Goal: Complete application form: Complete application form

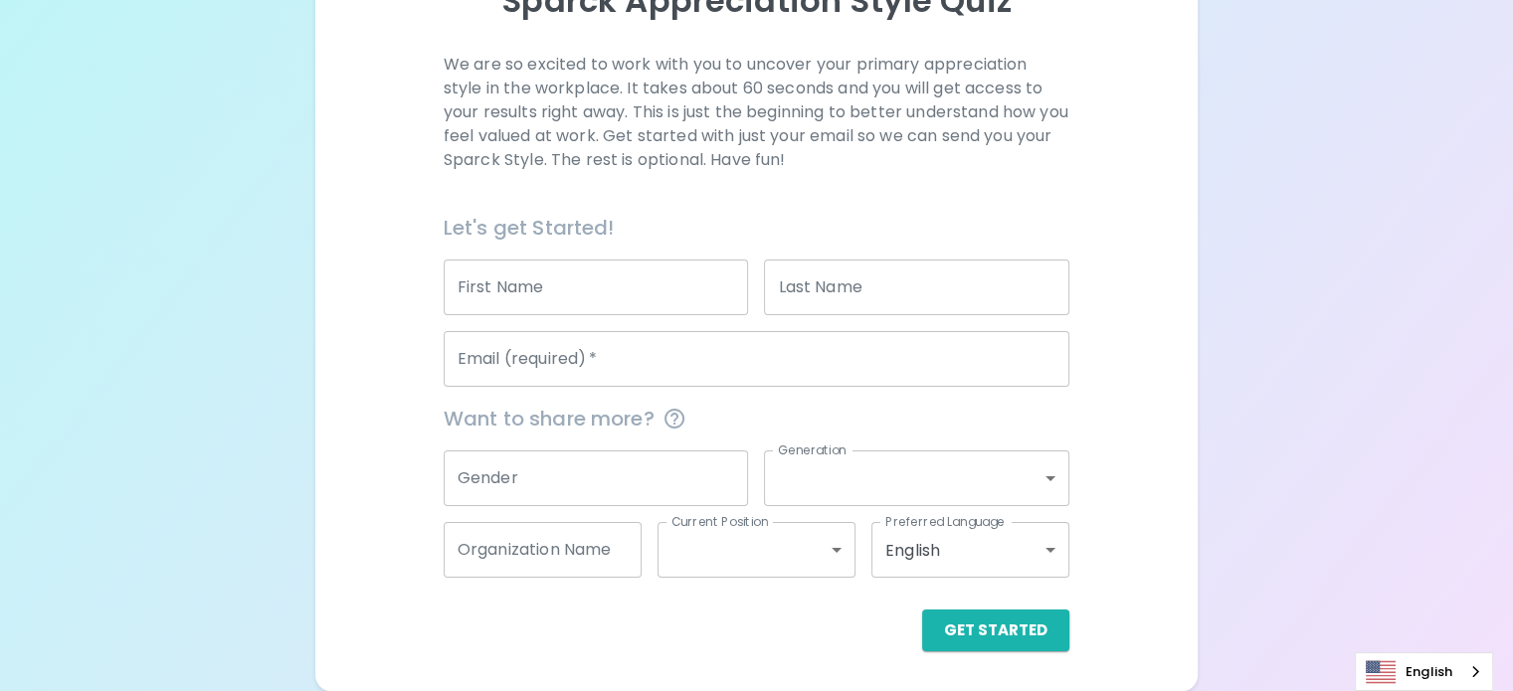
scroll to position [298, 0]
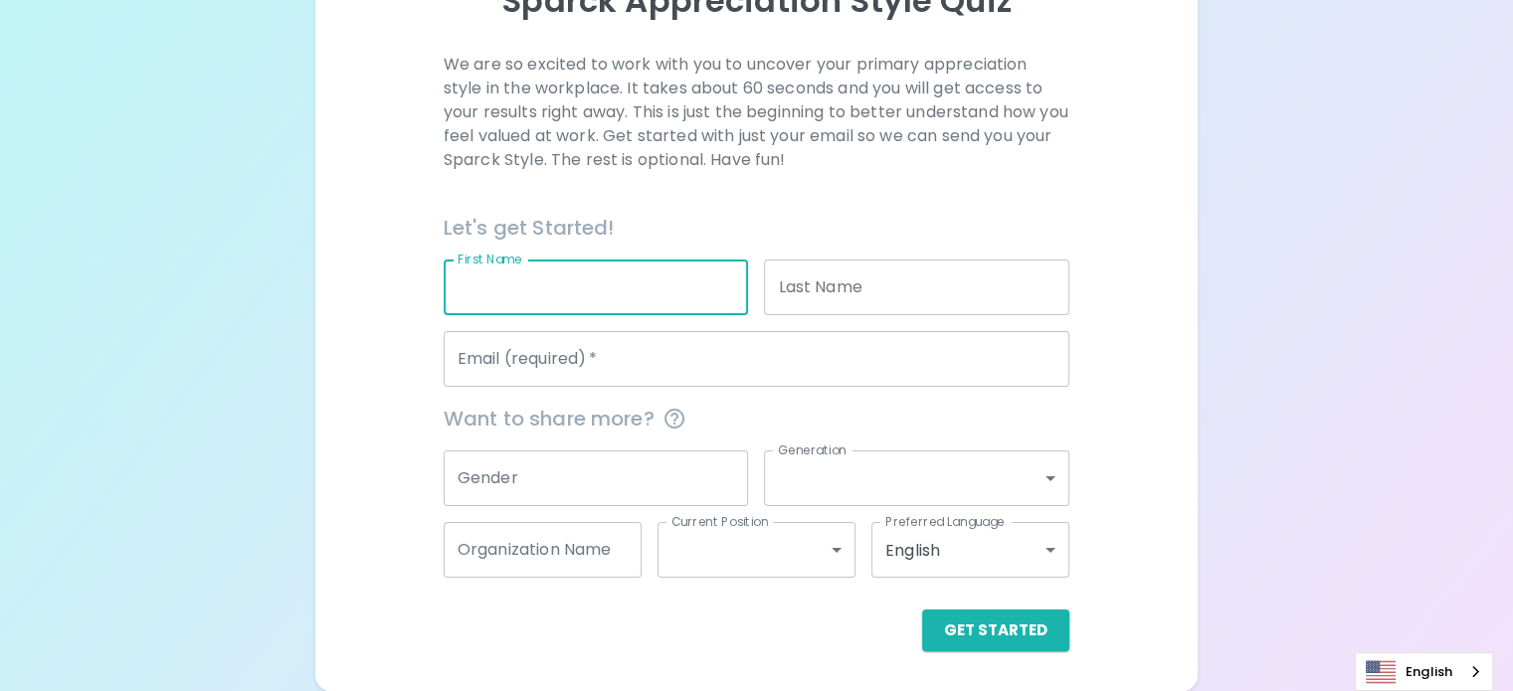
click at [720, 292] on input "First Name" at bounding box center [596, 288] width 305 height 56
type input "Marina"
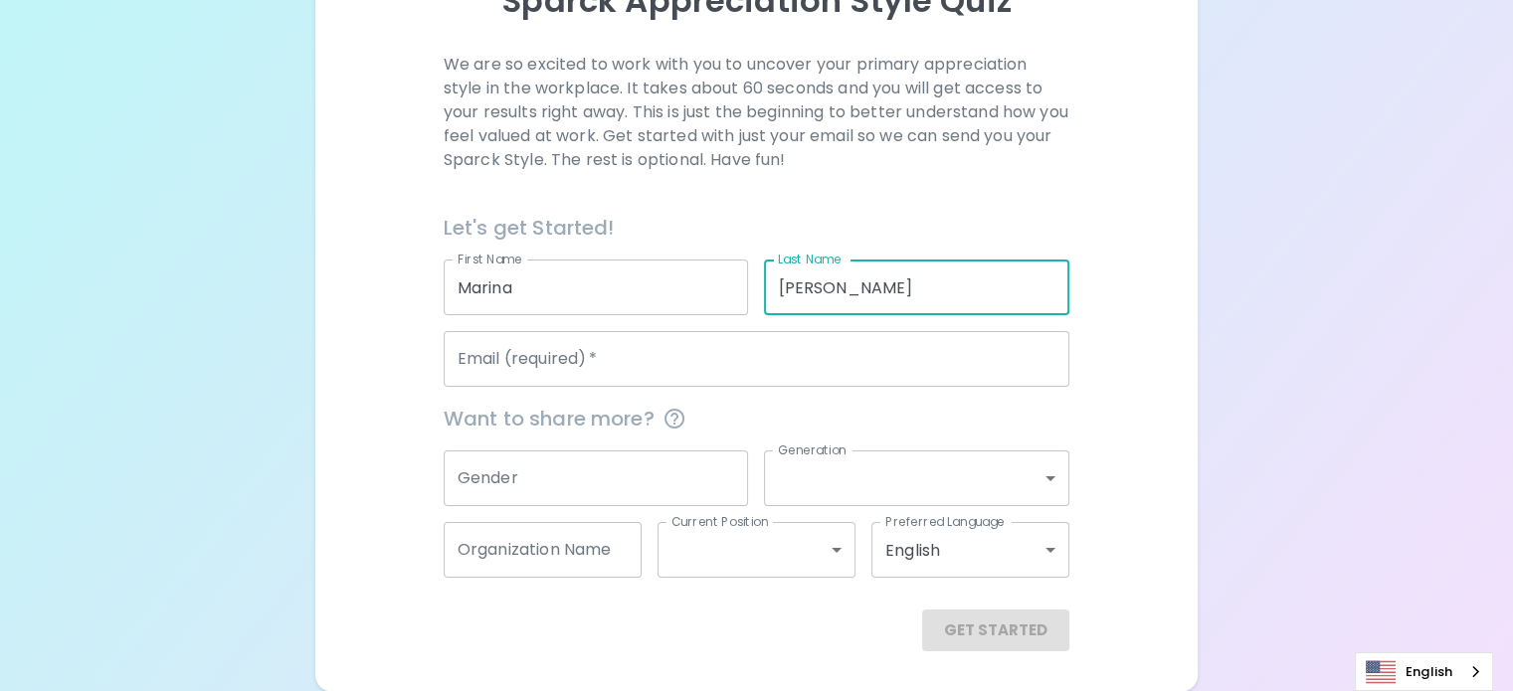
type input "[PERSON_NAME]"
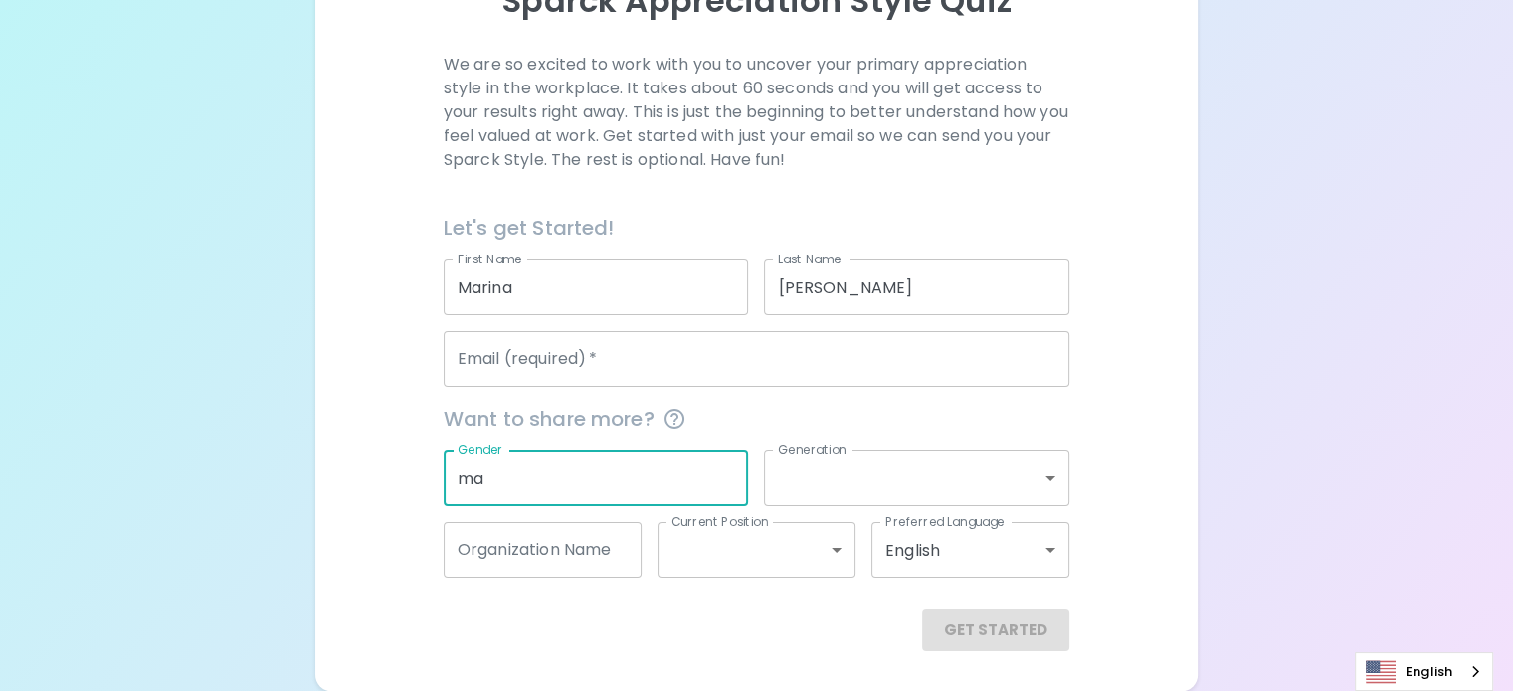
type input "m"
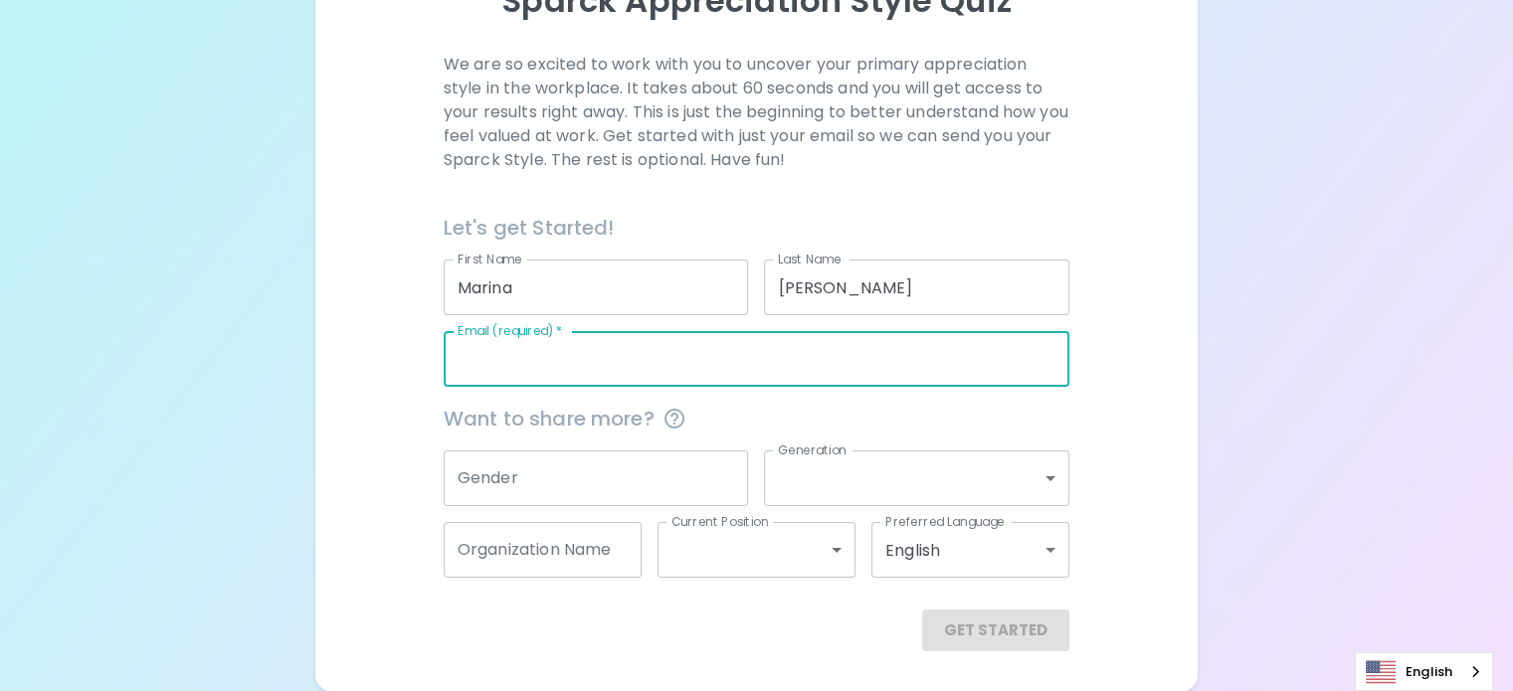
click at [637, 387] on input "Email (required)   *" at bounding box center [757, 359] width 626 height 56
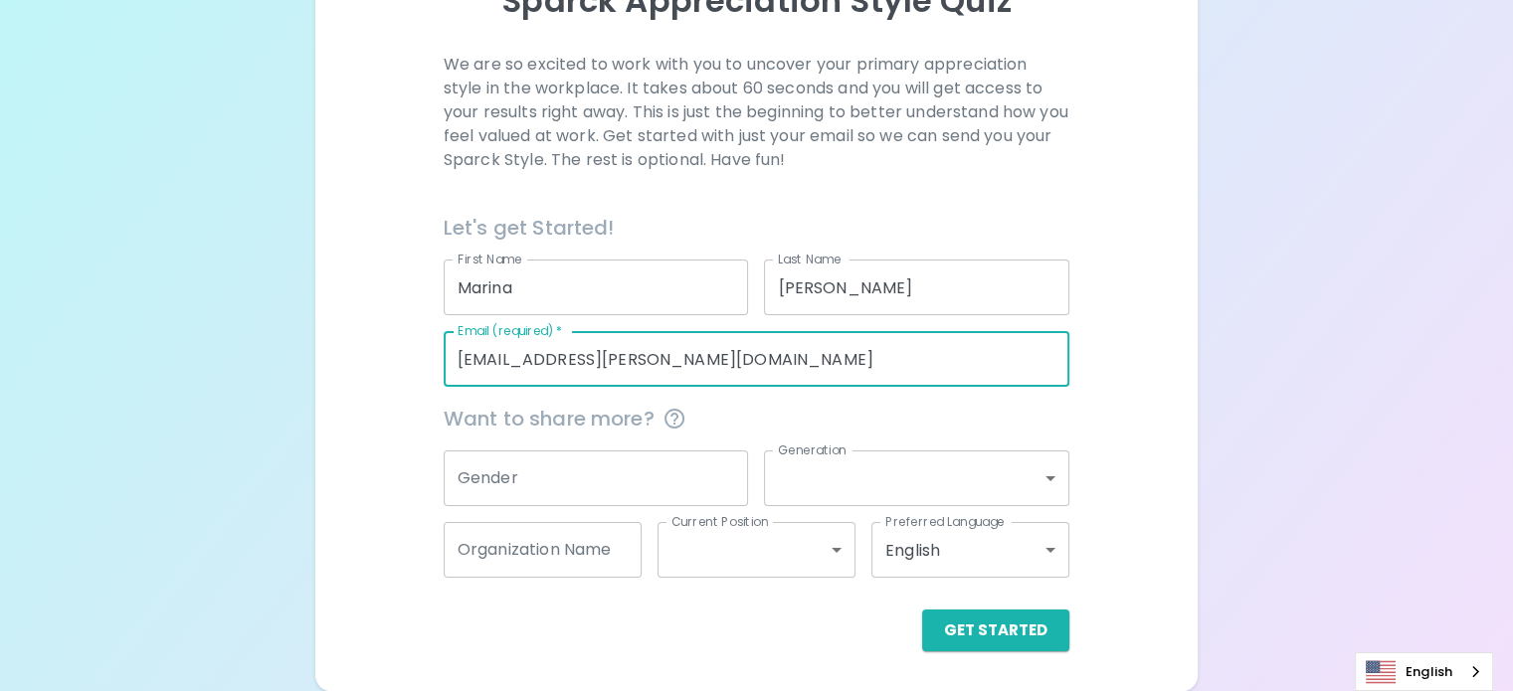
type input "[EMAIL_ADDRESS][PERSON_NAME][DOMAIN_NAME]"
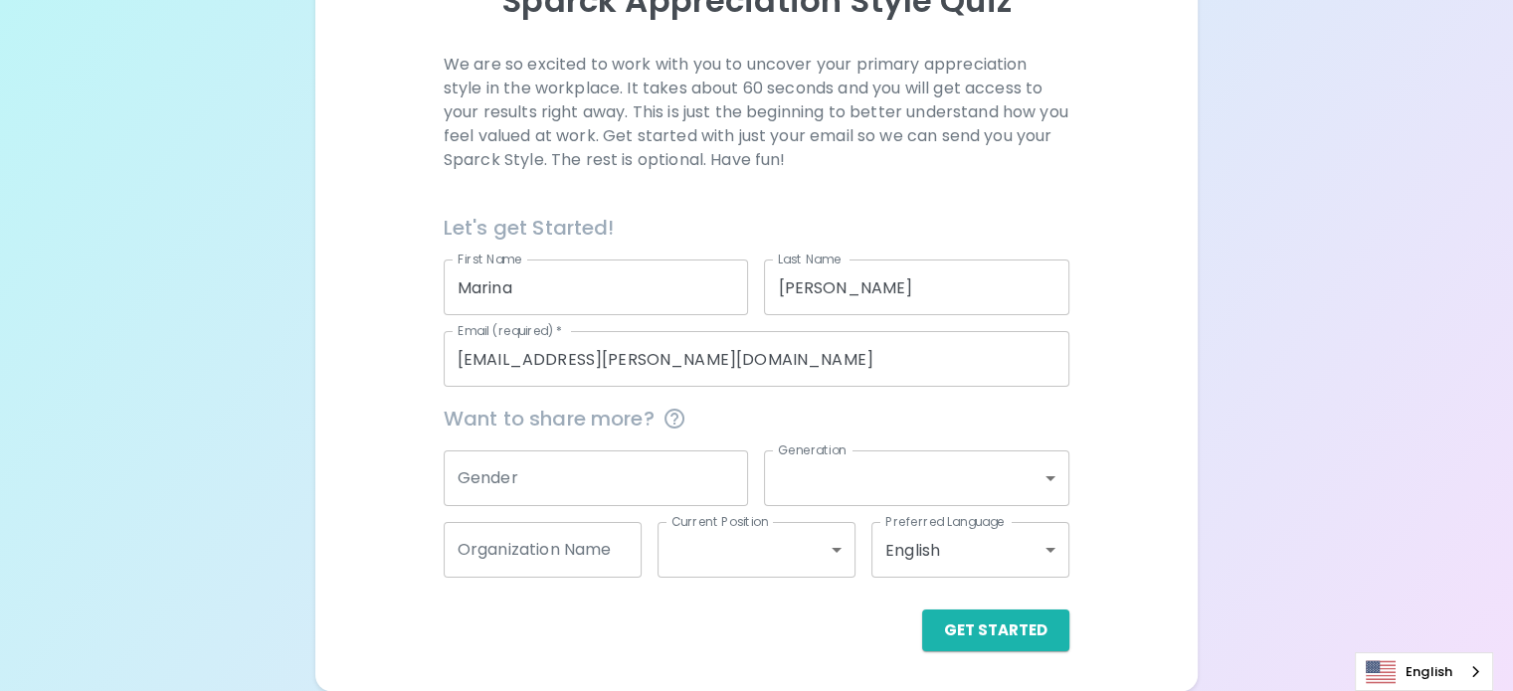
click at [852, 449] on div "Generation ​ Generation" at bounding box center [908, 471] width 321 height 72
click at [922, 617] on button "Get Started" at bounding box center [995, 631] width 147 height 42
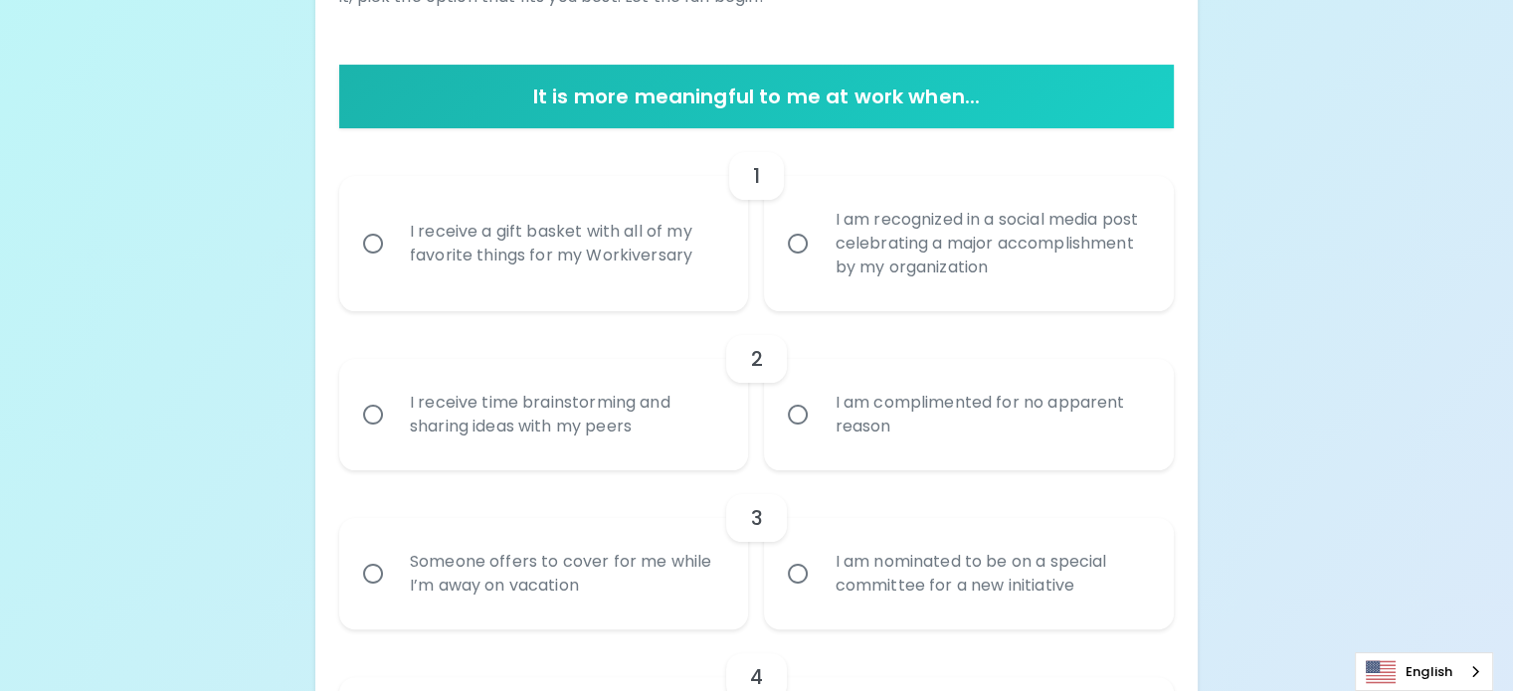
scroll to position [358, 0]
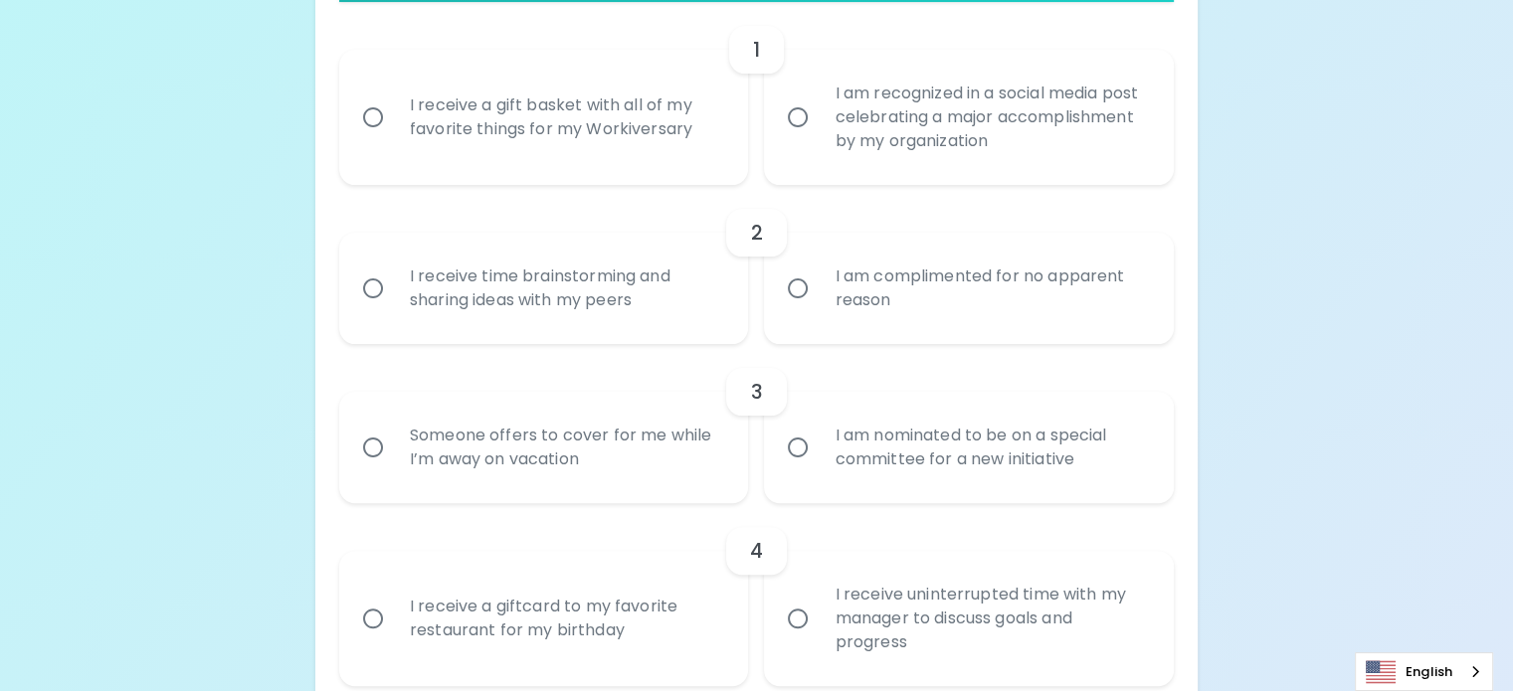
drag, startPoint x: 1117, startPoint y: 362, endPoint x: 1111, endPoint y: 378, distance: 17.0
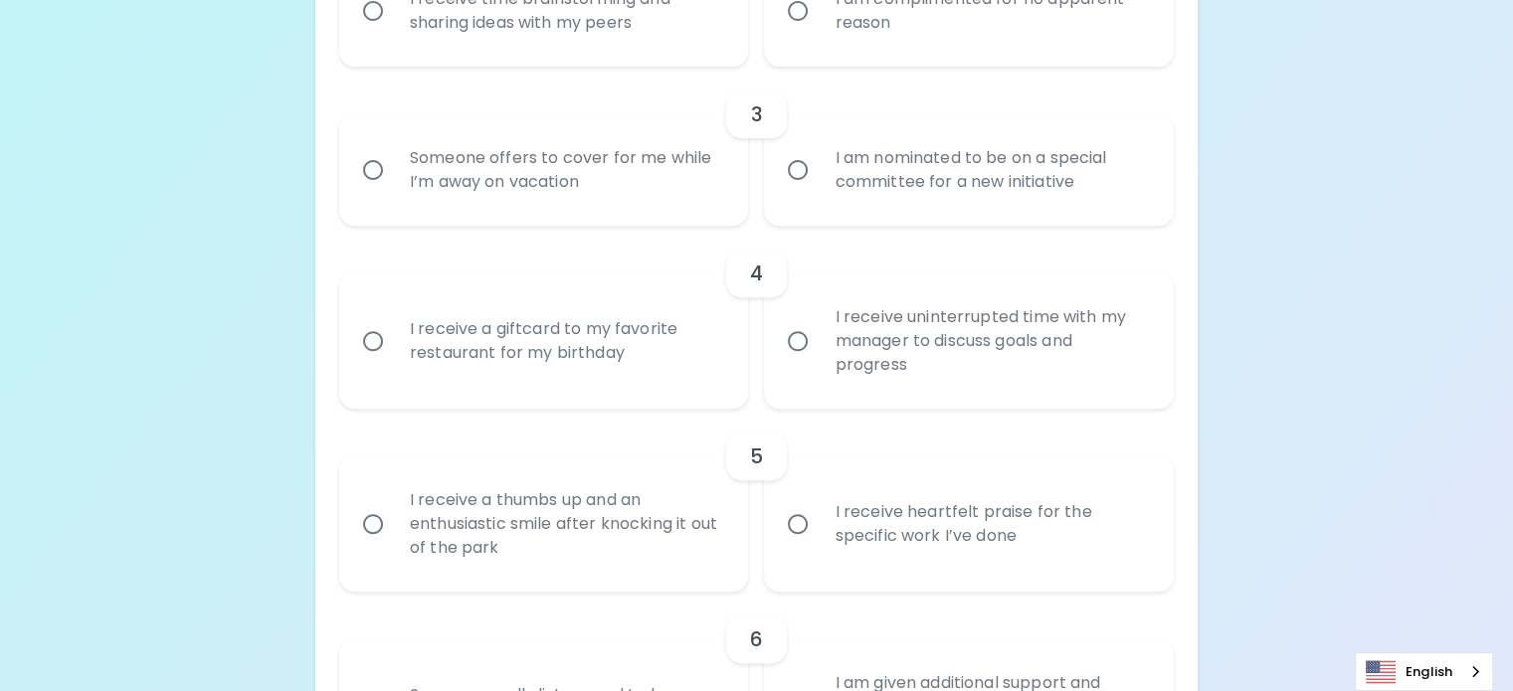
scroll to position [755, 0]
click at [800, 188] on input "I am nominated to be on a special committee for a new initiative" at bounding box center [798, 167] width 42 height 42
radio input "true"
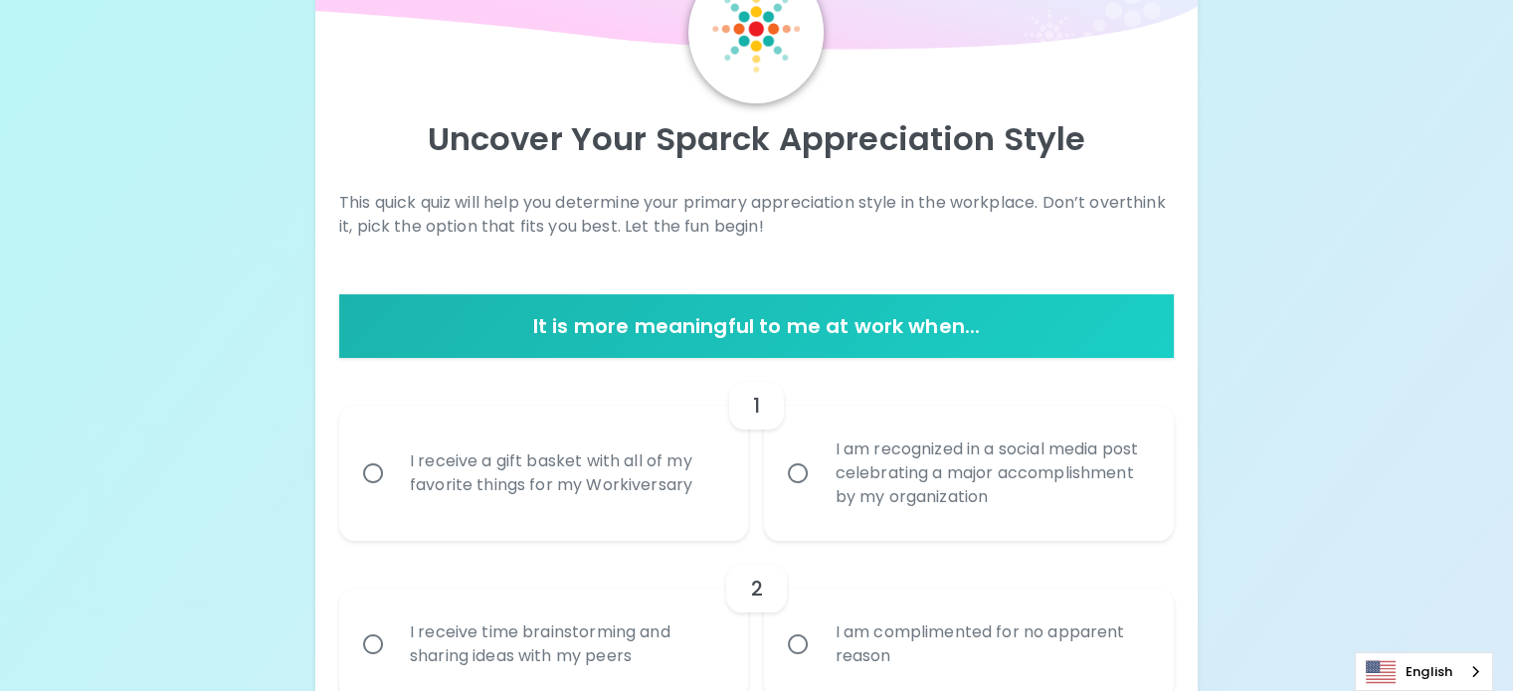
scroll to position [317, 0]
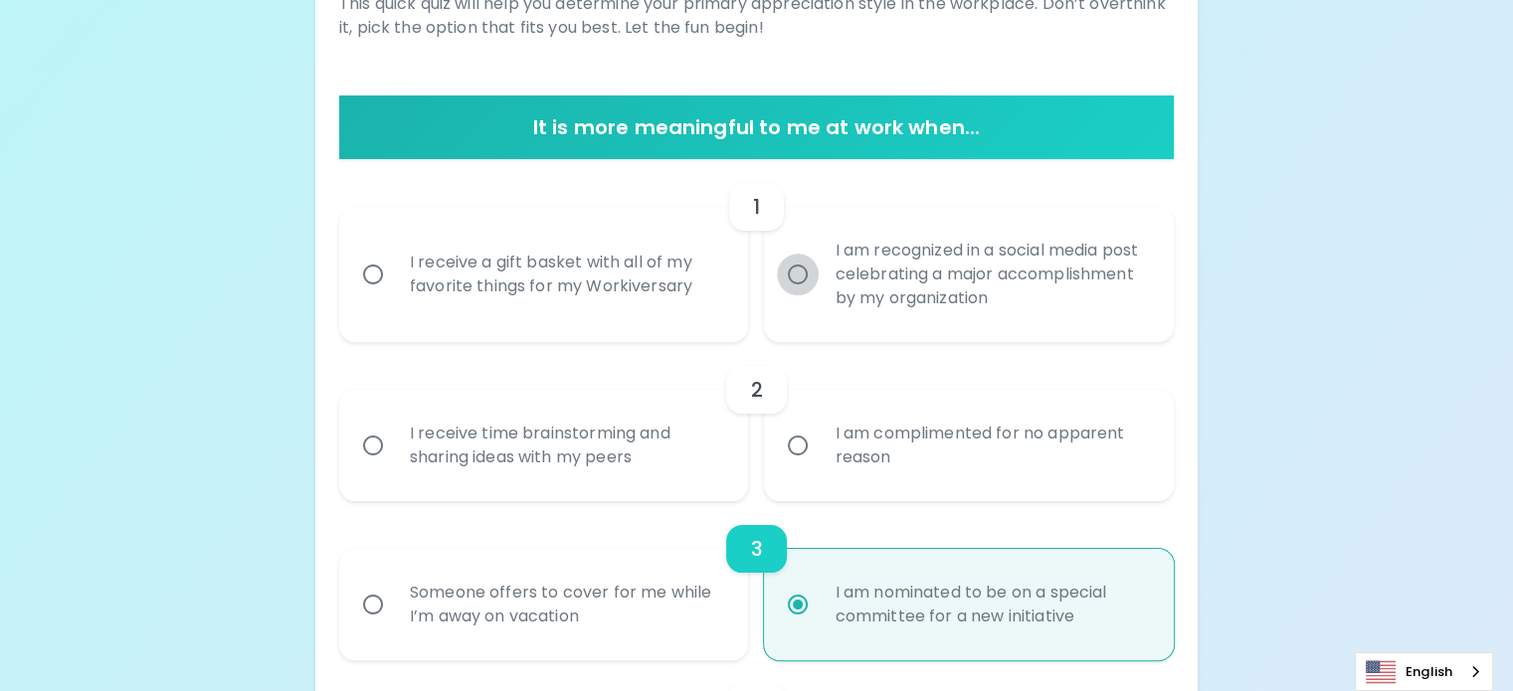
click at [794, 295] on input "I am recognized in a social media post celebrating a major accomplishment by my…" at bounding box center [798, 275] width 42 height 42
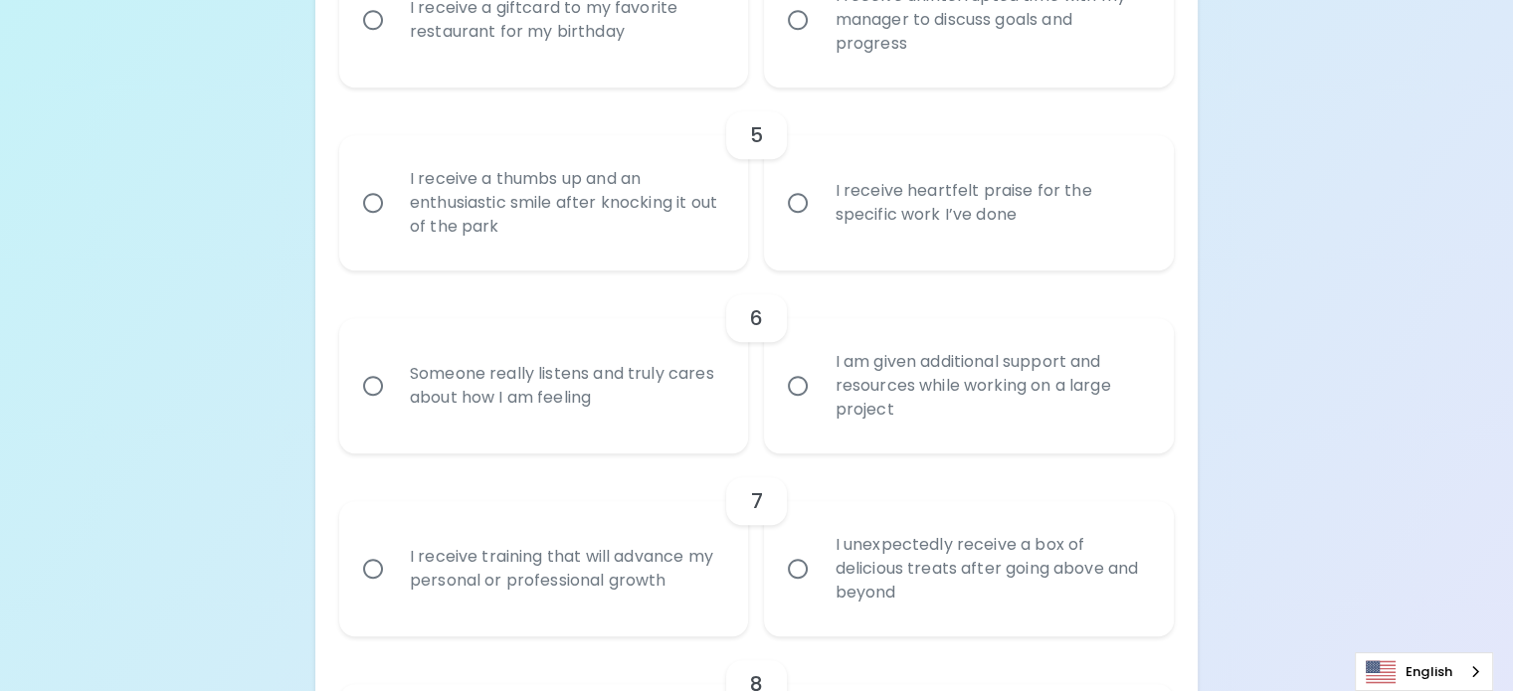
radio input "true"
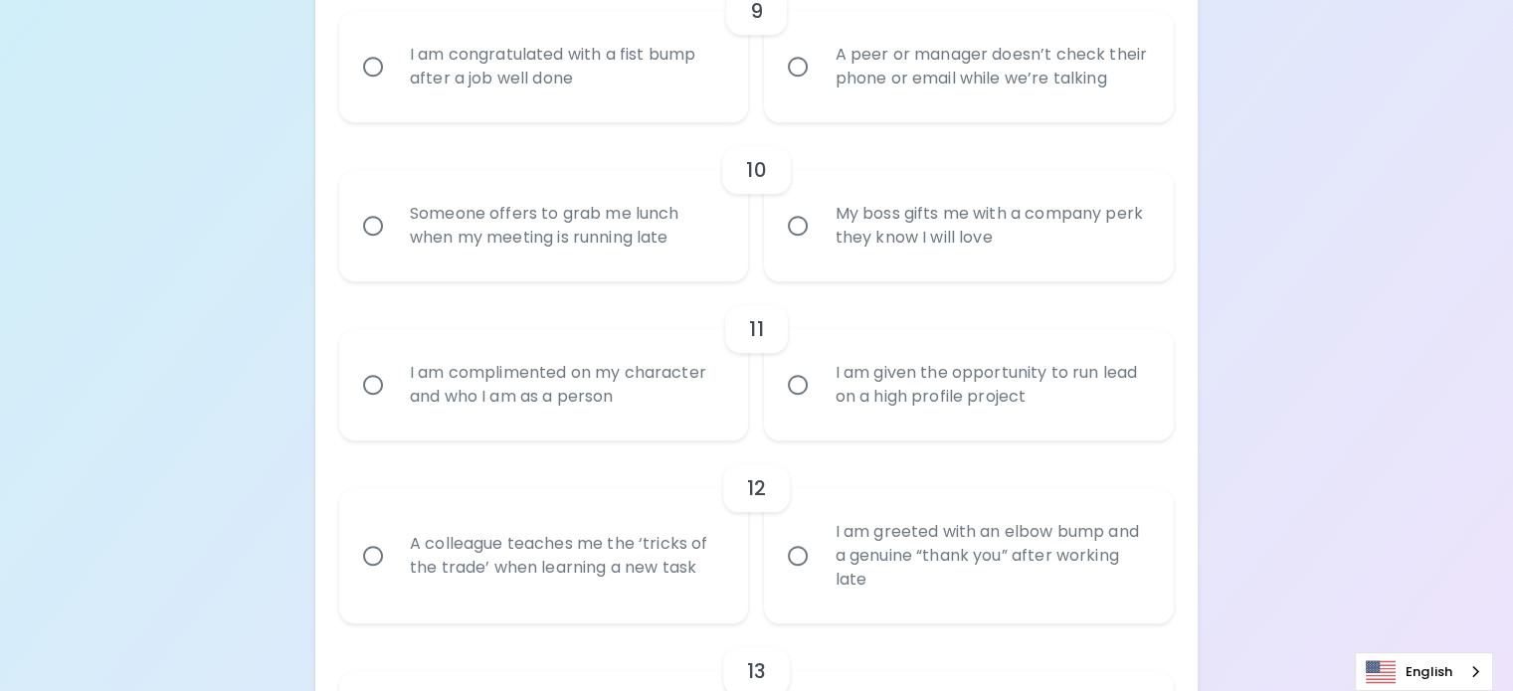
scroll to position [1807, 0]
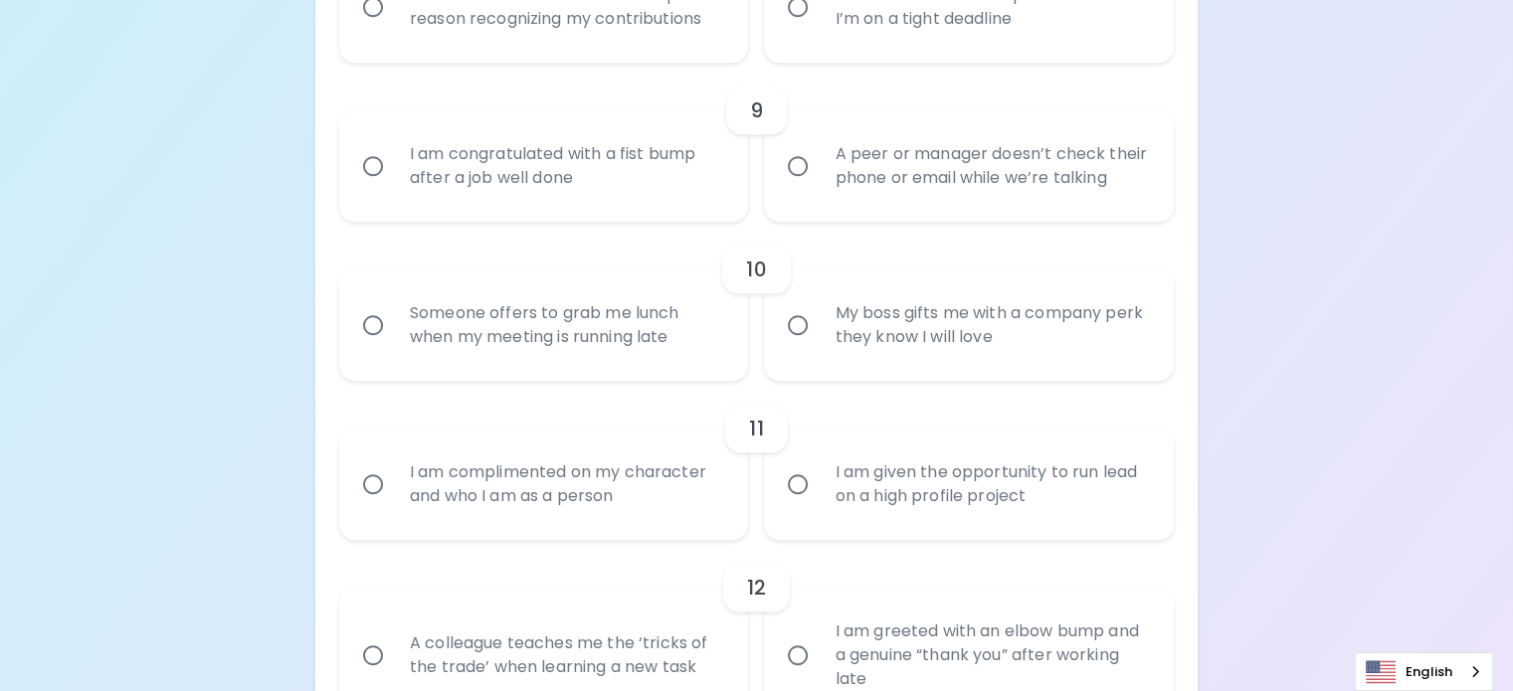
radio input "true"
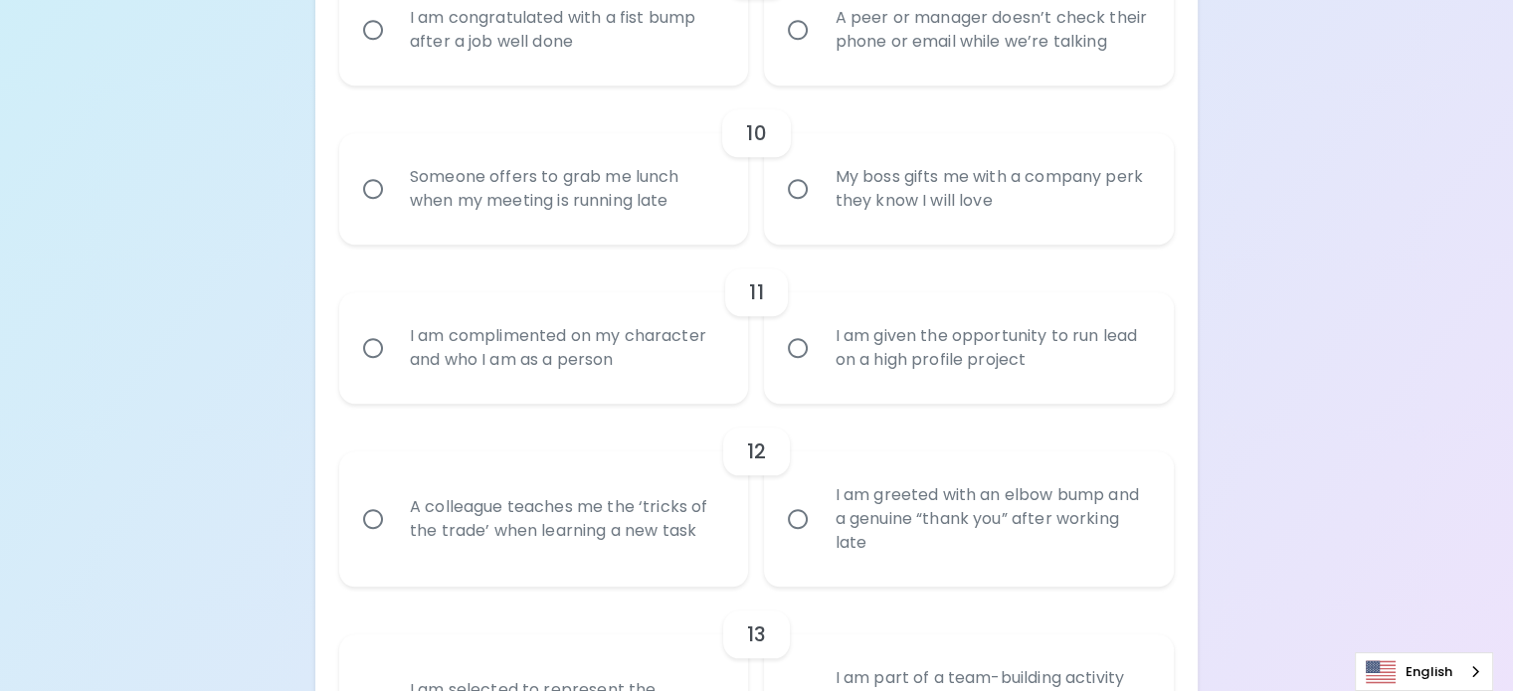
scroll to position [1966, 0]
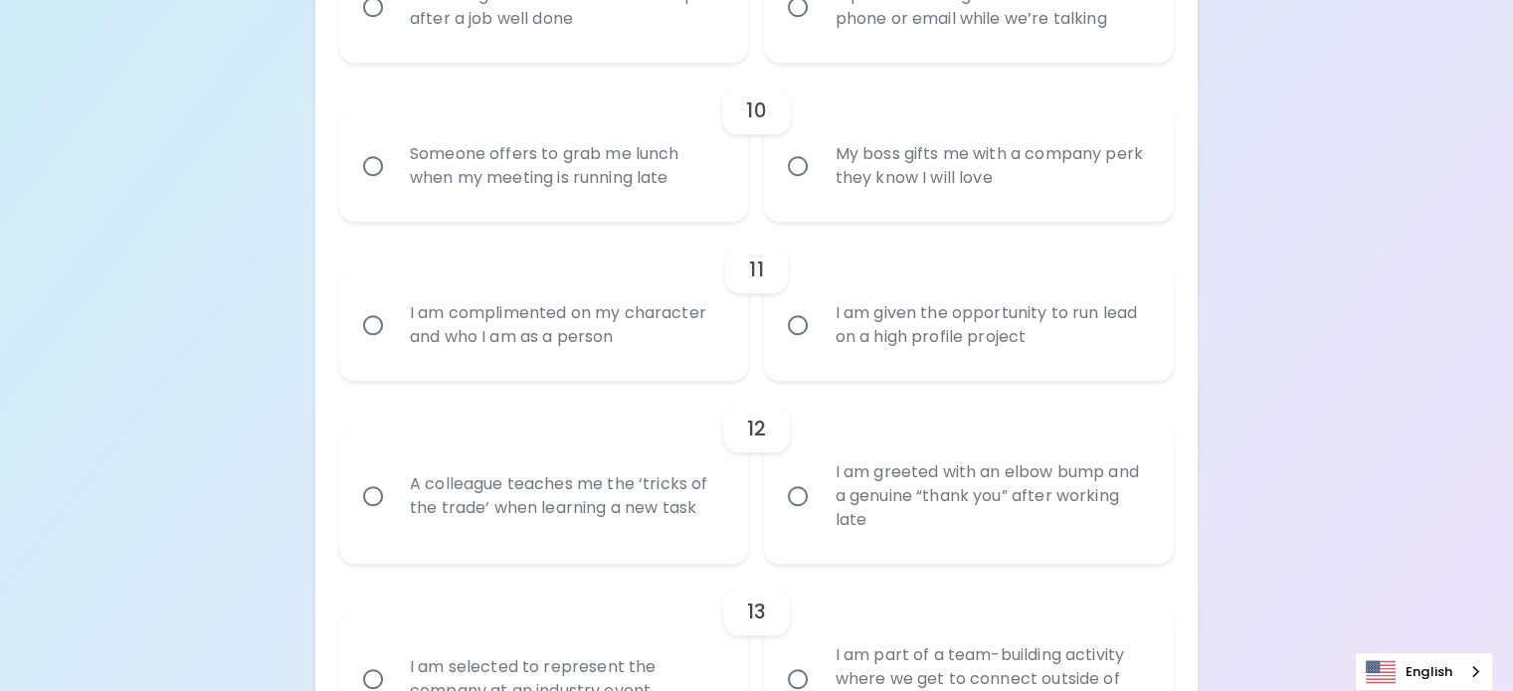
radio input "true"
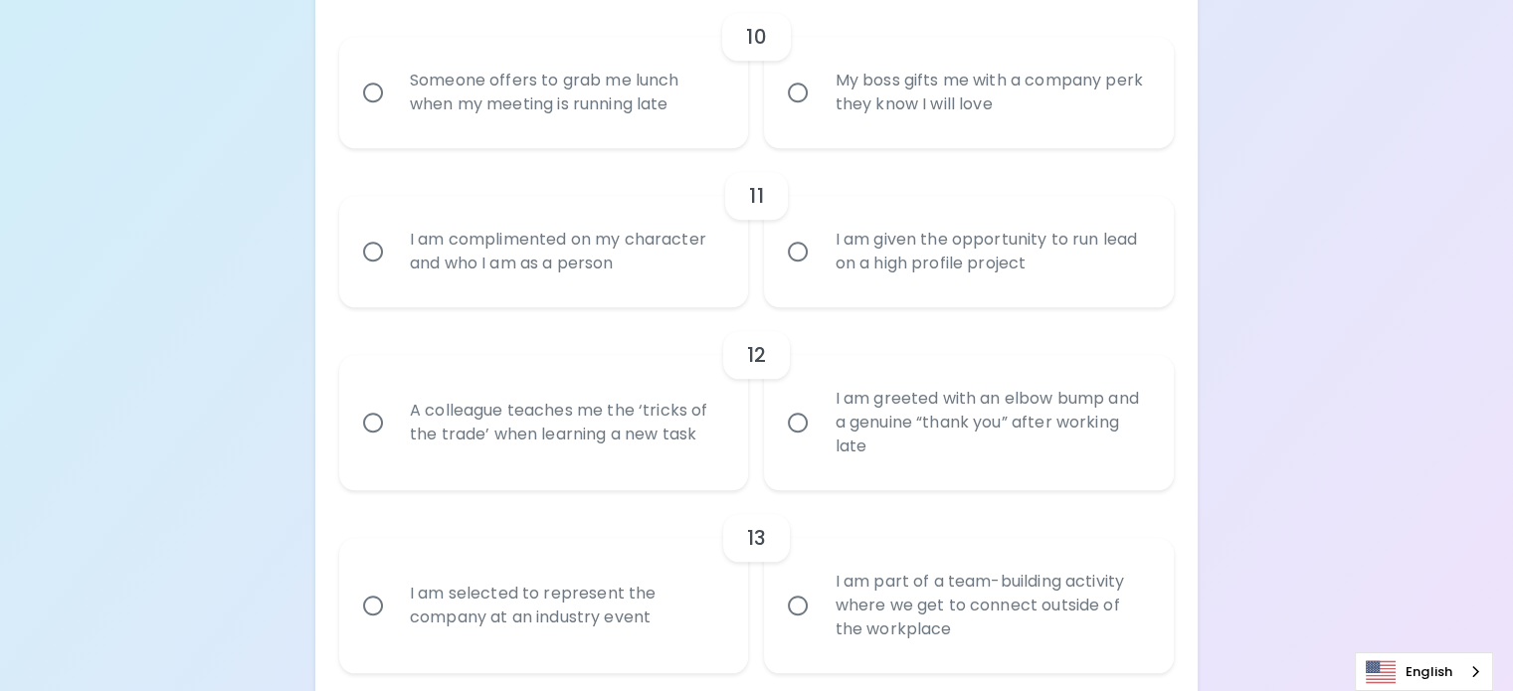
radio input "false"
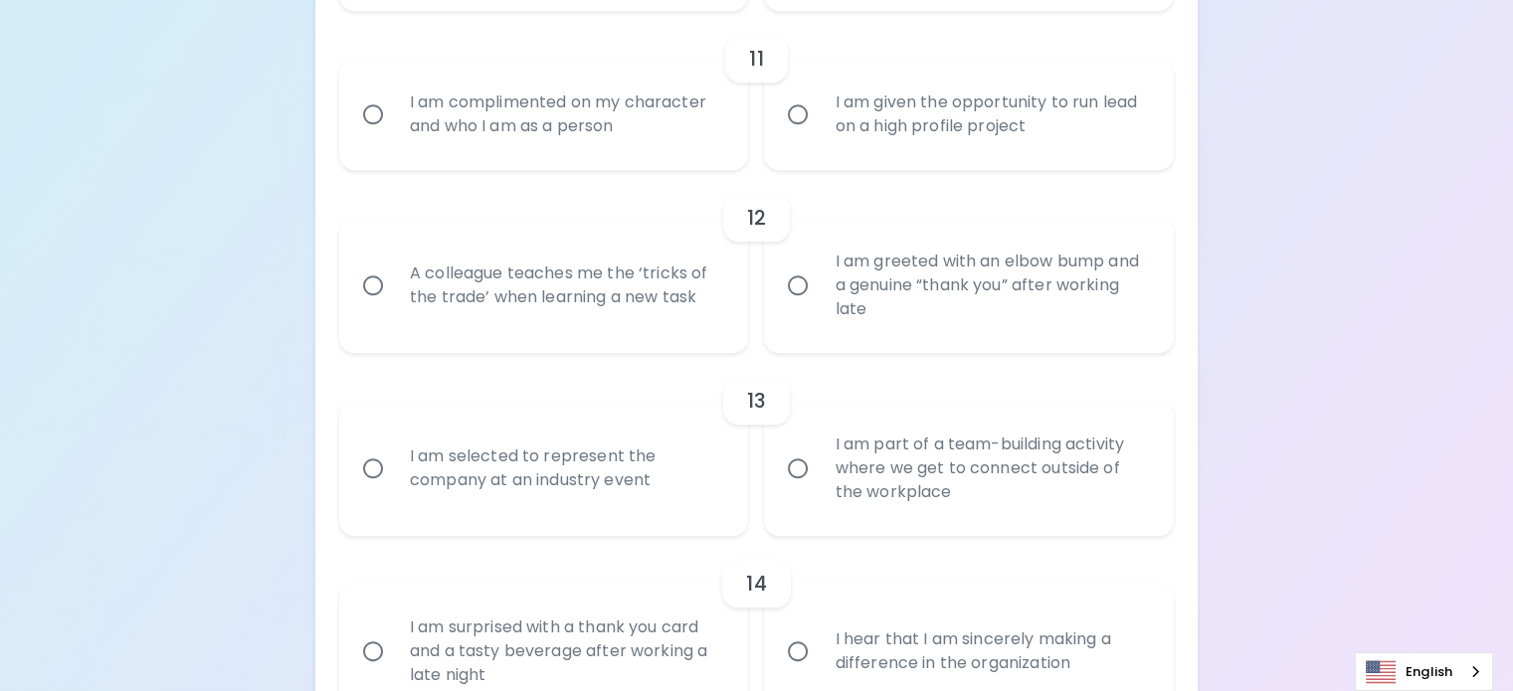
scroll to position [2199, 0]
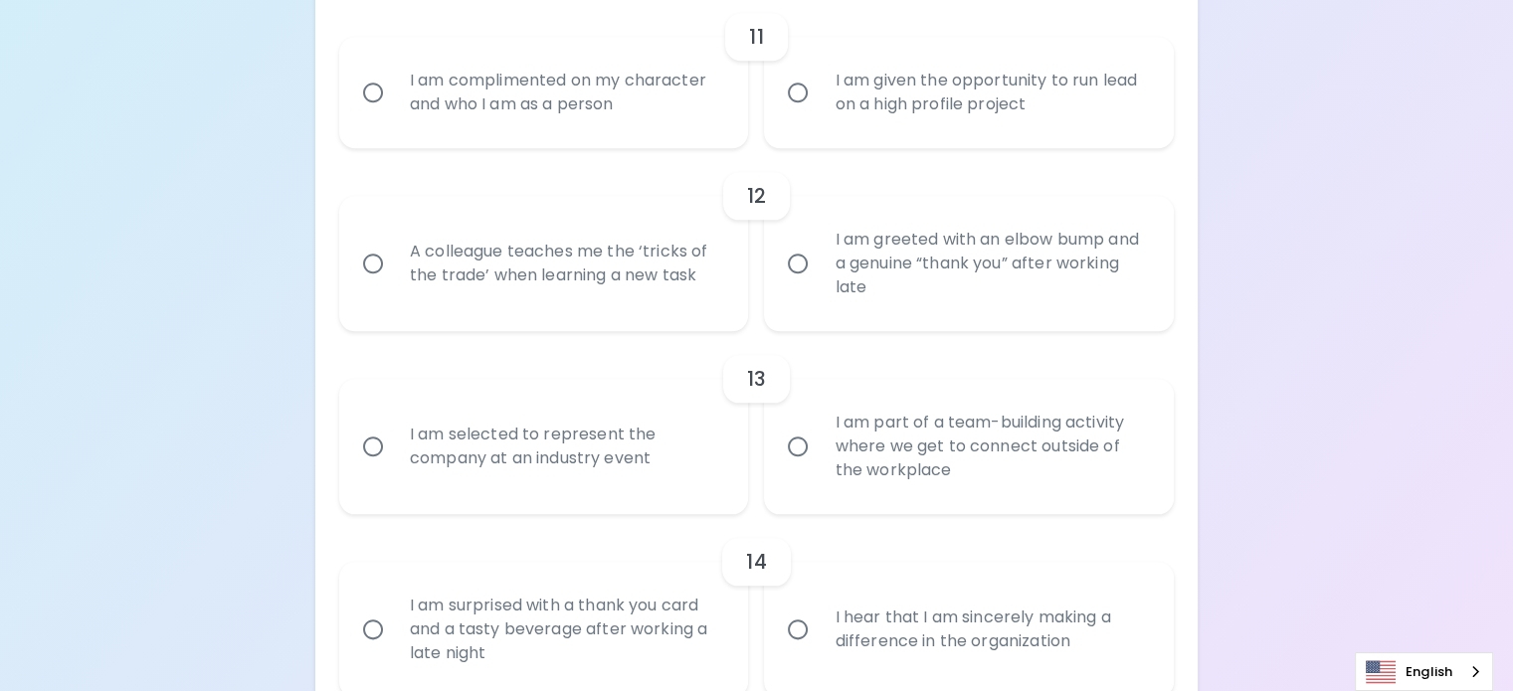
radio input "true"
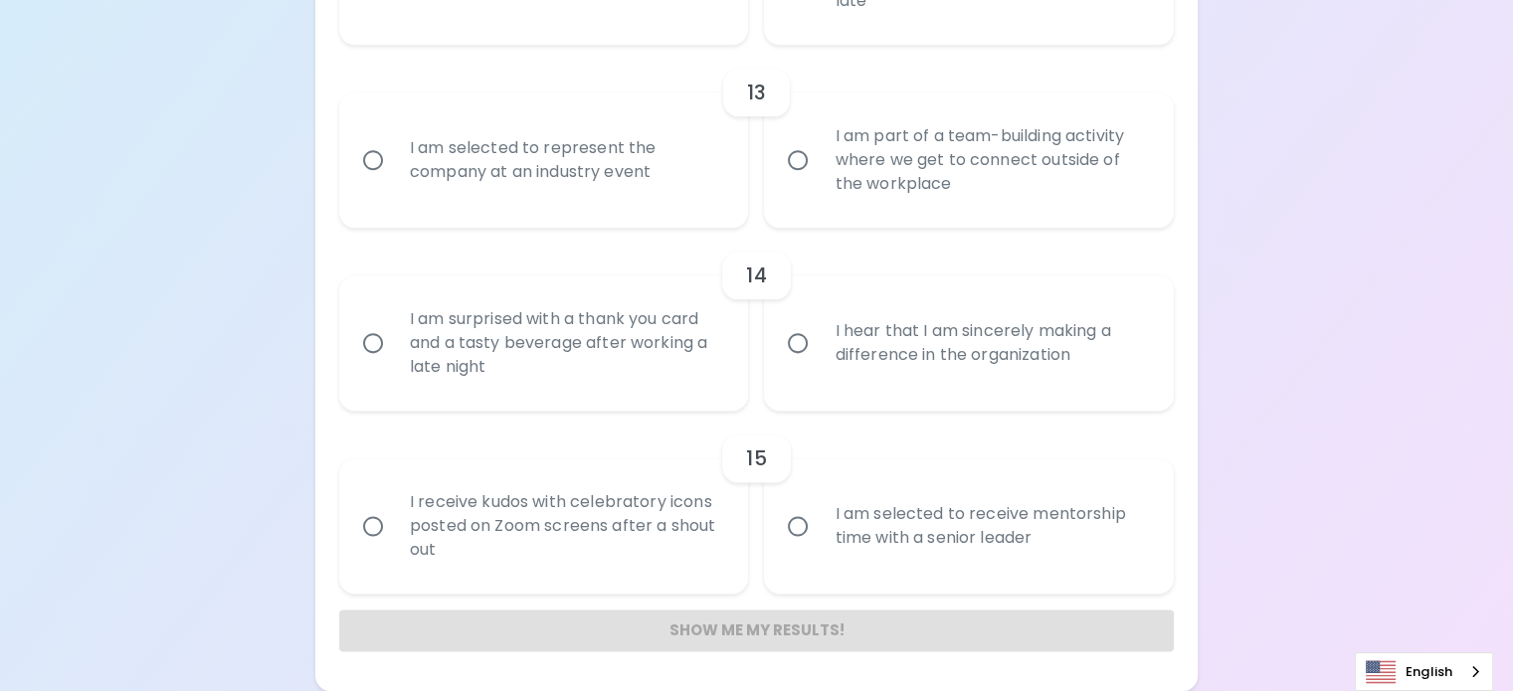
scroll to position [2543, 0]
radio input "false"
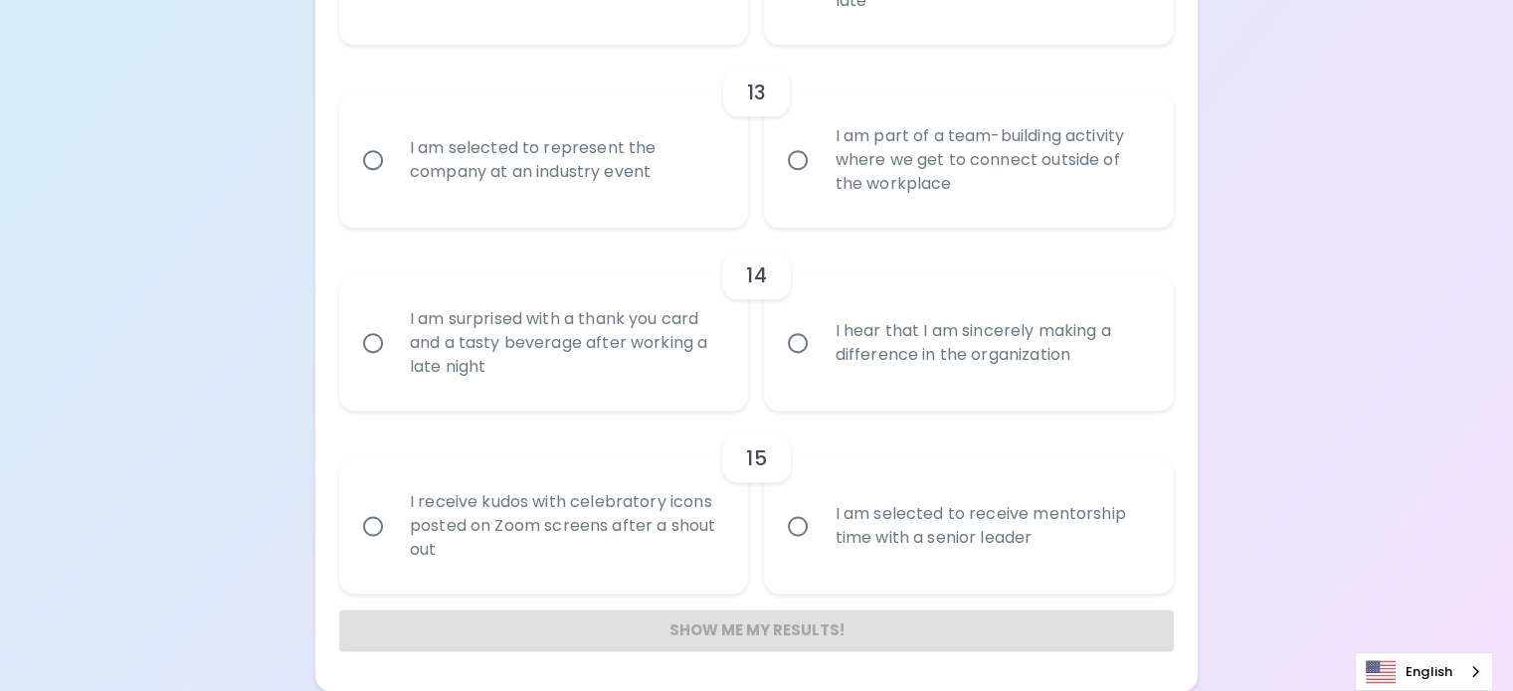
radio input "true"
drag, startPoint x: 1262, startPoint y: 411, endPoint x: 1254, endPoint y: 428, distance: 18.7
click at [798, 322] on input "I hear that I am sincerely making a difference in the organization" at bounding box center [798, 343] width 42 height 42
radio input "false"
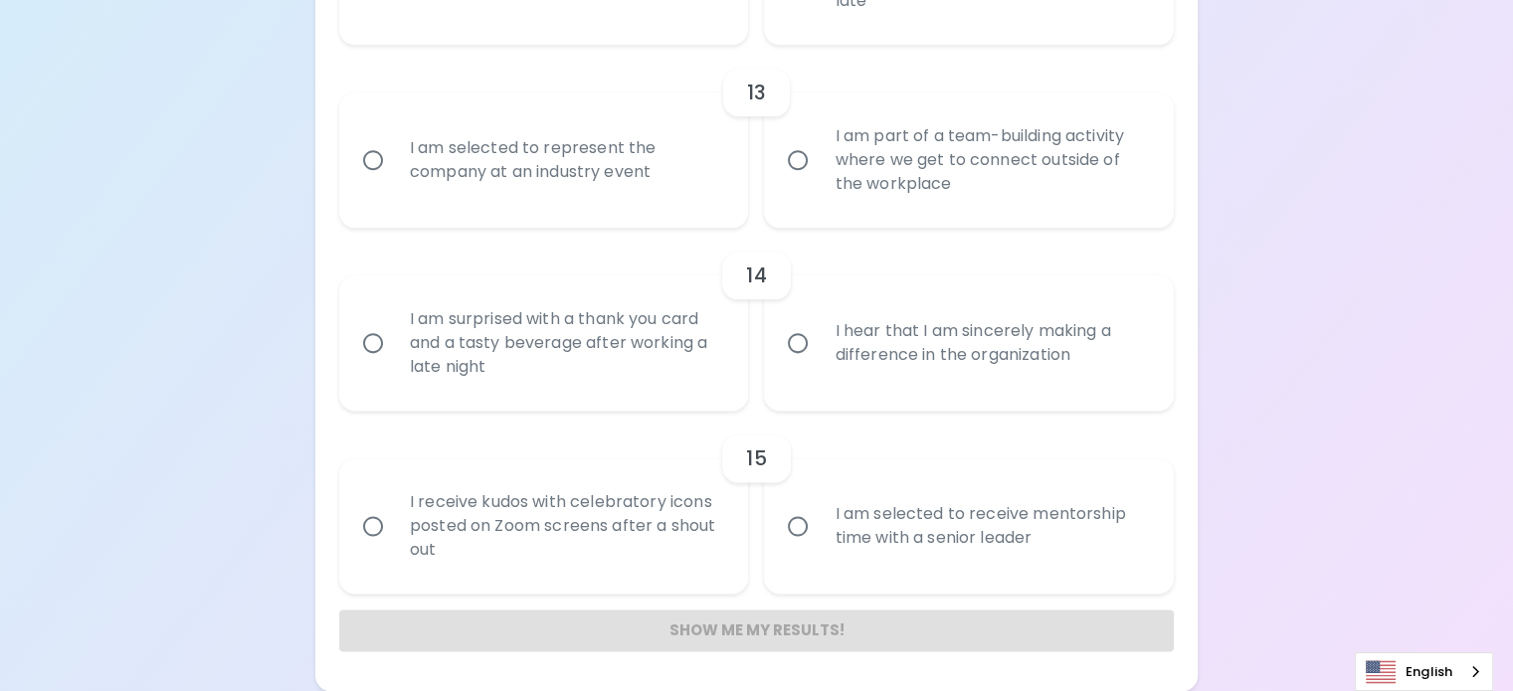
radio input "false"
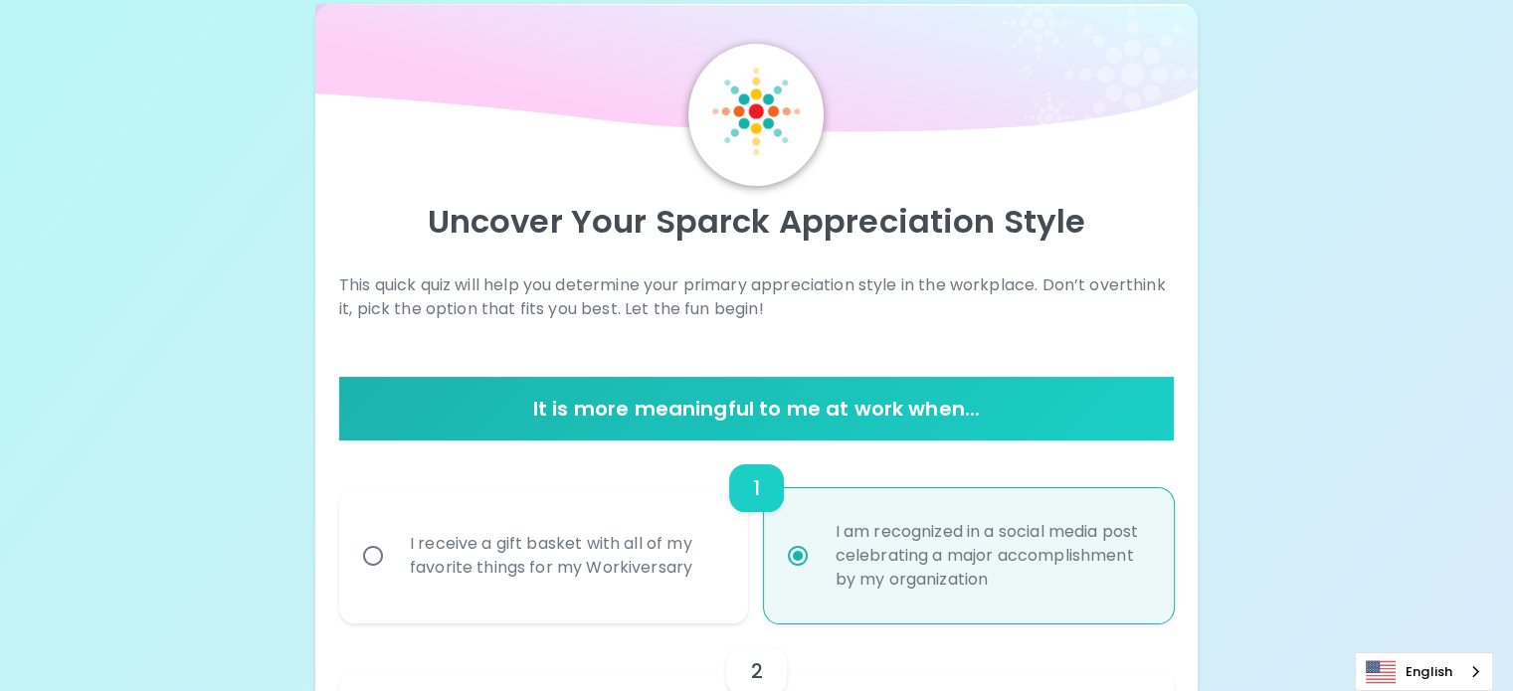
scroll to position [0, 0]
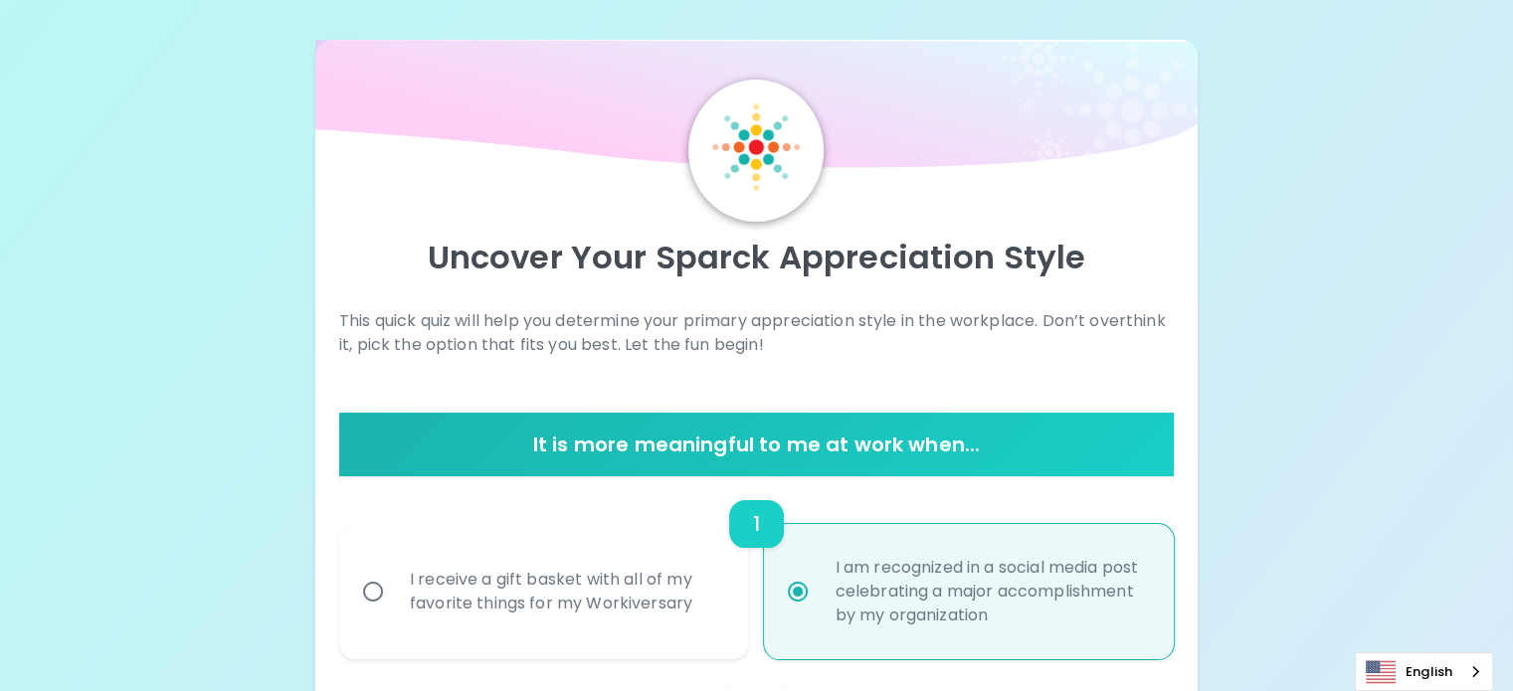
radio input "true"
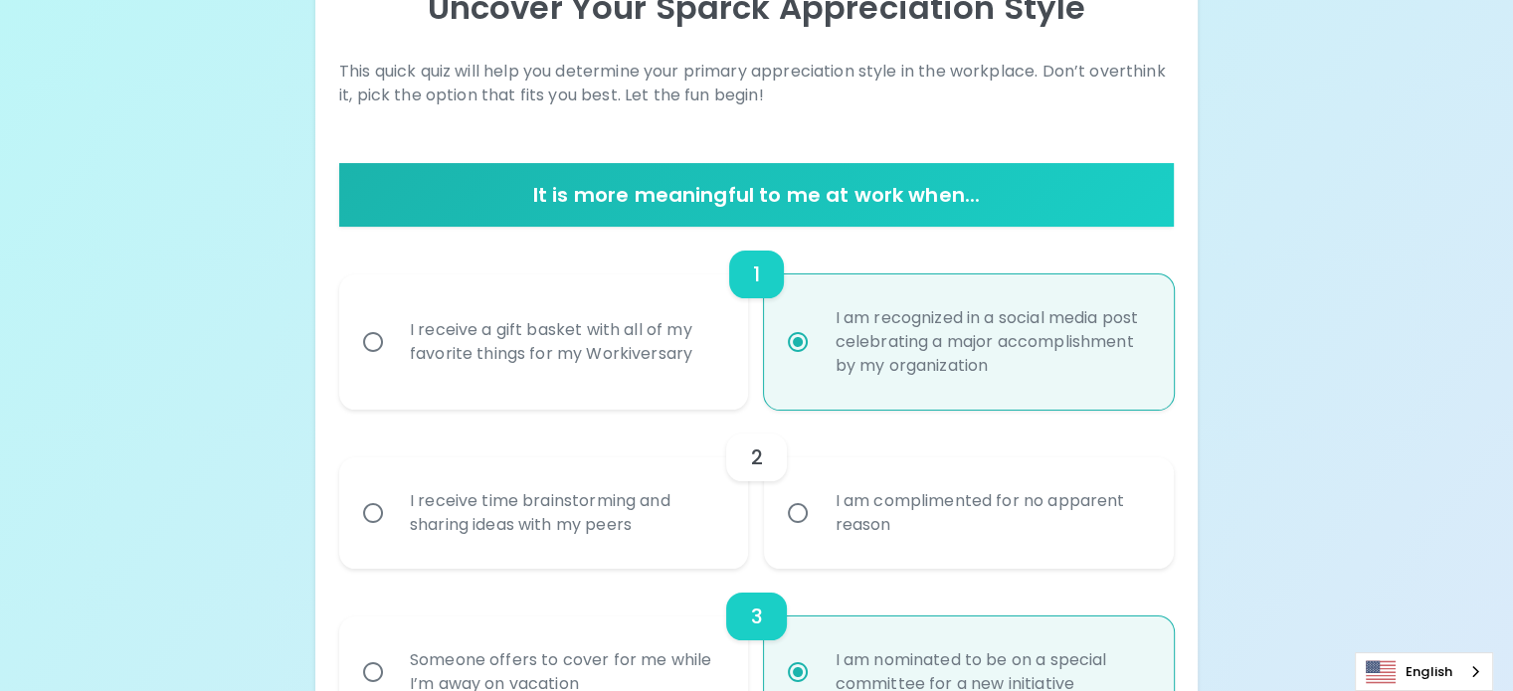
scroll to position [446, 0]
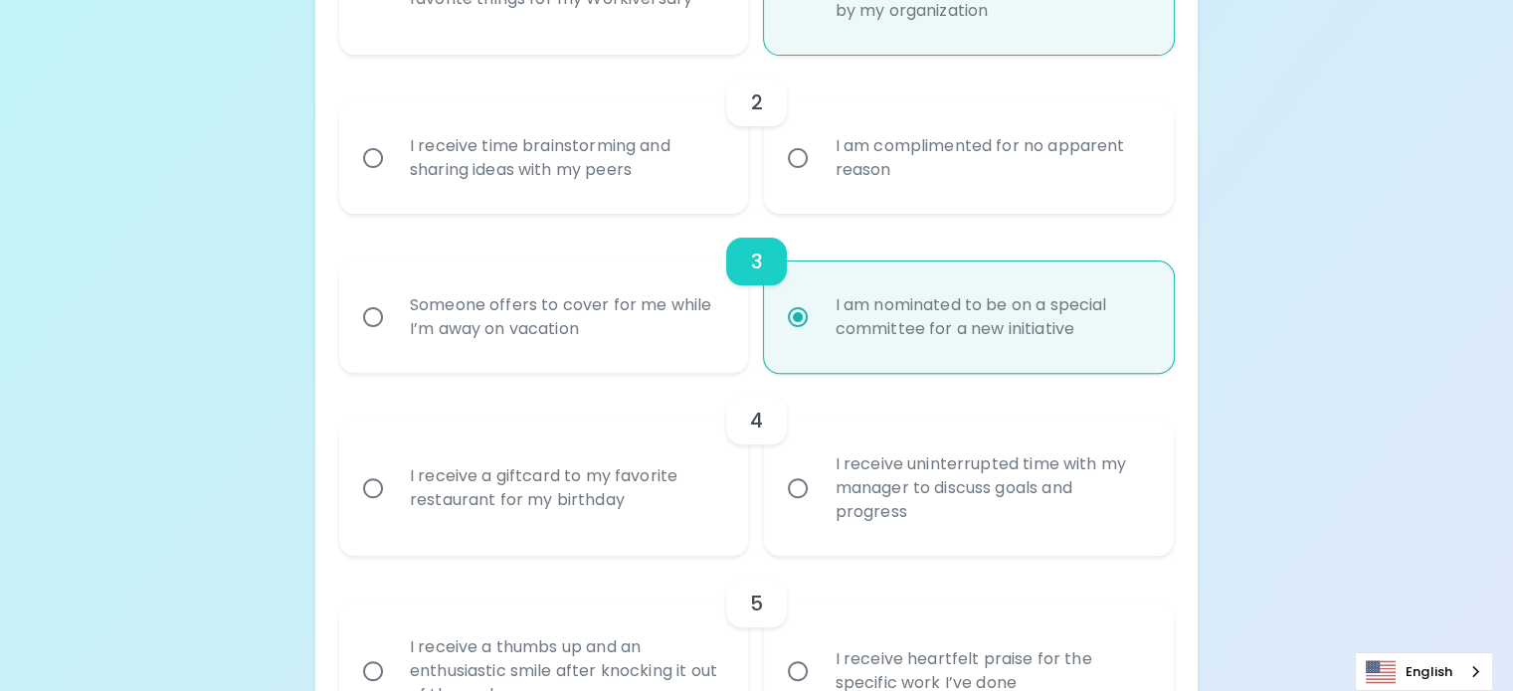
click at [794, 179] on input "I am complimented for no apparent reason" at bounding box center [798, 158] width 42 height 42
radio input "false"
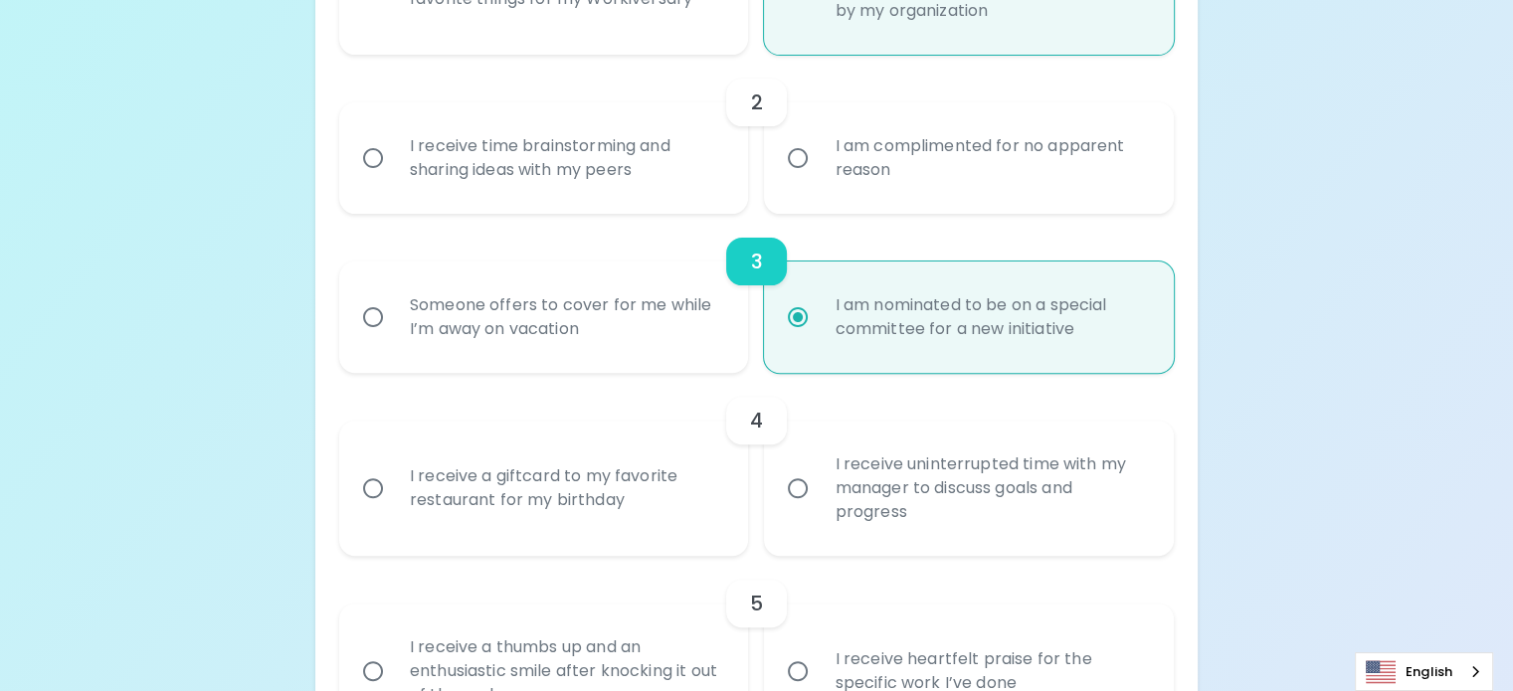
radio input "false"
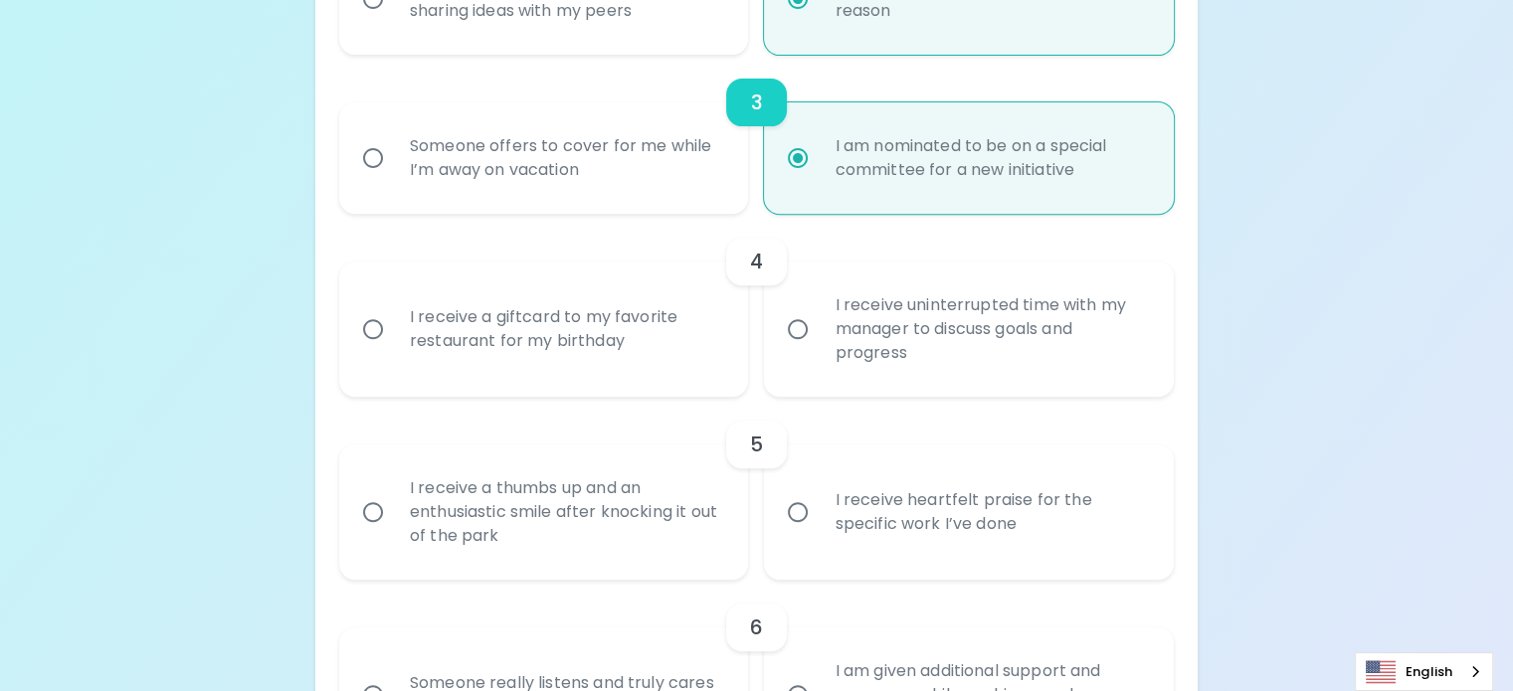
radio input "true"
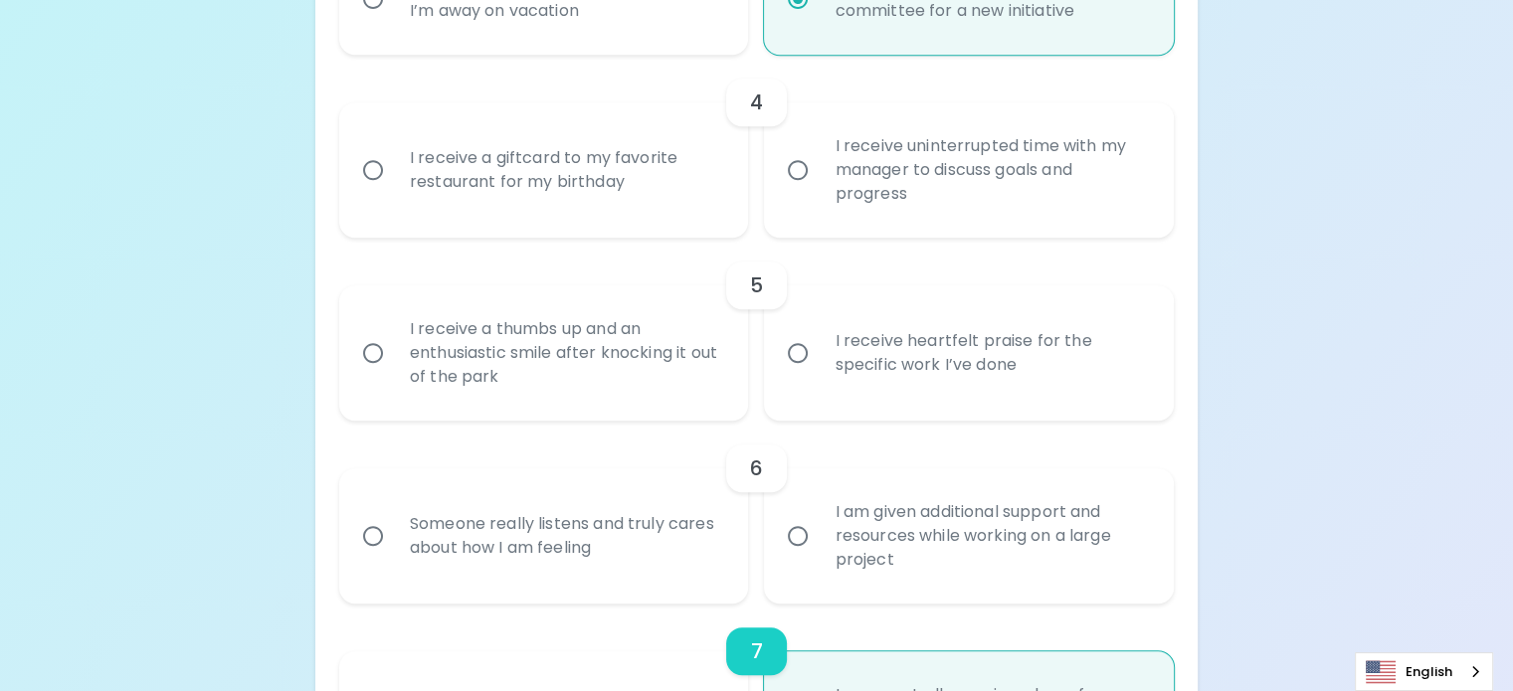
scroll to position [926, 0]
click at [394, 188] on input "I receive a giftcard to my favorite restaurant for my birthday" at bounding box center [373, 167] width 42 height 42
radio input "false"
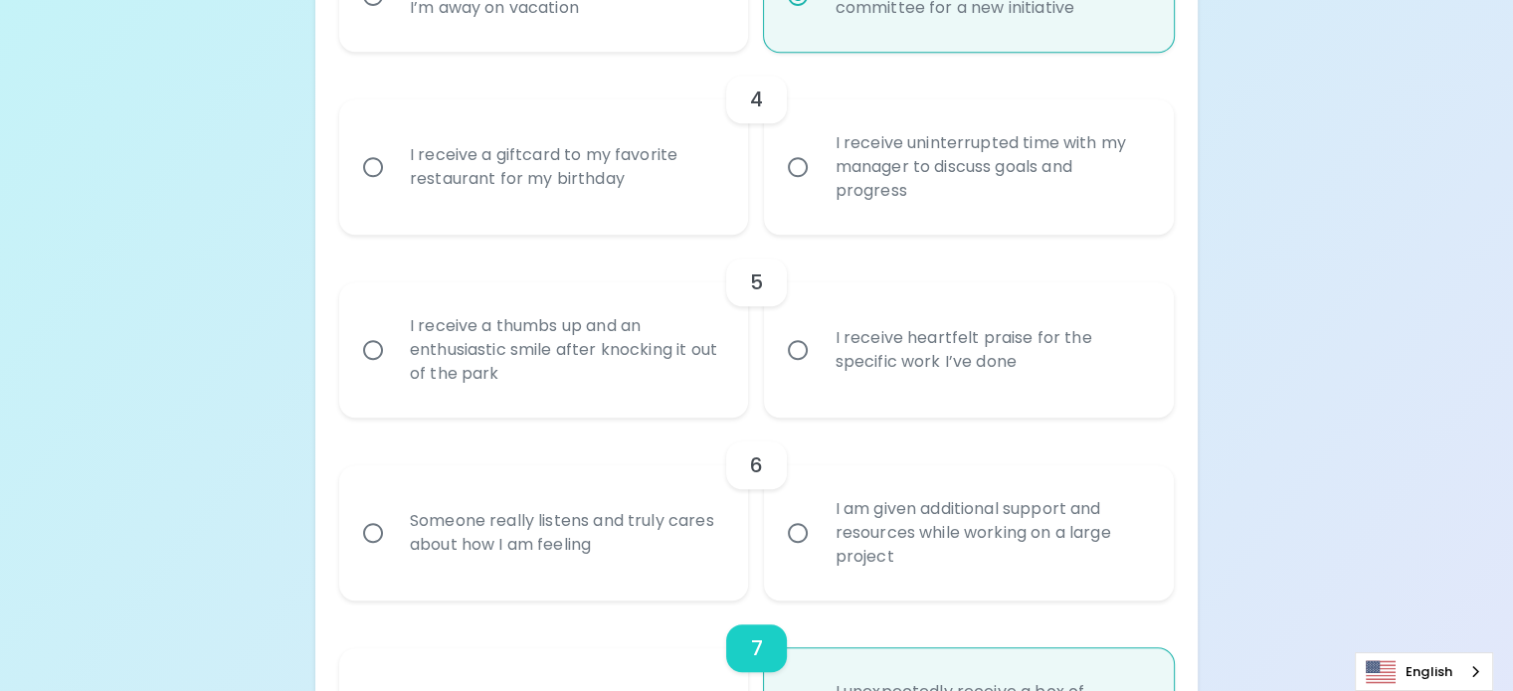
radio input "false"
radio input "true"
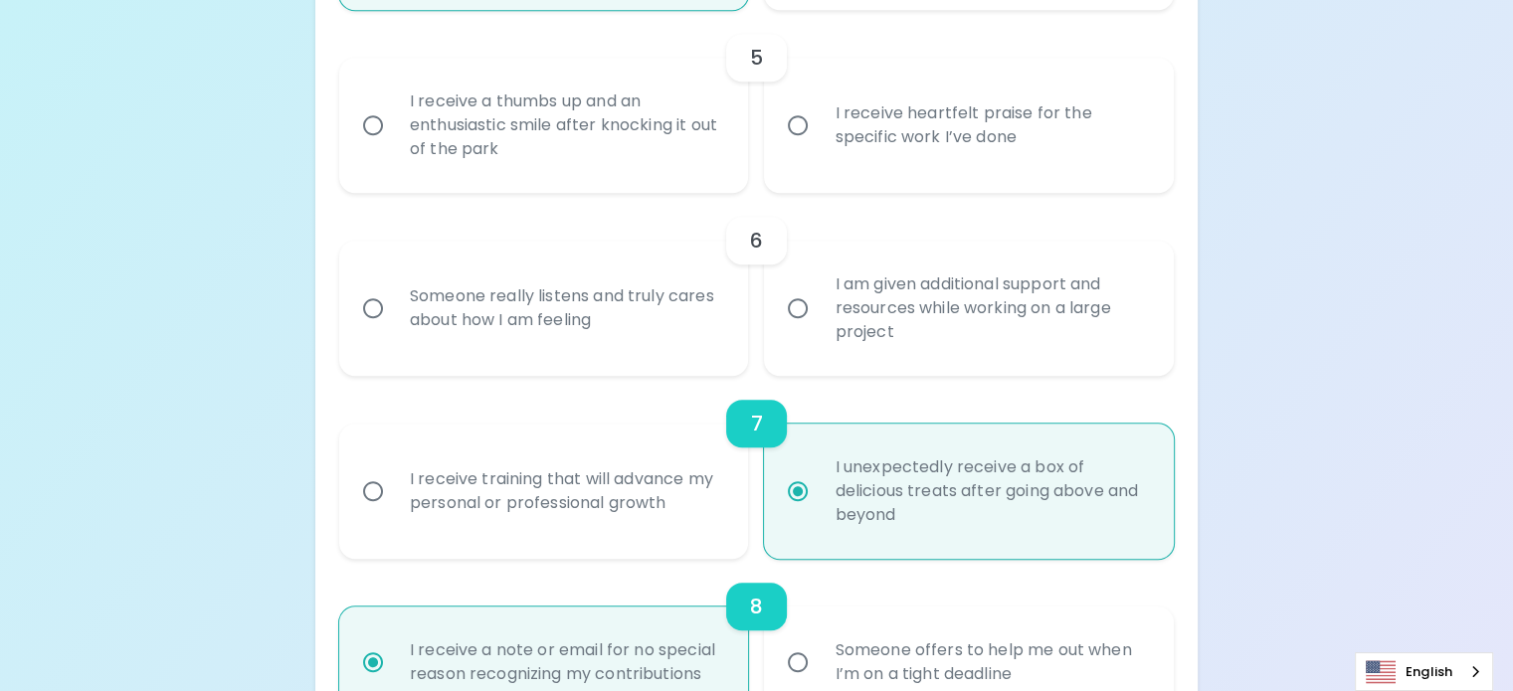
scroll to position [1185, 0]
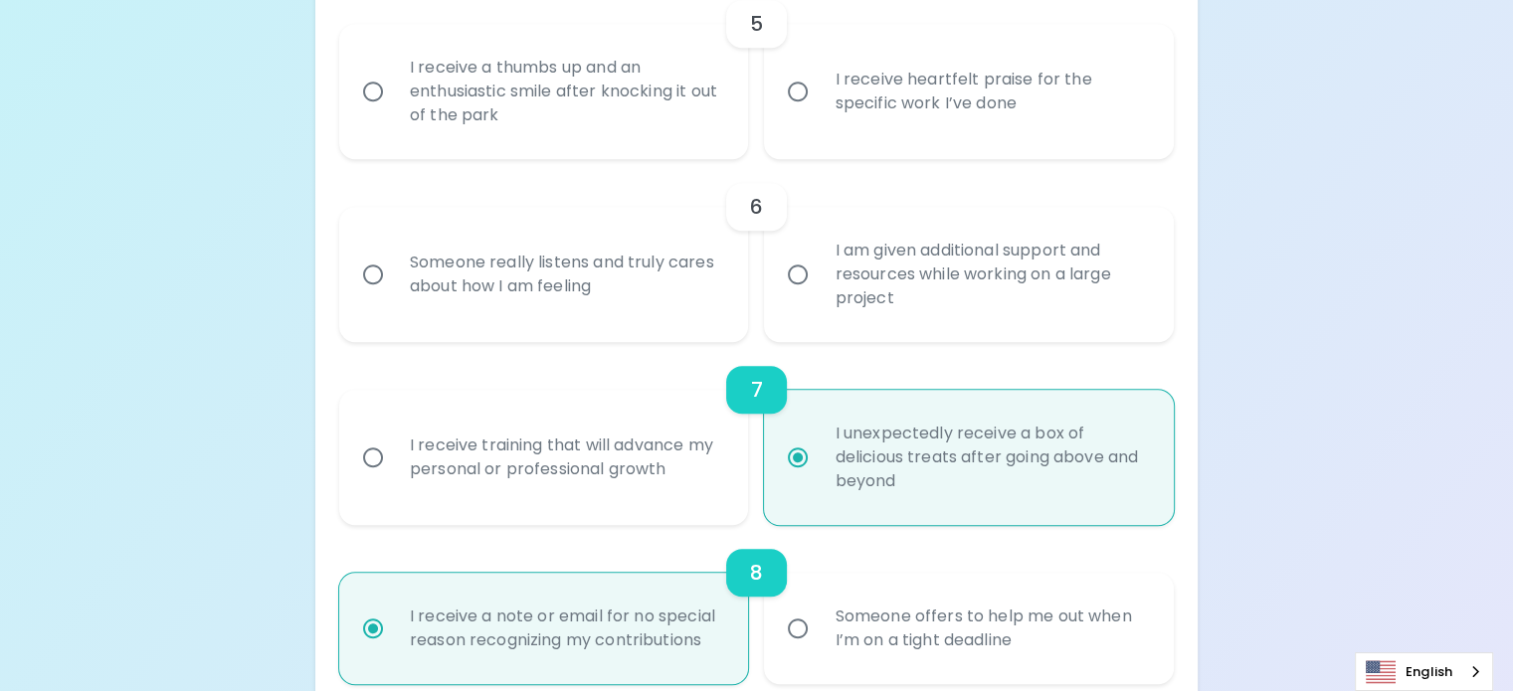
radio input "true"
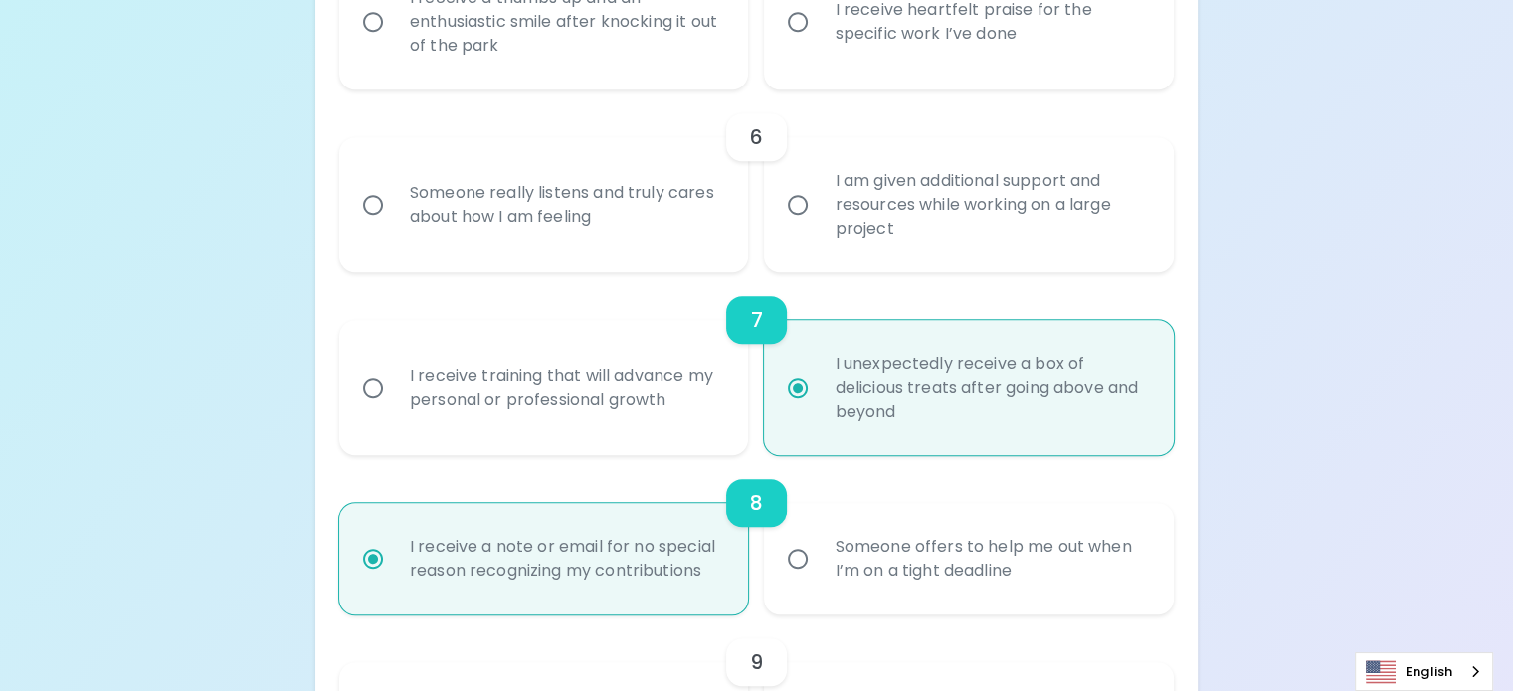
scroll to position [1256, 0]
click at [797, 42] on input "I receive heartfelt praise for the specific work I’ve done" at bounding box center [798, 21] width 42 height 42
radio input "false"
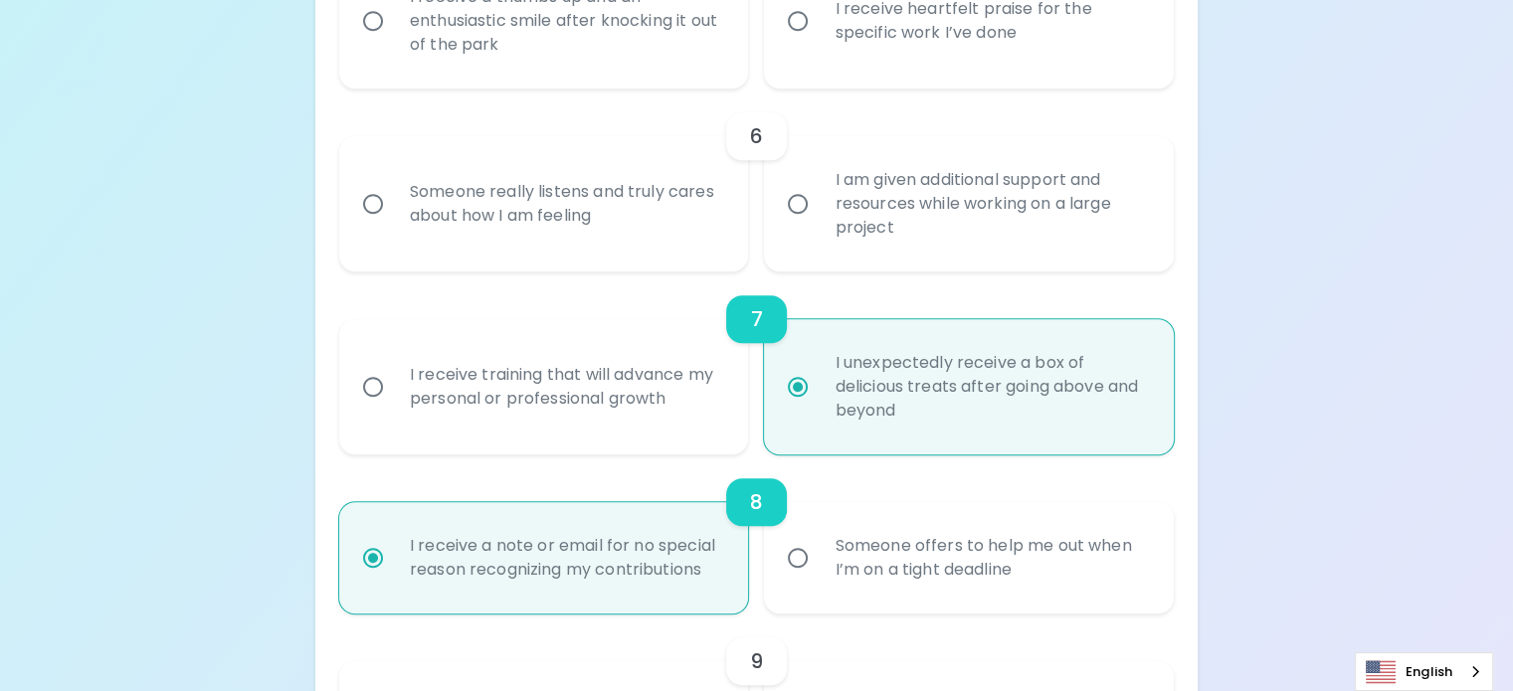
radio input "false"
radio input "true"
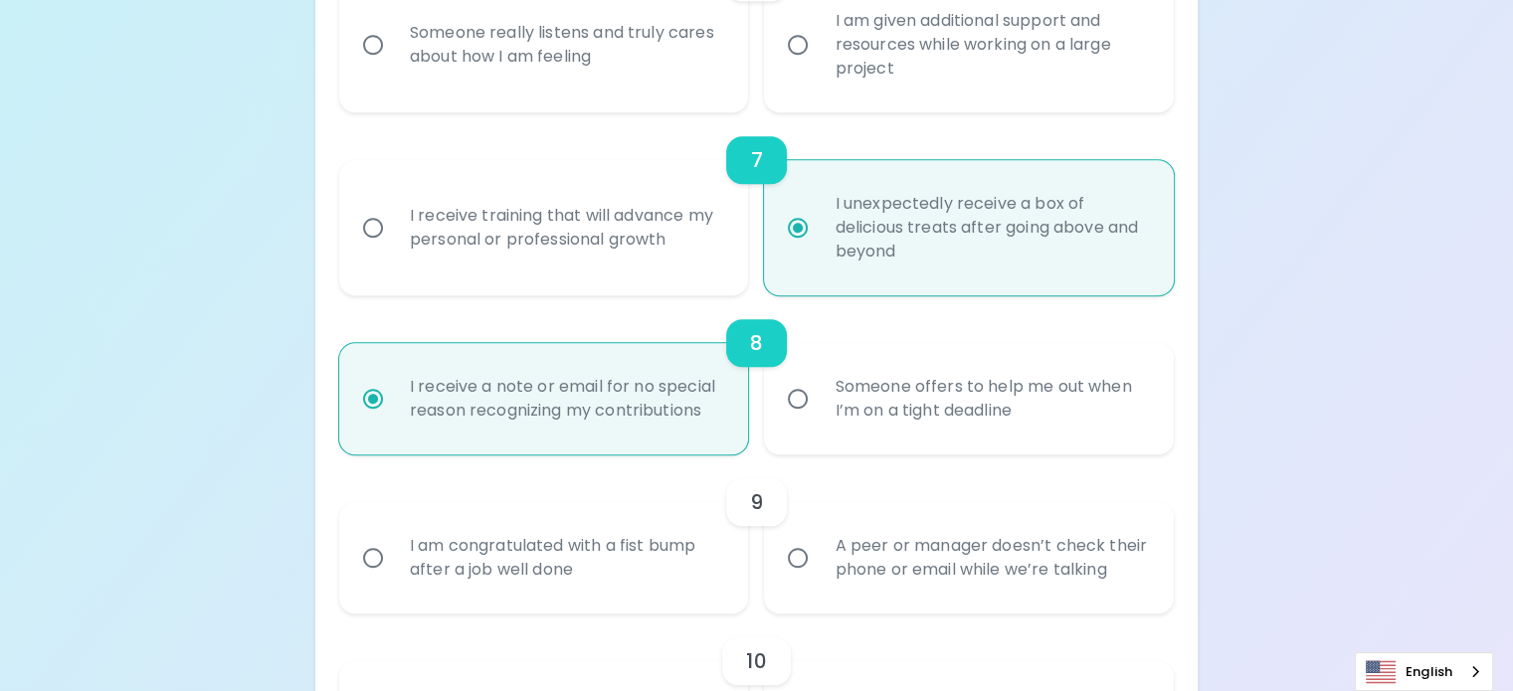
radio input "true"
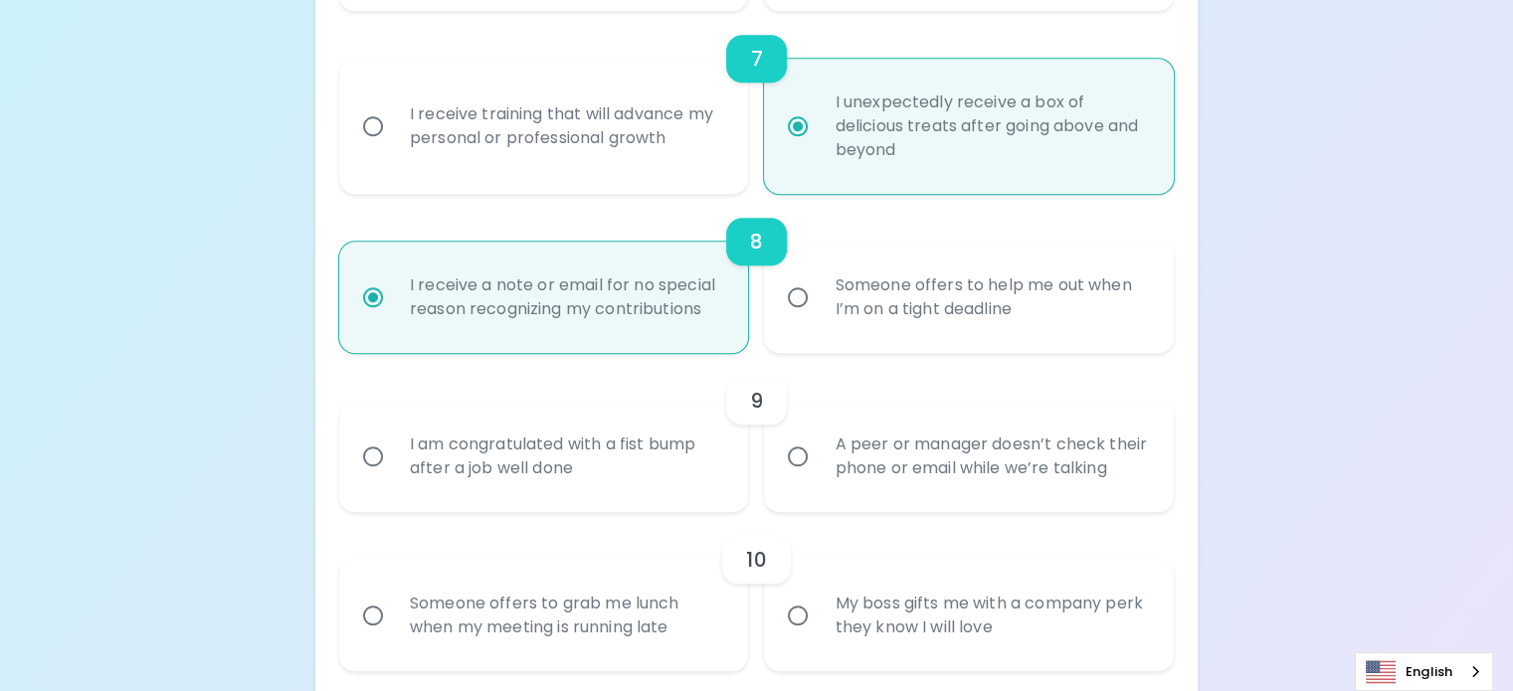
scroll to position [1519, 0]
radio input "false"
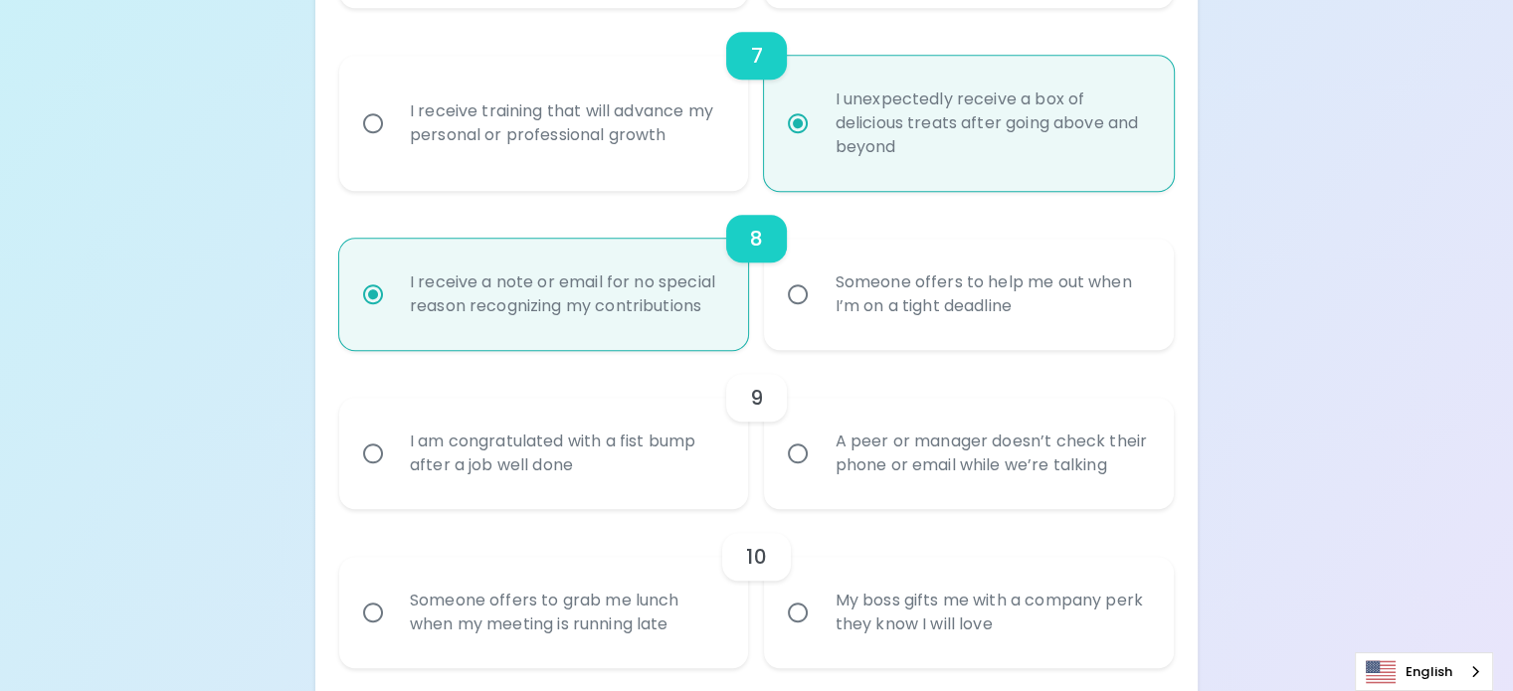
radio input "false"
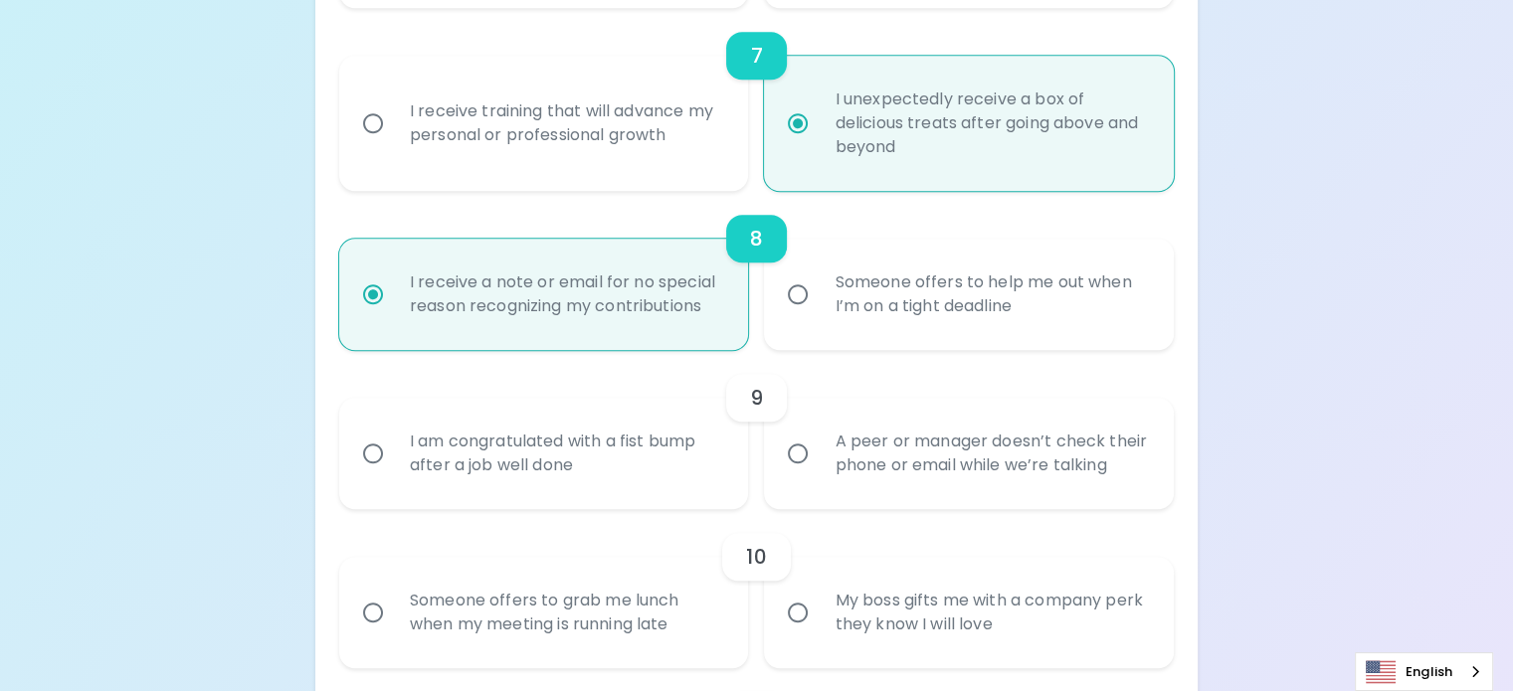
radio input "true"
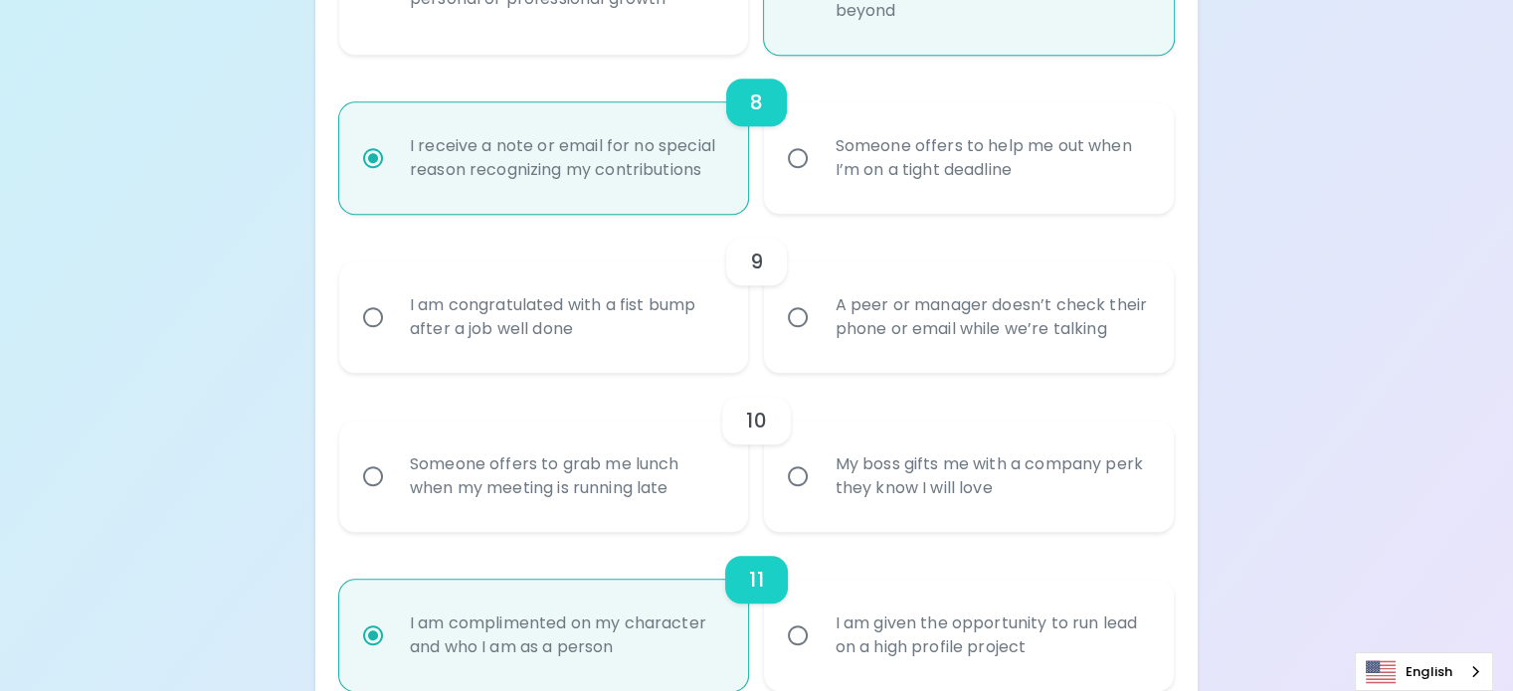
scroll to position [1678, 0]
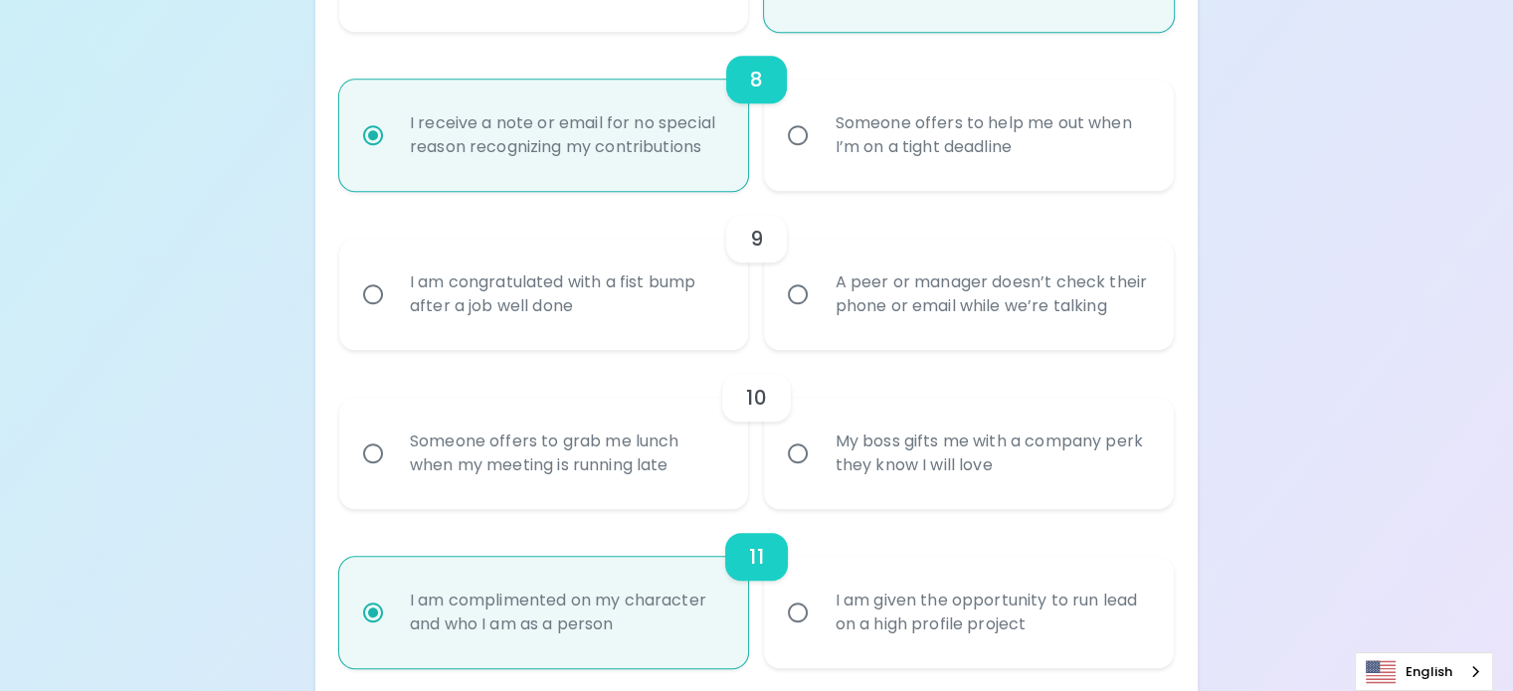
radio input "true"
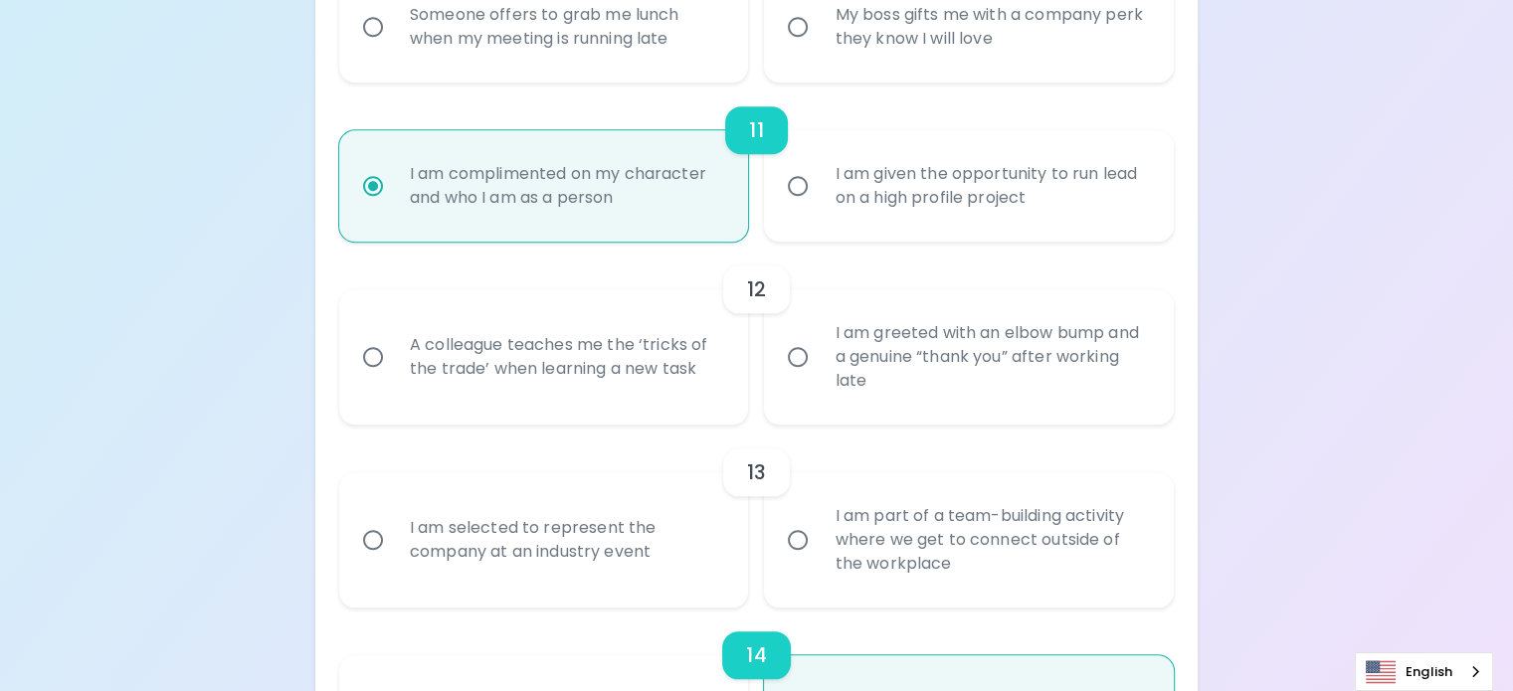
scroll to position [2118, 0]
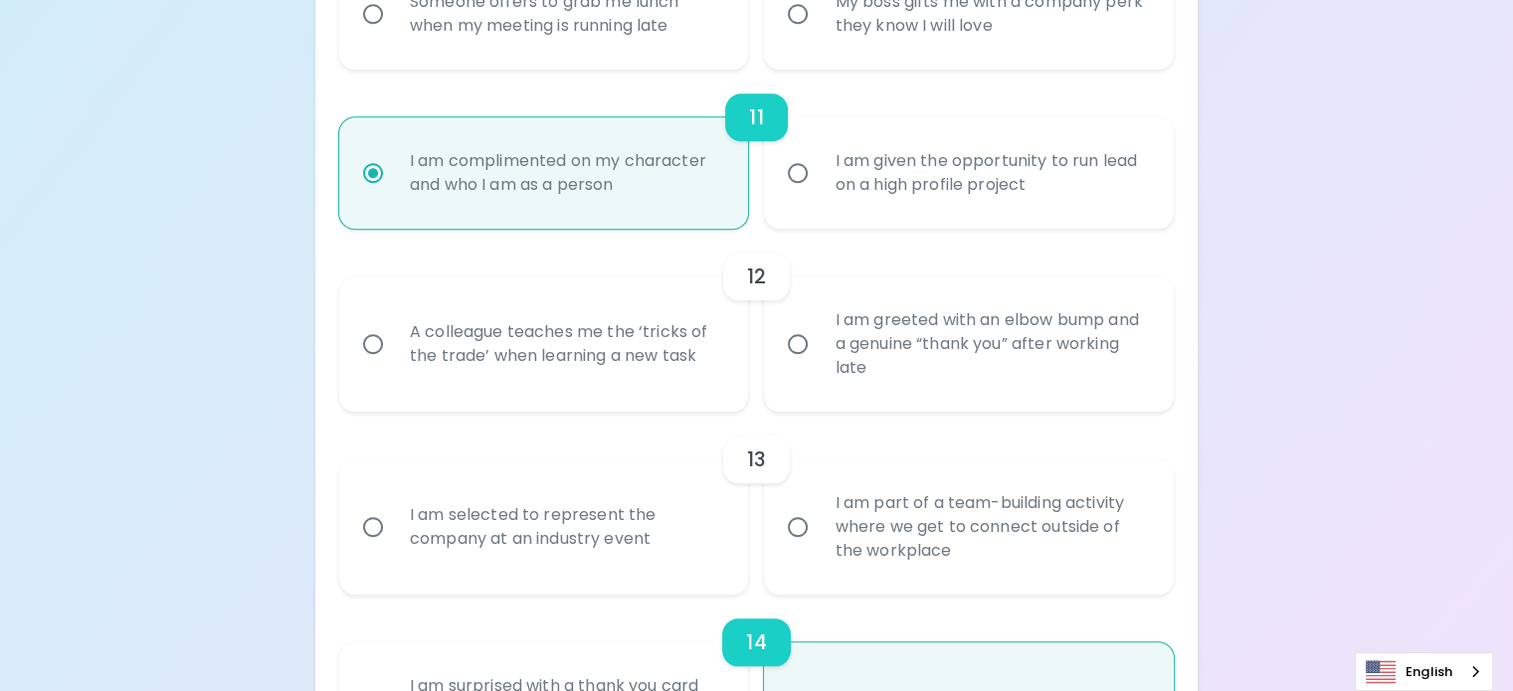
radio input "false"
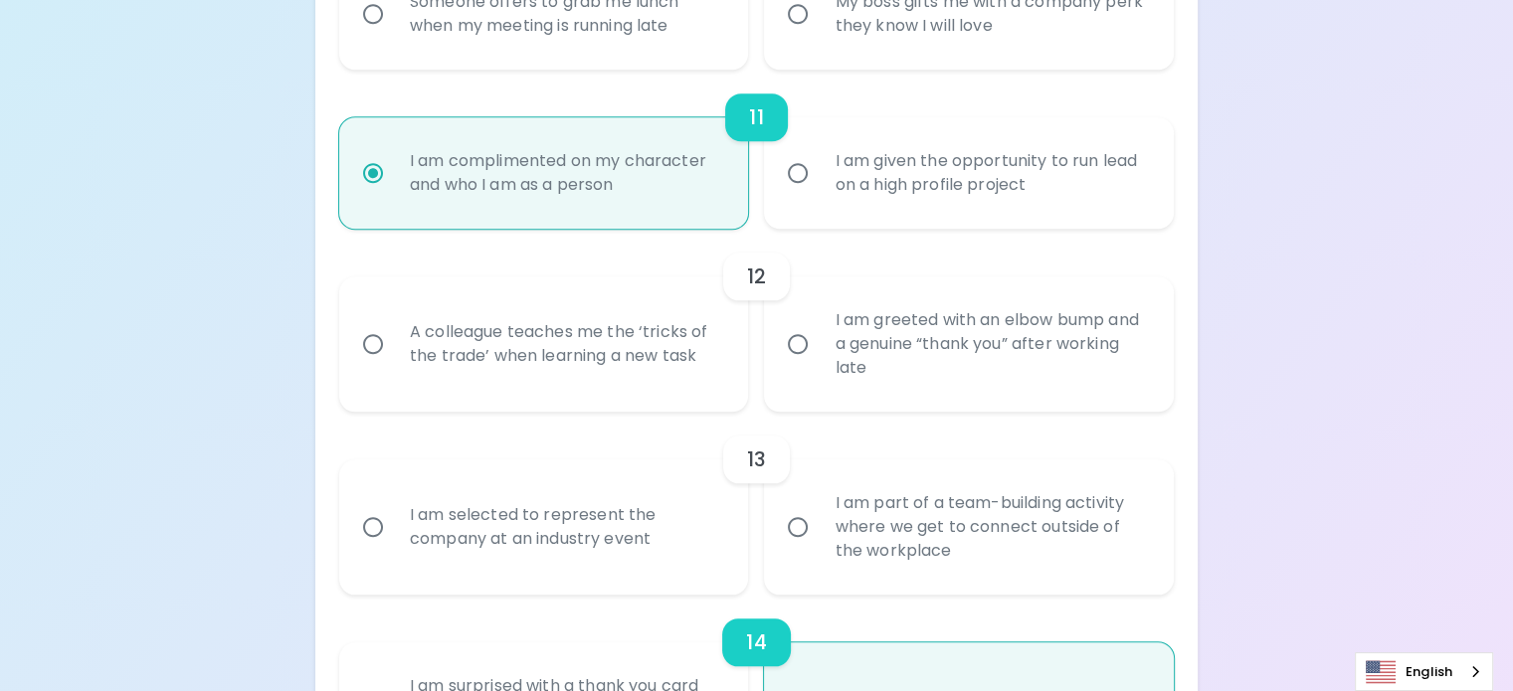
radio input "false"
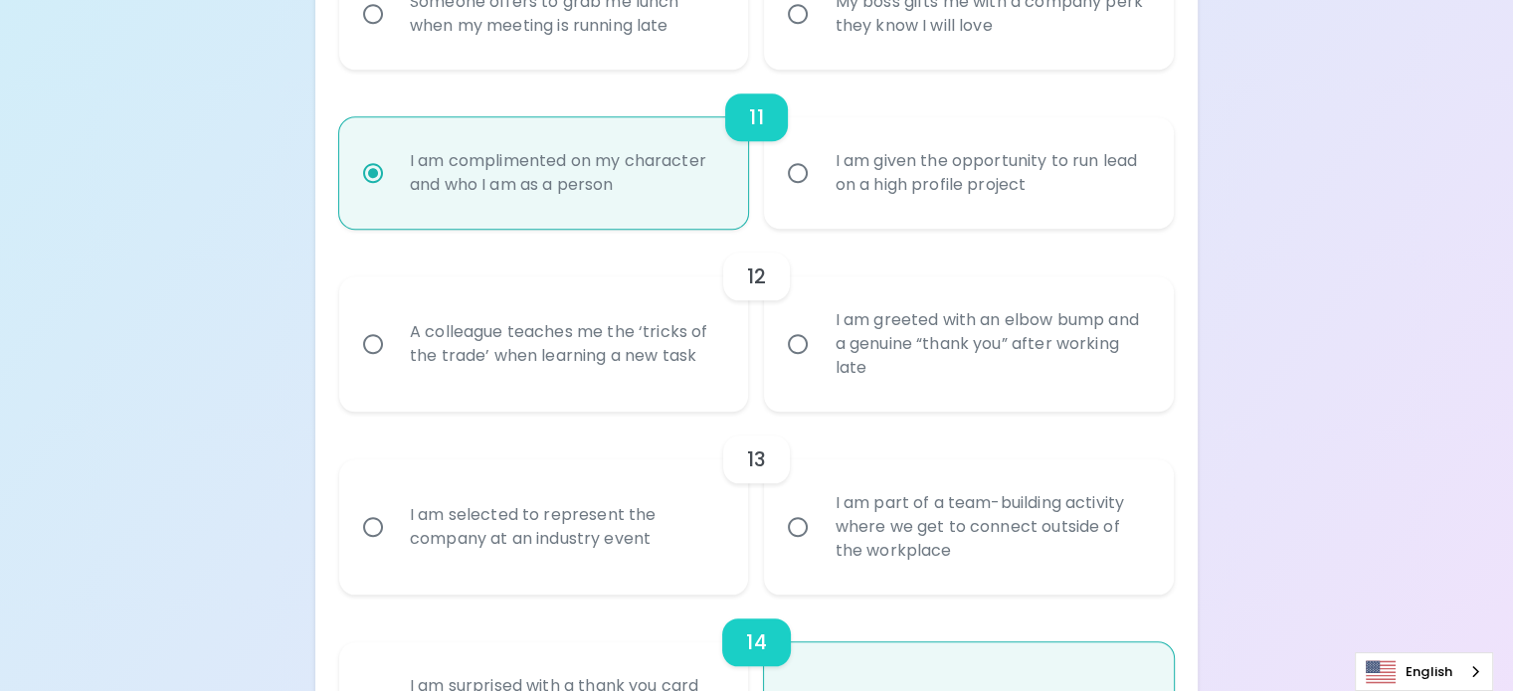
radio input "true"
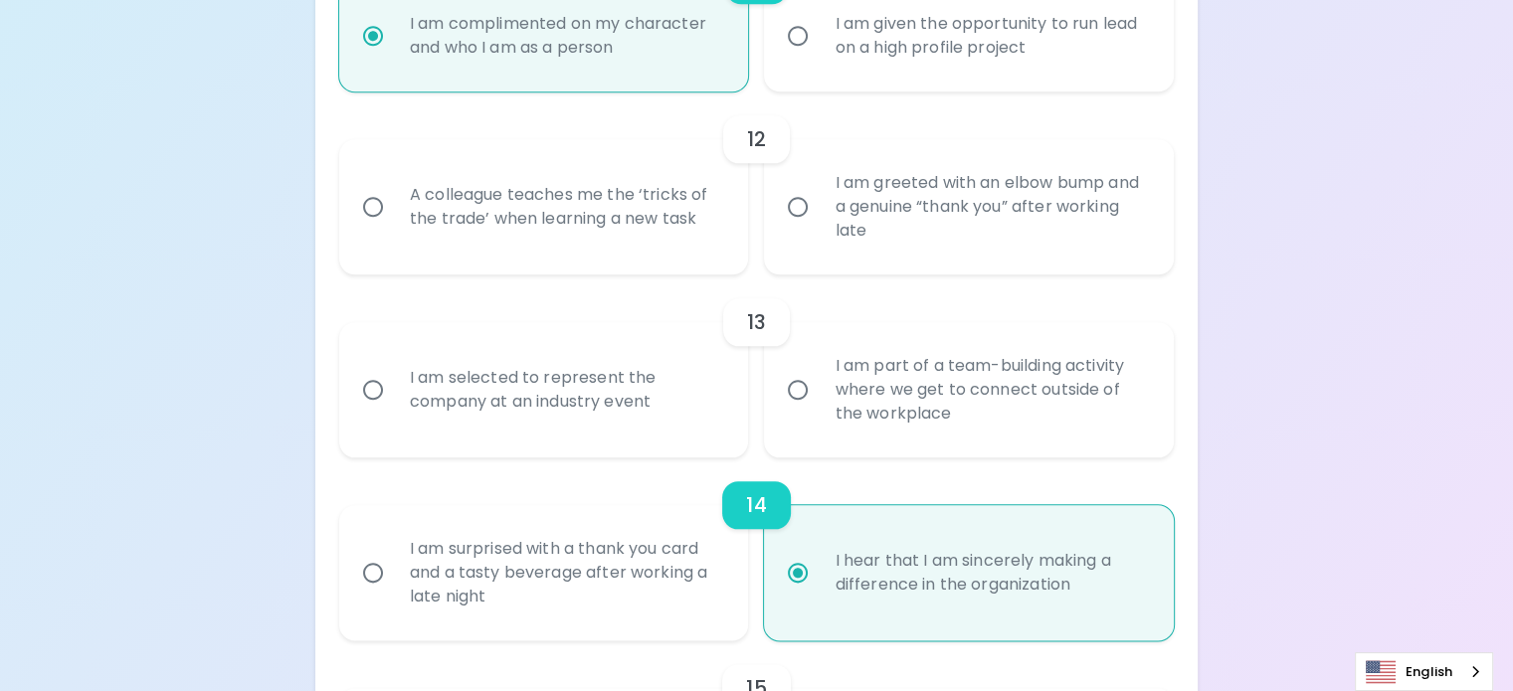
scroll to position [2277, 0]
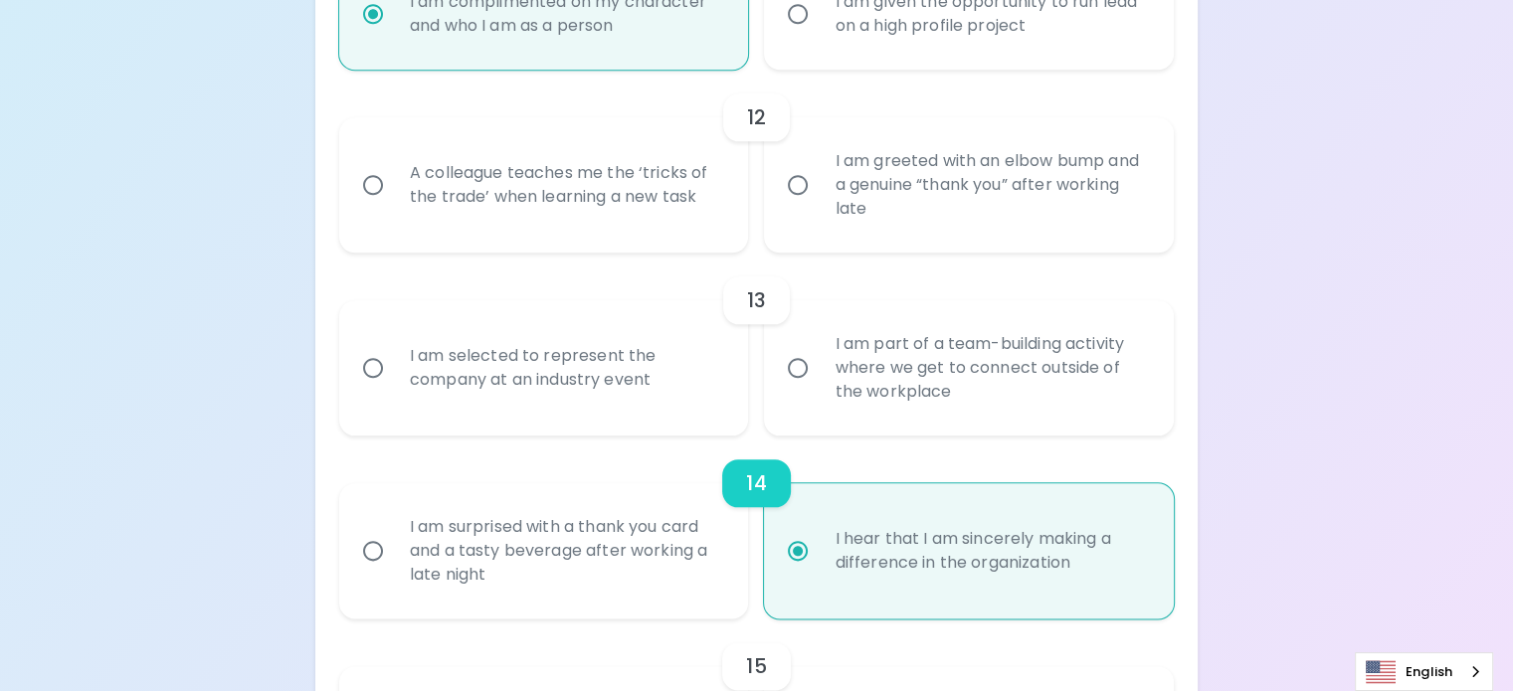
radio input "true"
radio input "false"
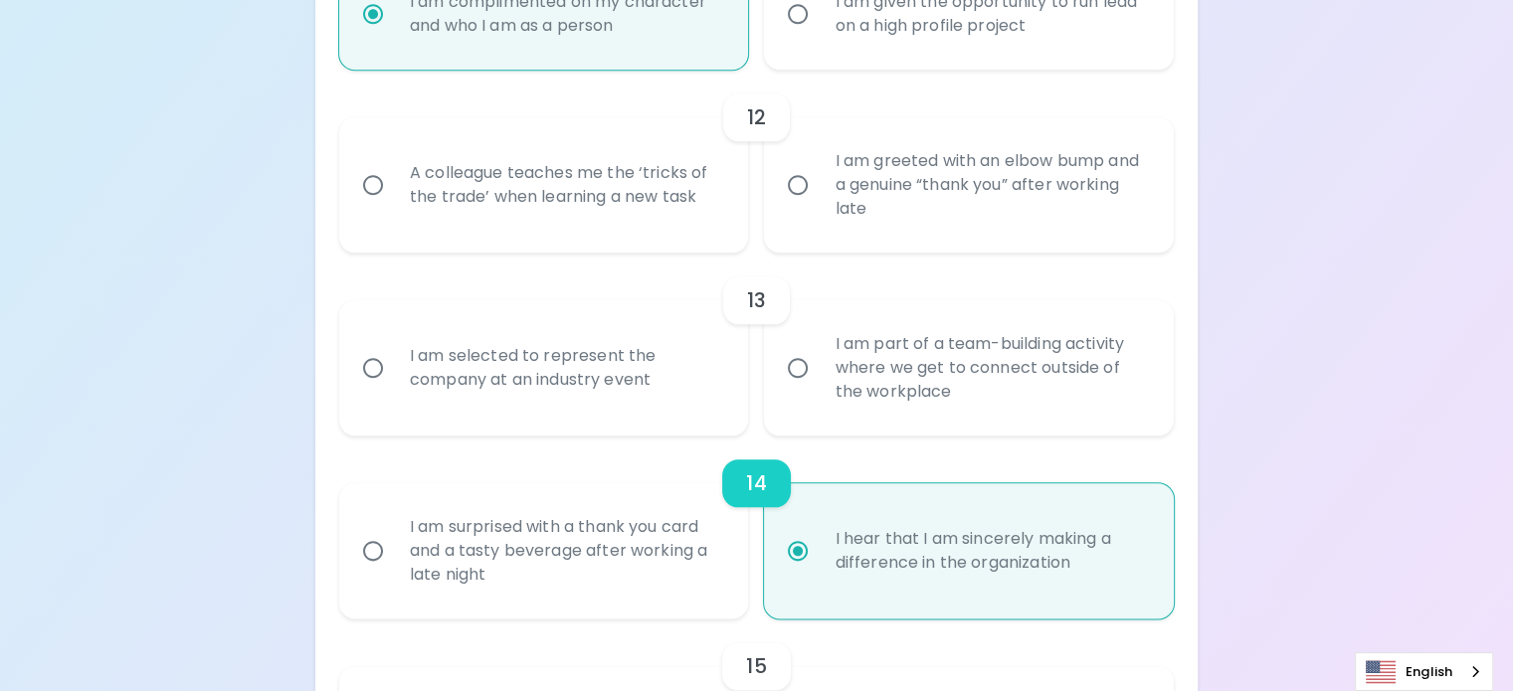
radio input "false"
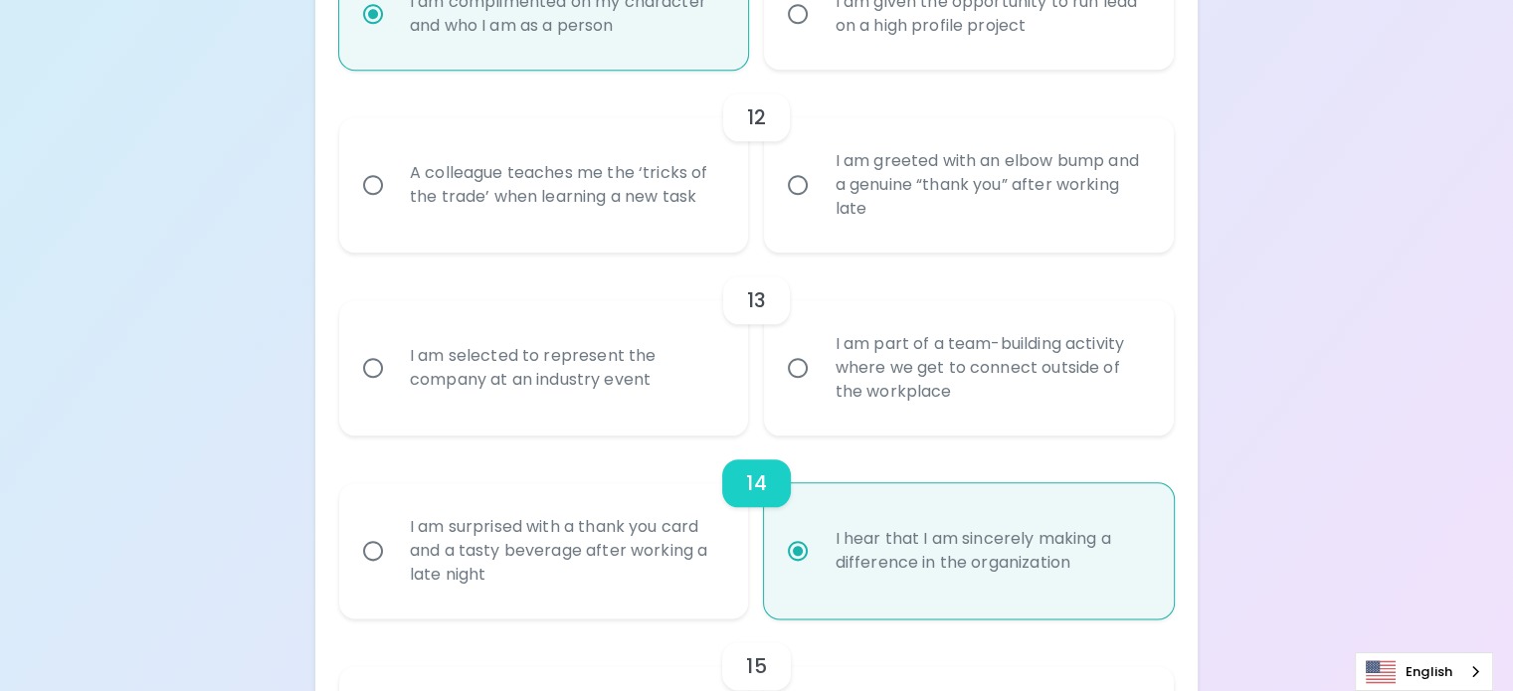
radio input "false"
radio input "true"
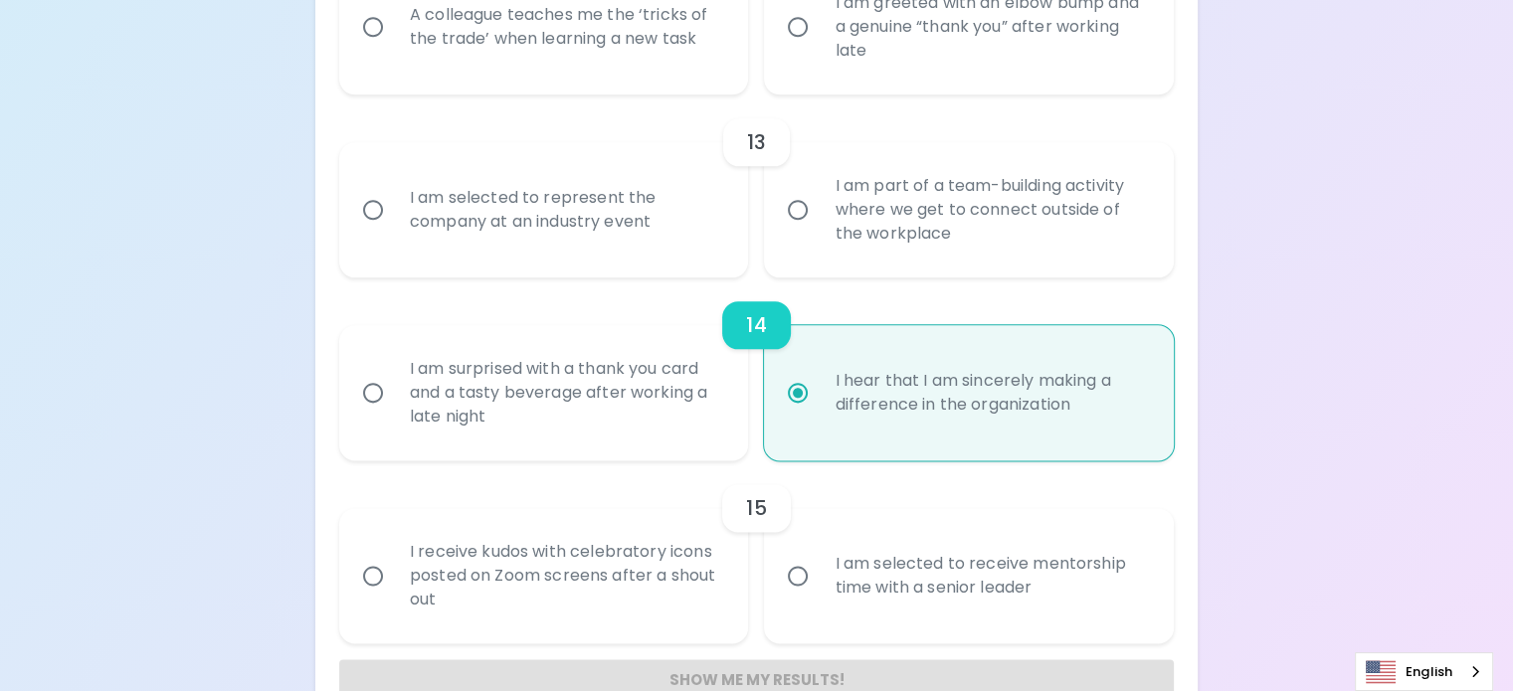
scroll to position [2436, 0]
radio input "true"
radio input "false"
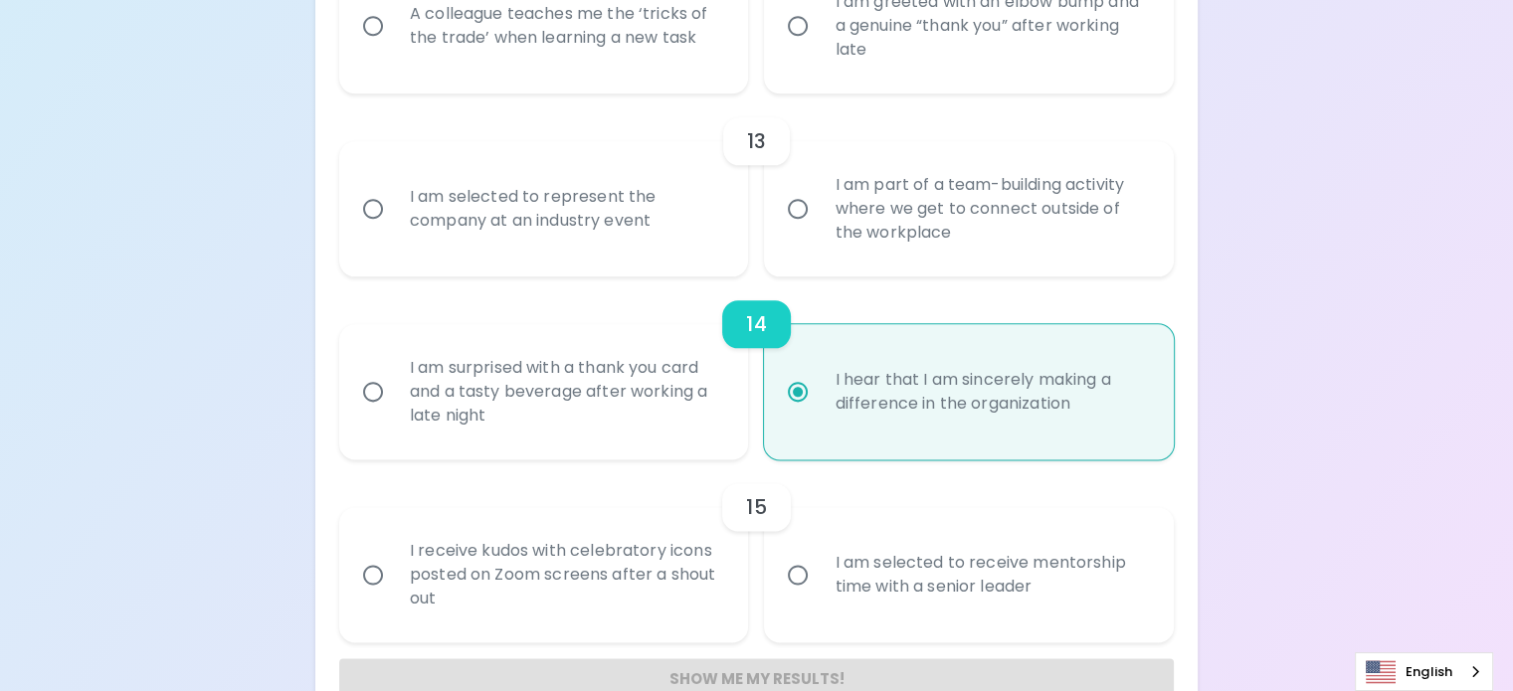
radio input "false"
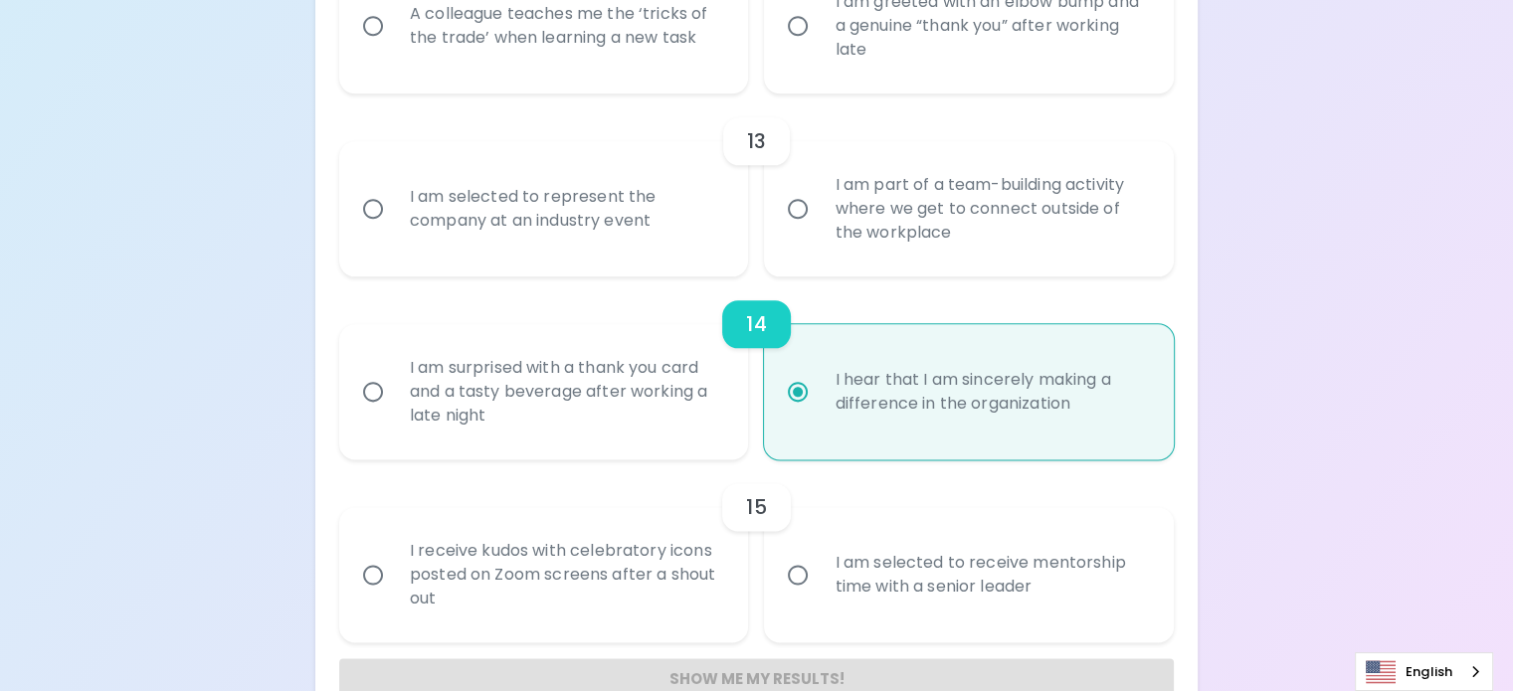
radio input "false"
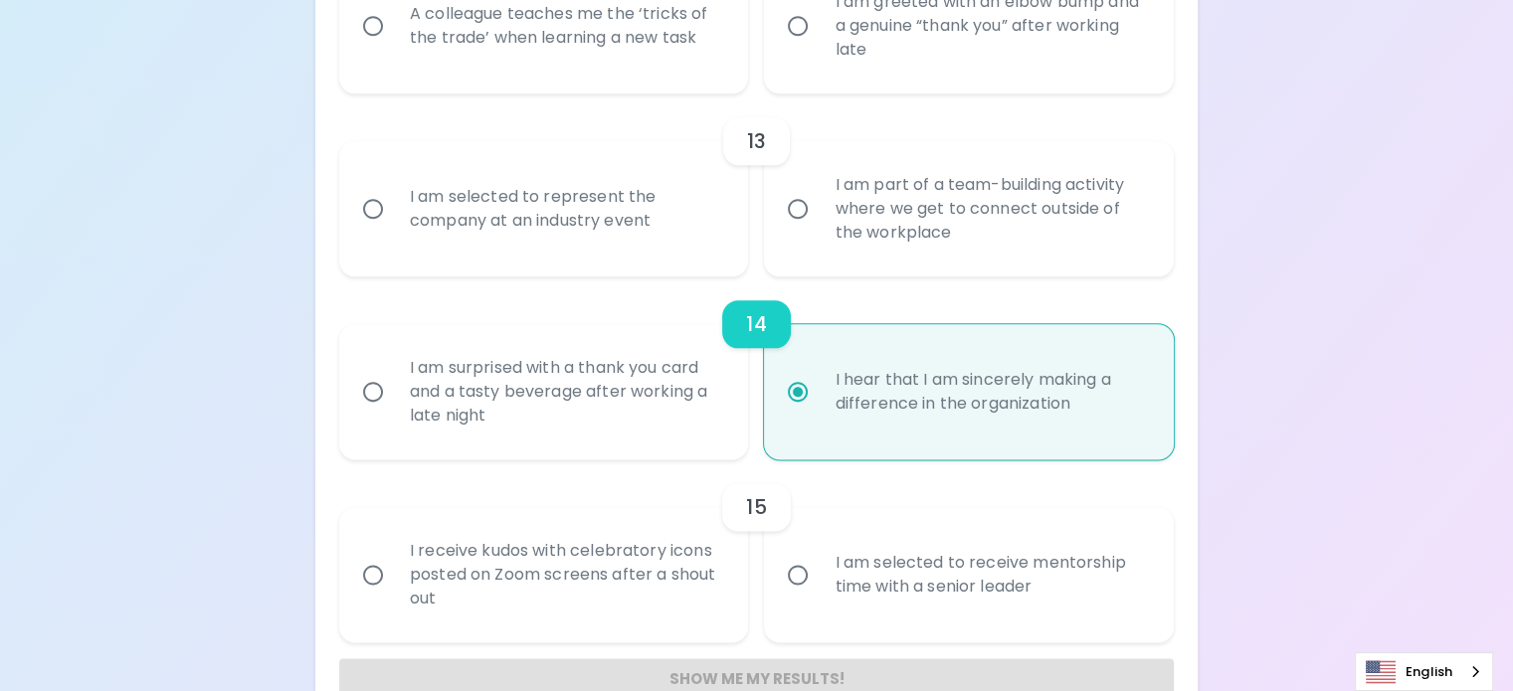
radio input "true"
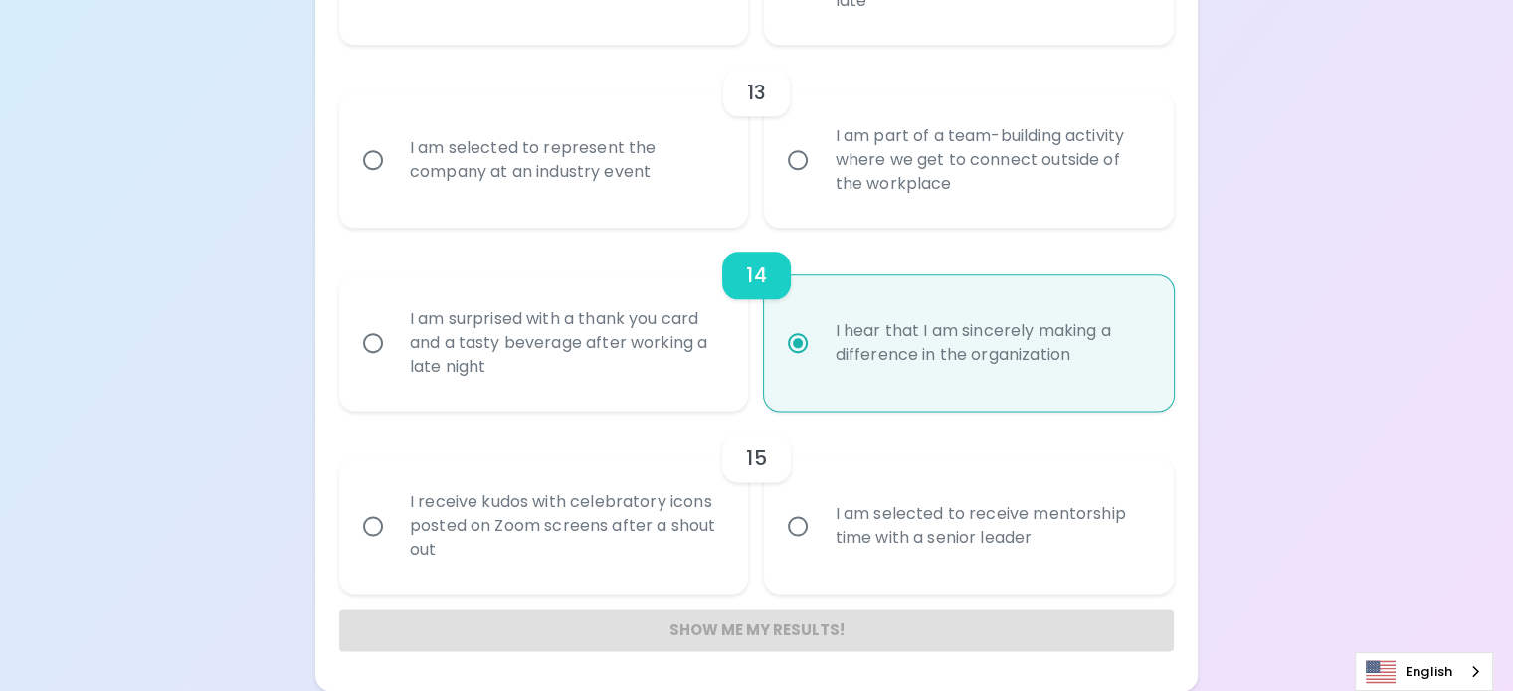
scroll to position [2604, 0]
radio input "false"
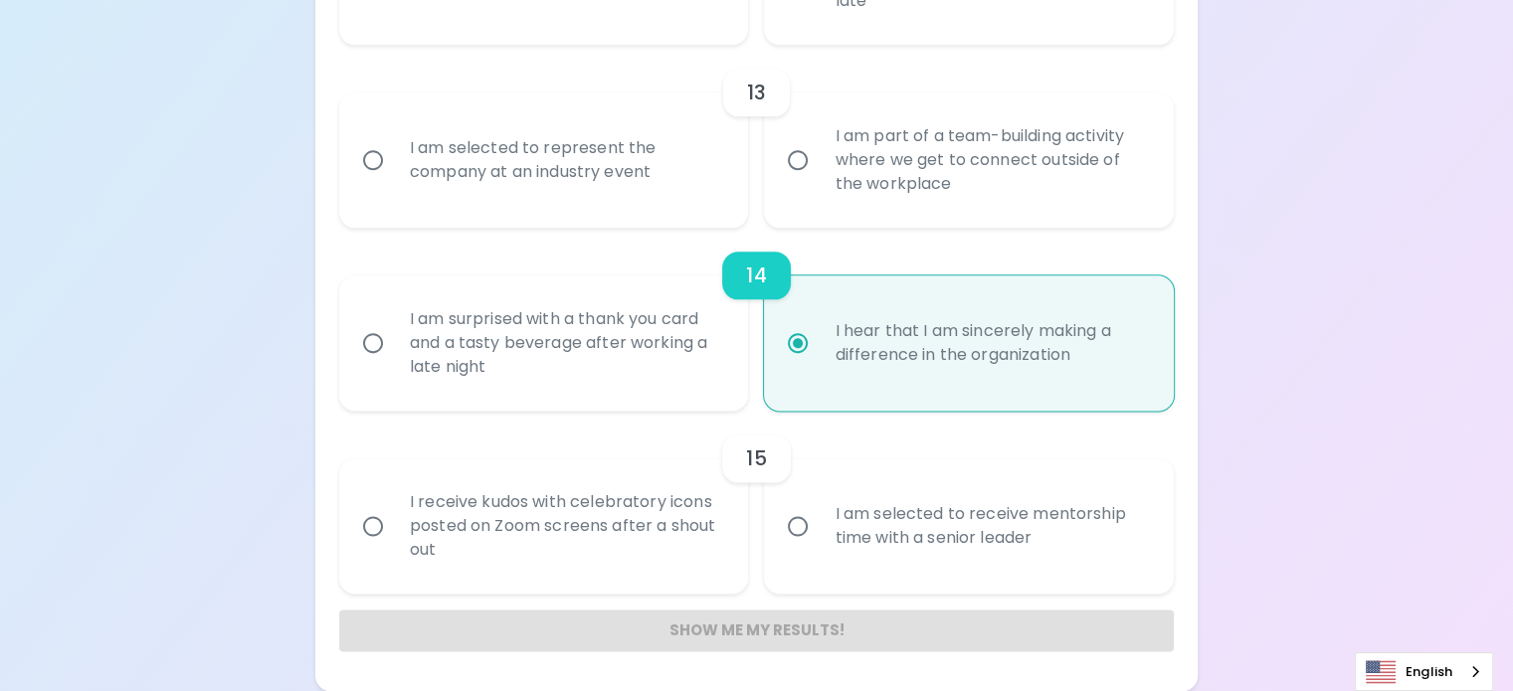
radio input "false"
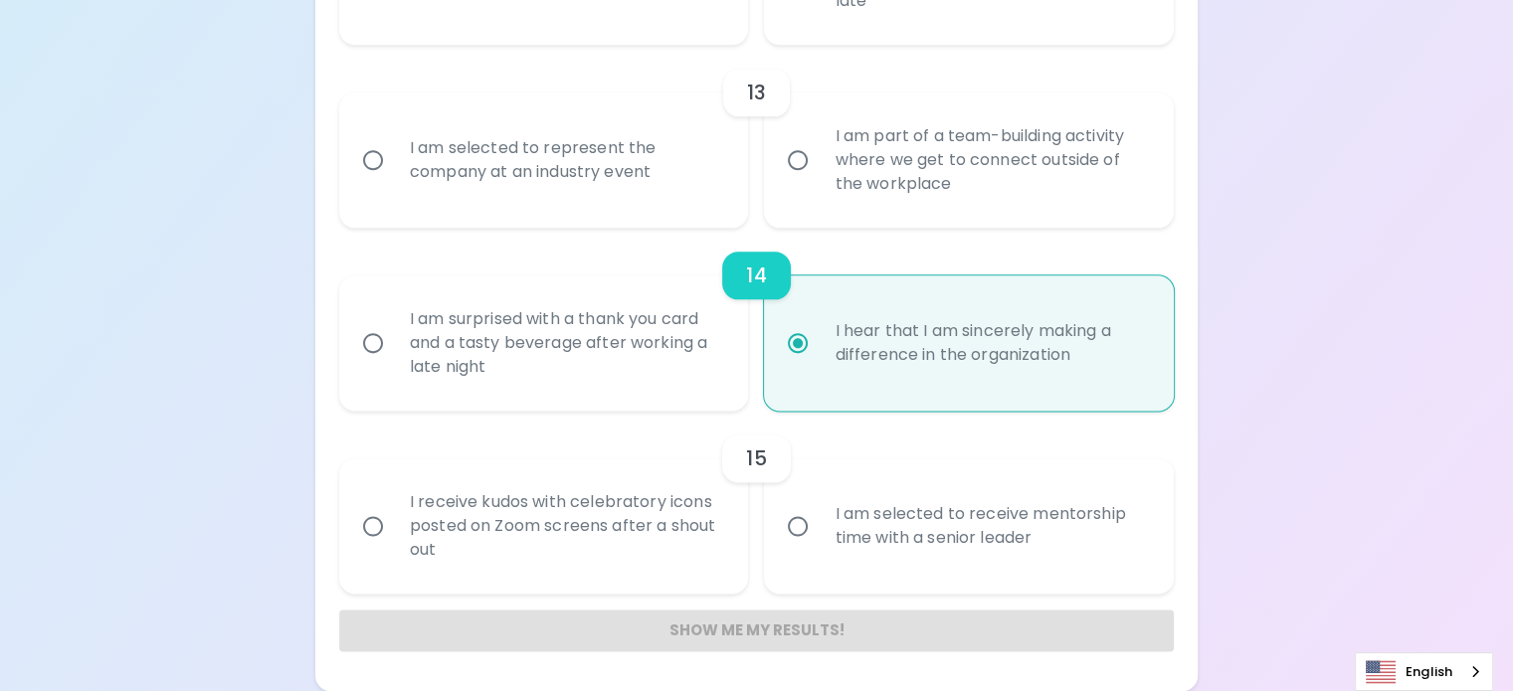
radio input "false"
radio input "true"
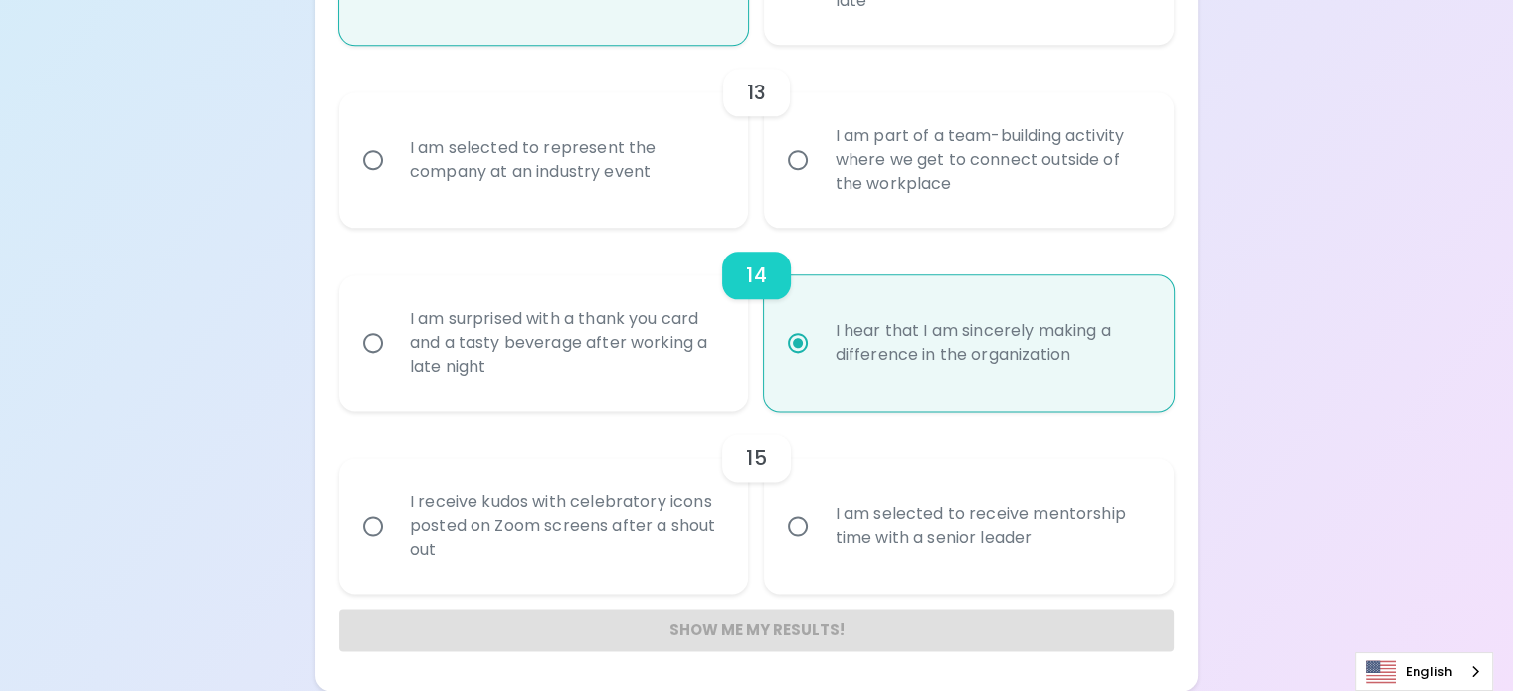
scroll to position [2763, 0]
radio input "true"
click at [793, 181] on input "I am part of a team-building activity where we get to connect outside of the wo…" at bounding box center [798, 160] width 42 height 42
radio input "false"
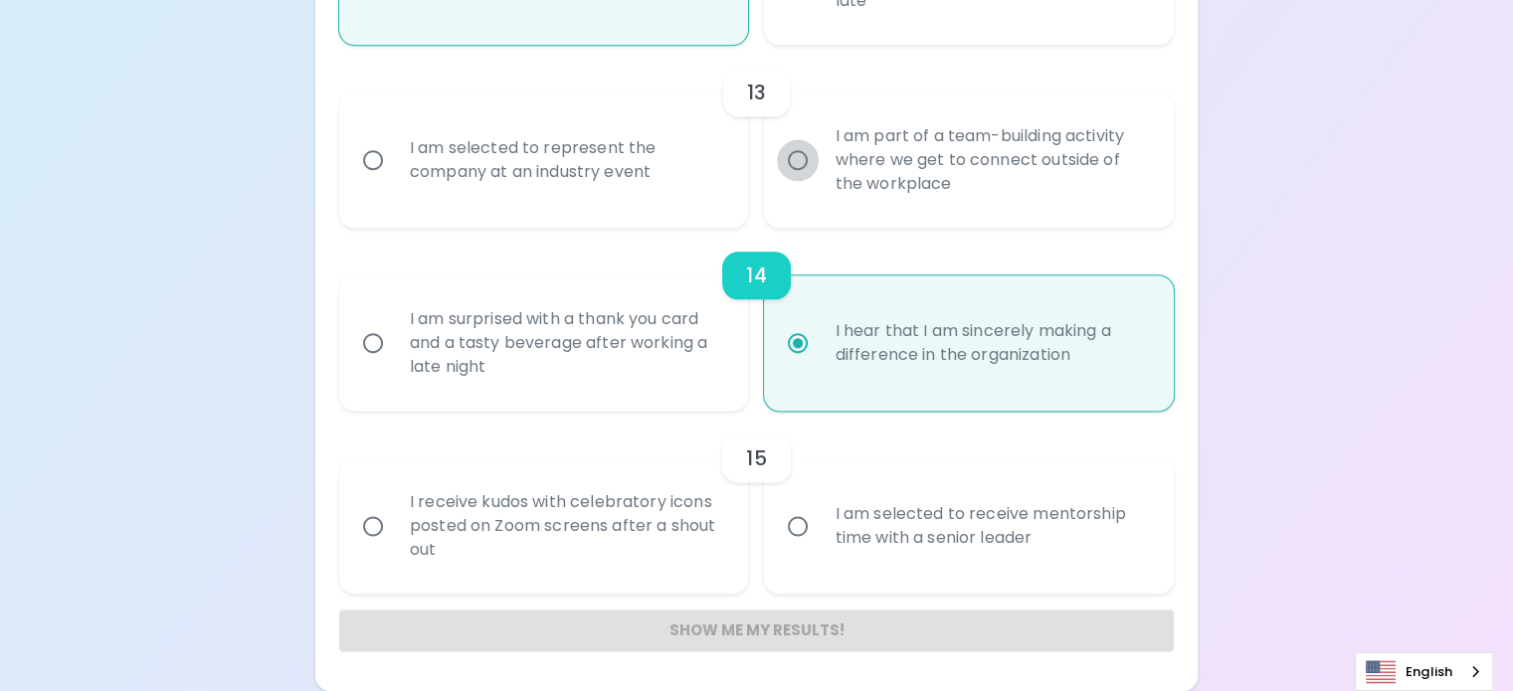
radio input "false"
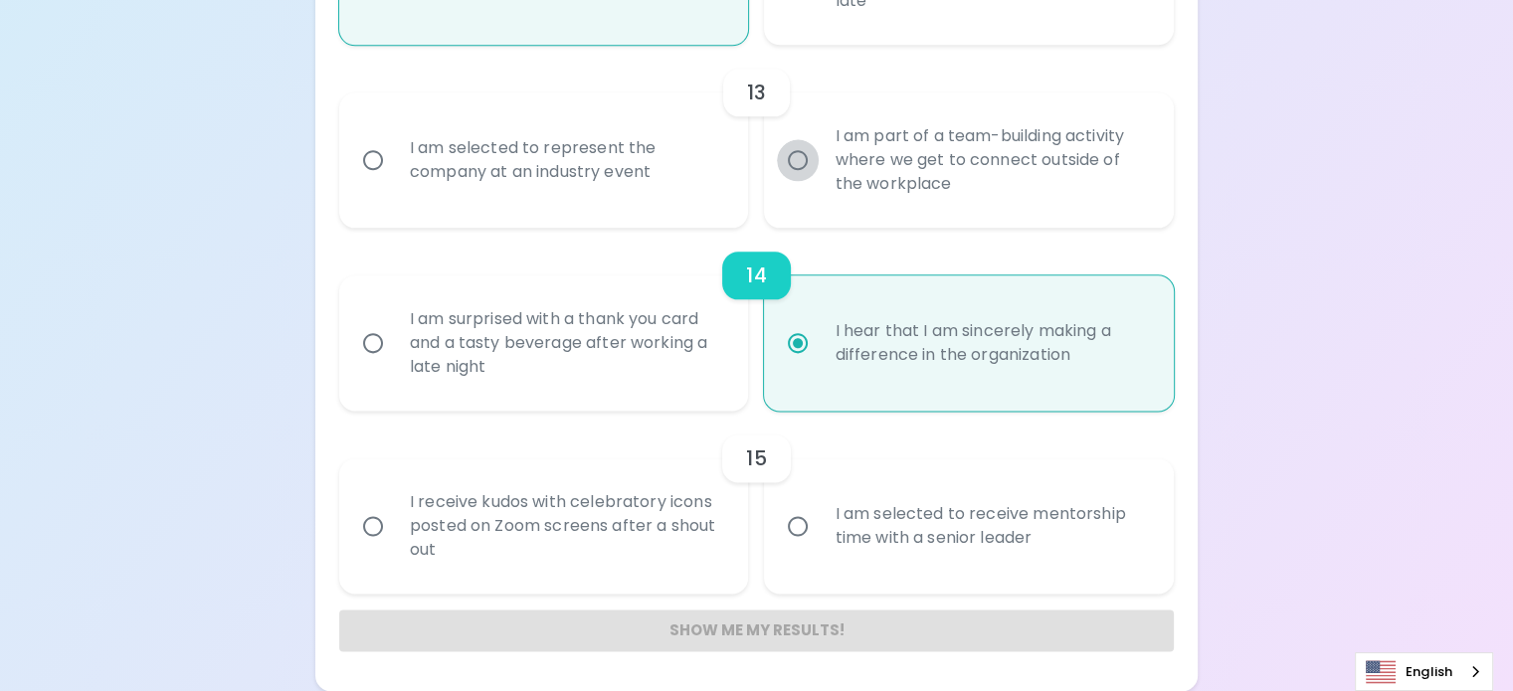
radio input "false"
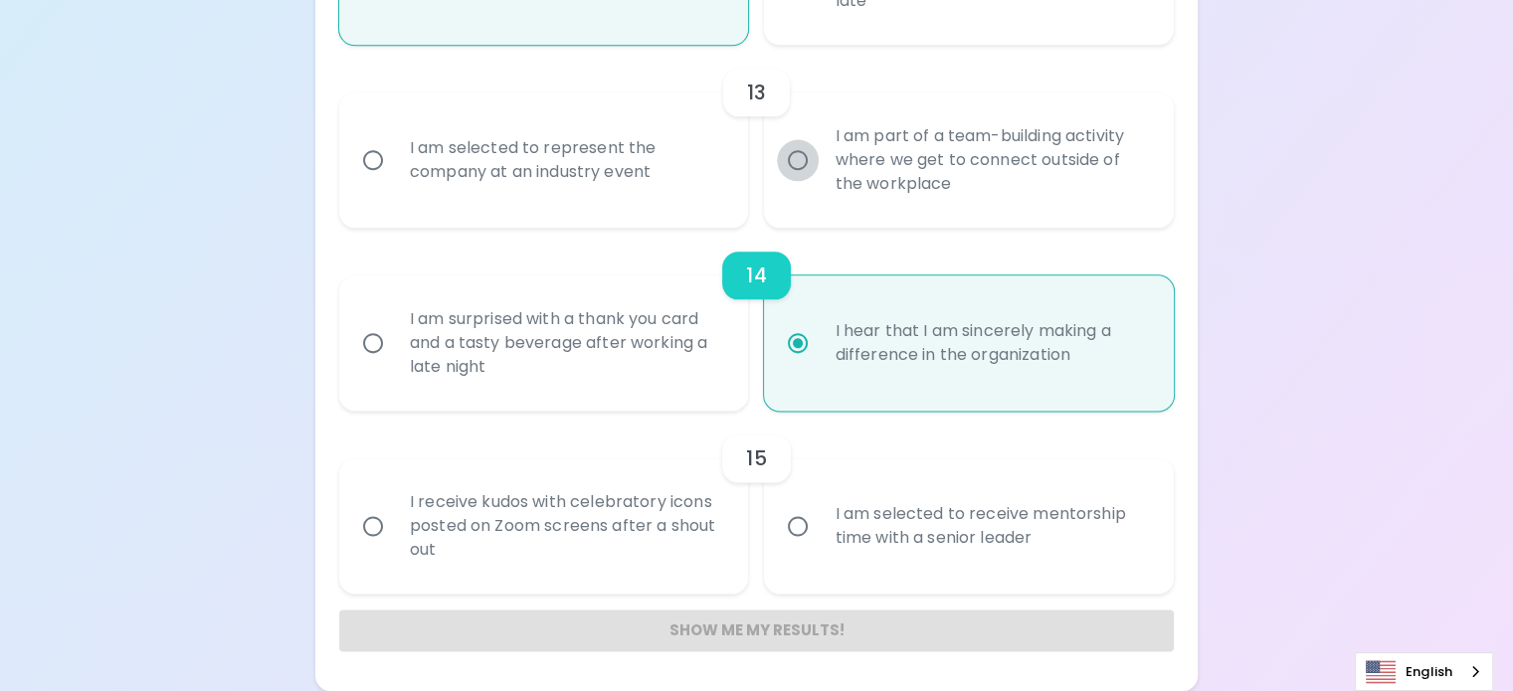
radio input "true"
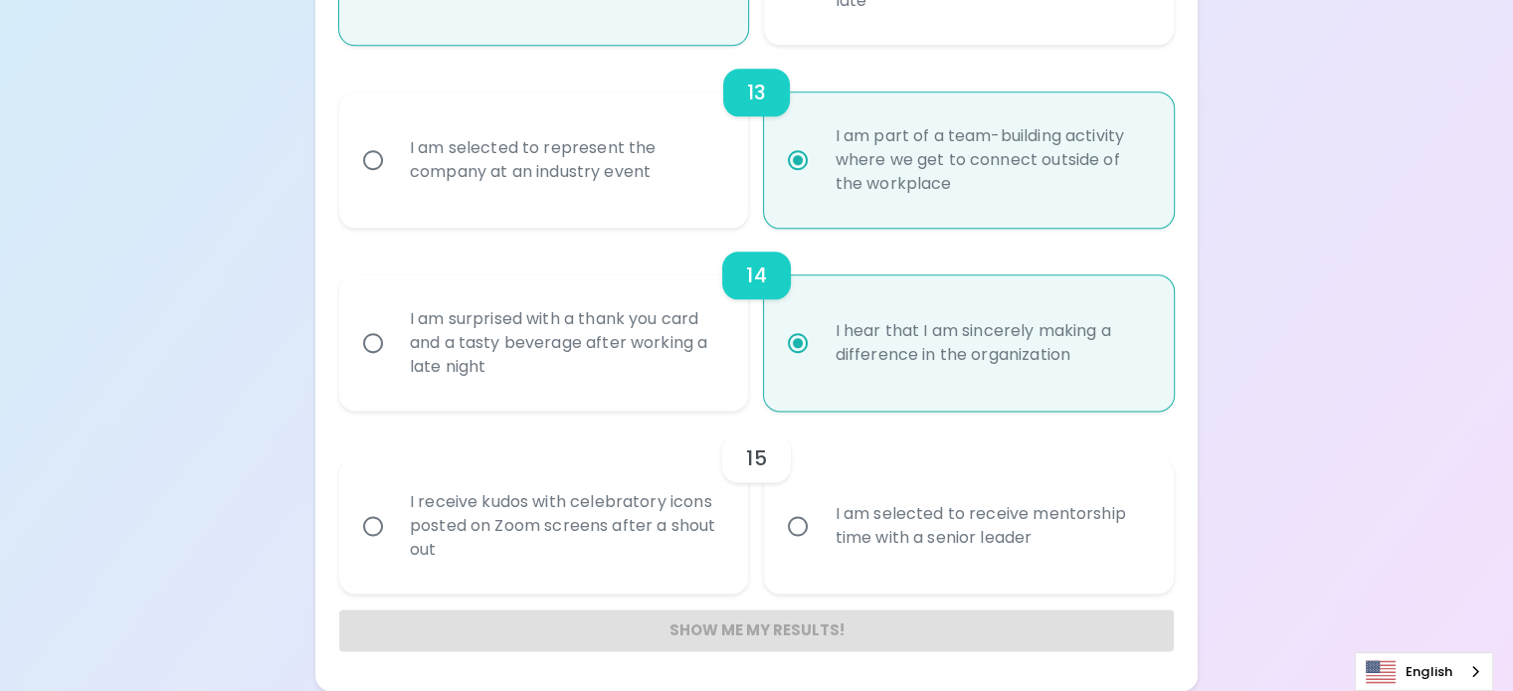
scroll to position [2922, 0]
radio input "true"
click at [394, 181] on input "I am selected to represent the company at an industry event" at bounding box center [373, 160] width 42 height 42
radio input "false"
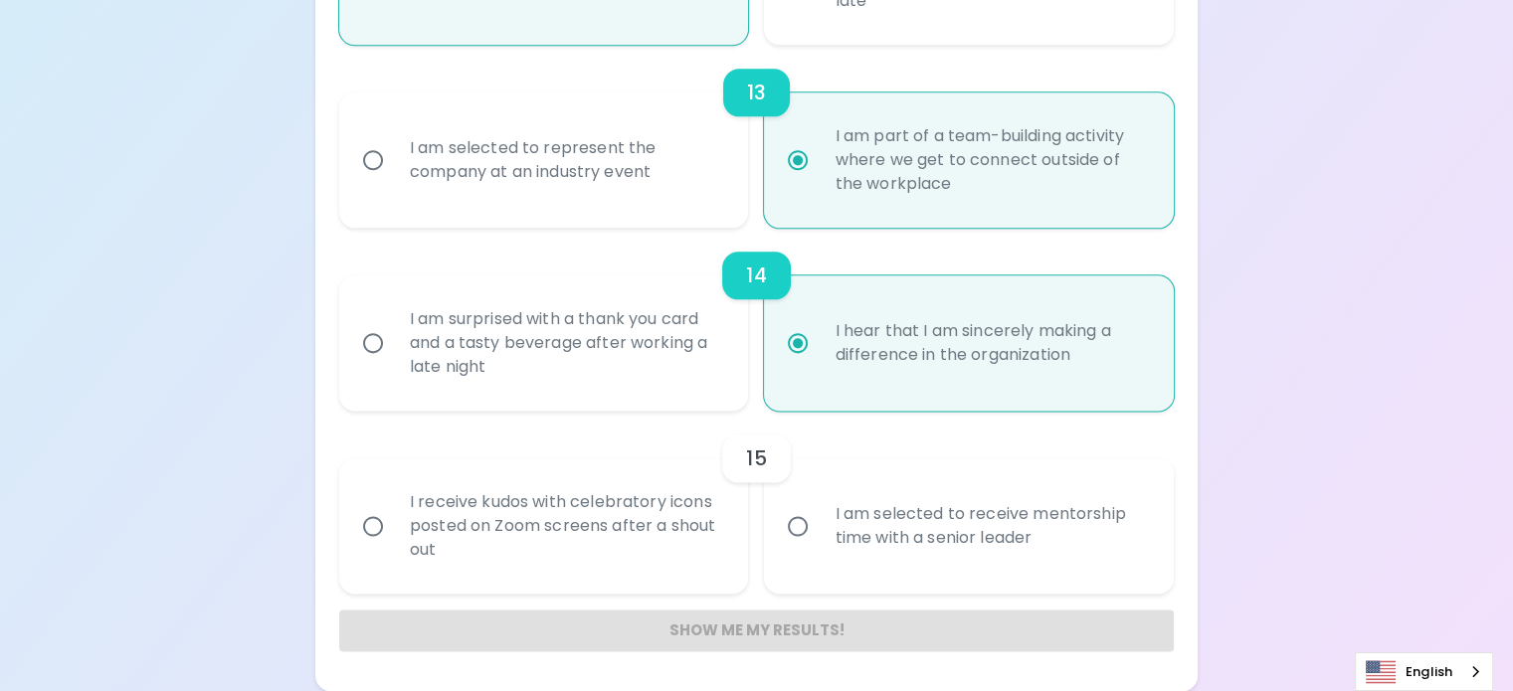
radio input "false"
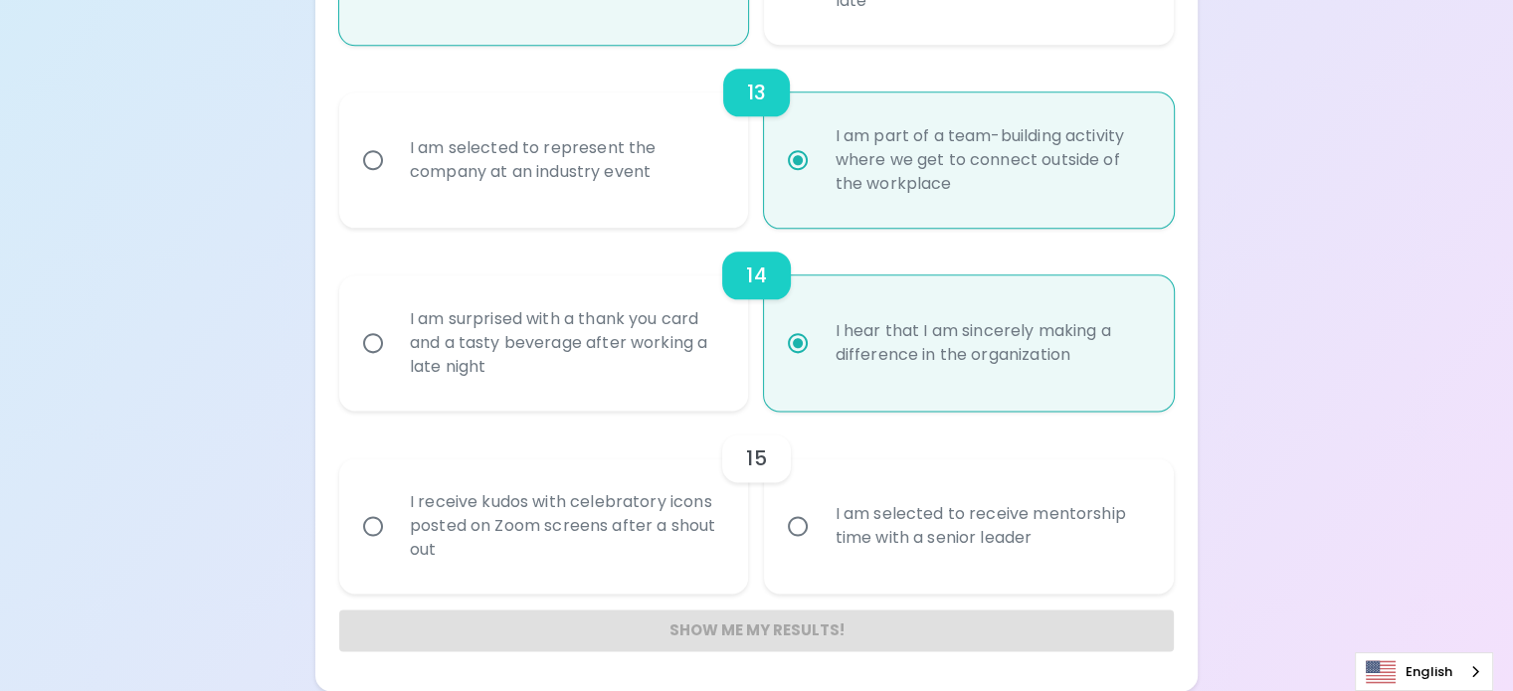
radio input "false"
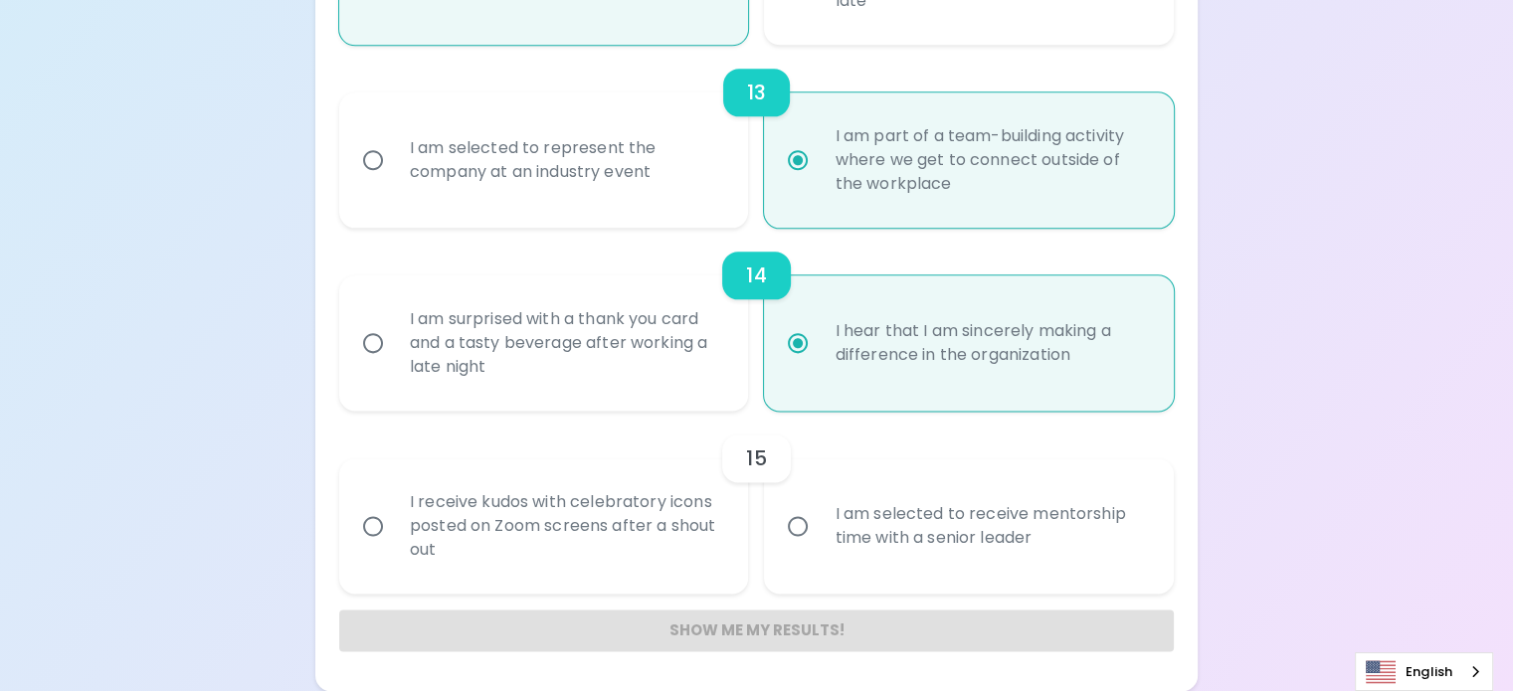
radio input "false"
radio input "true"
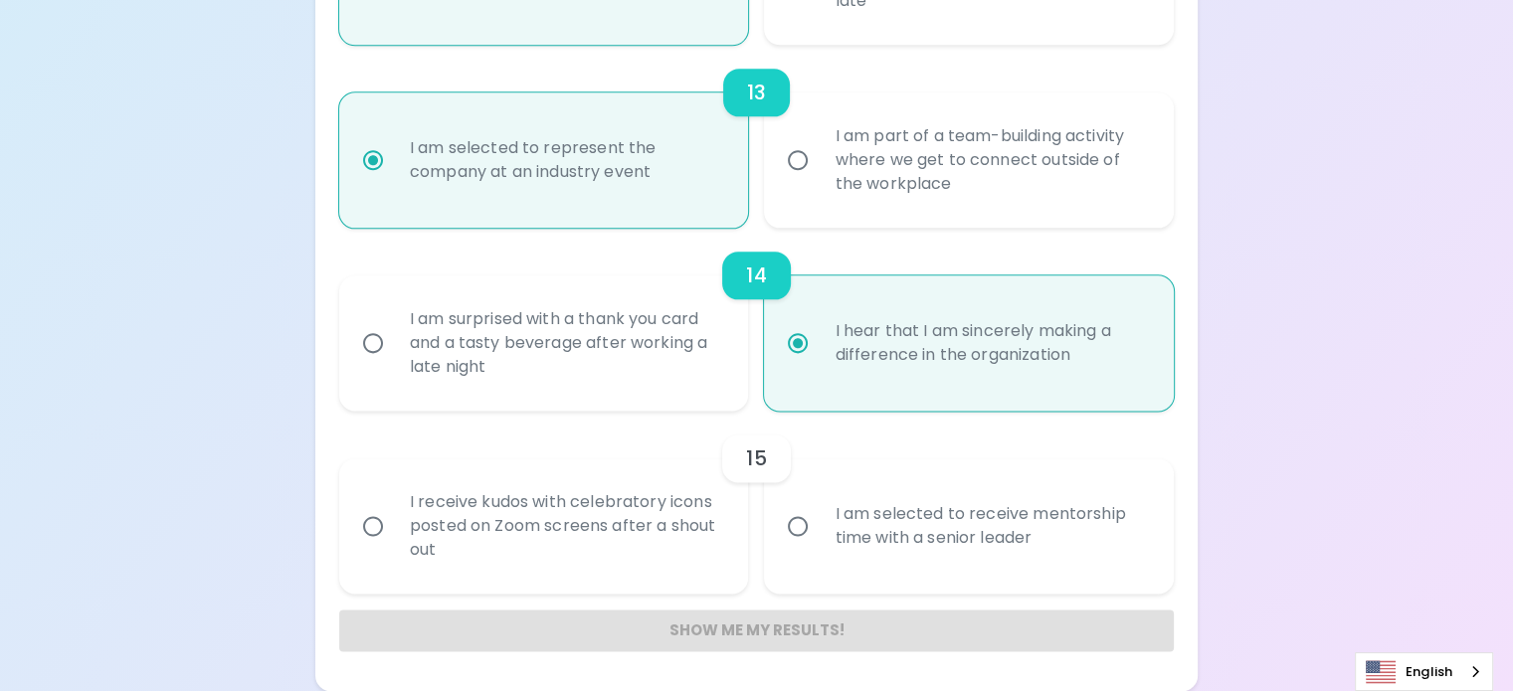
scroll to position [3121, 0]
radio input "true"
click at [801, 505] on input "I am selected to receive mentorship time with a senior leader" at bounding box center [798, 526] width 42 height 42
radio input "false"
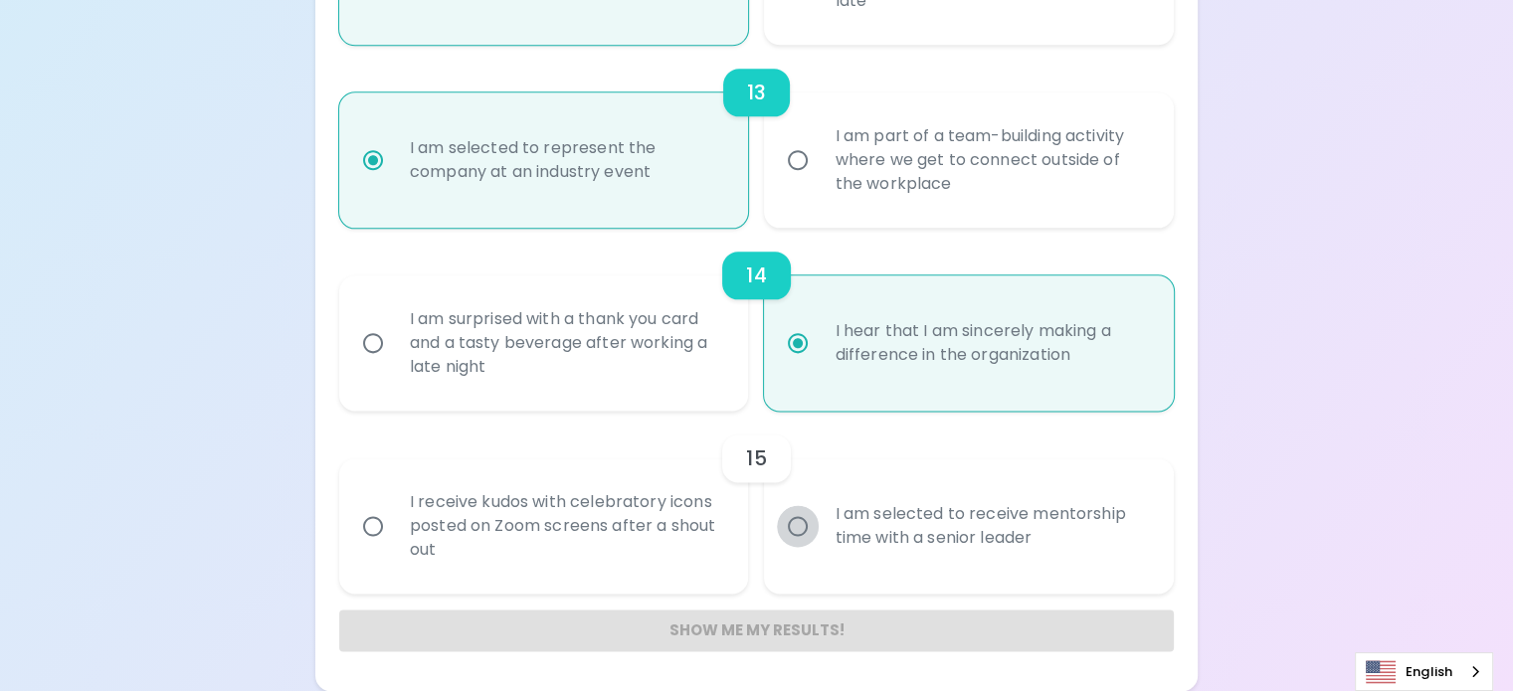
radio input "false"
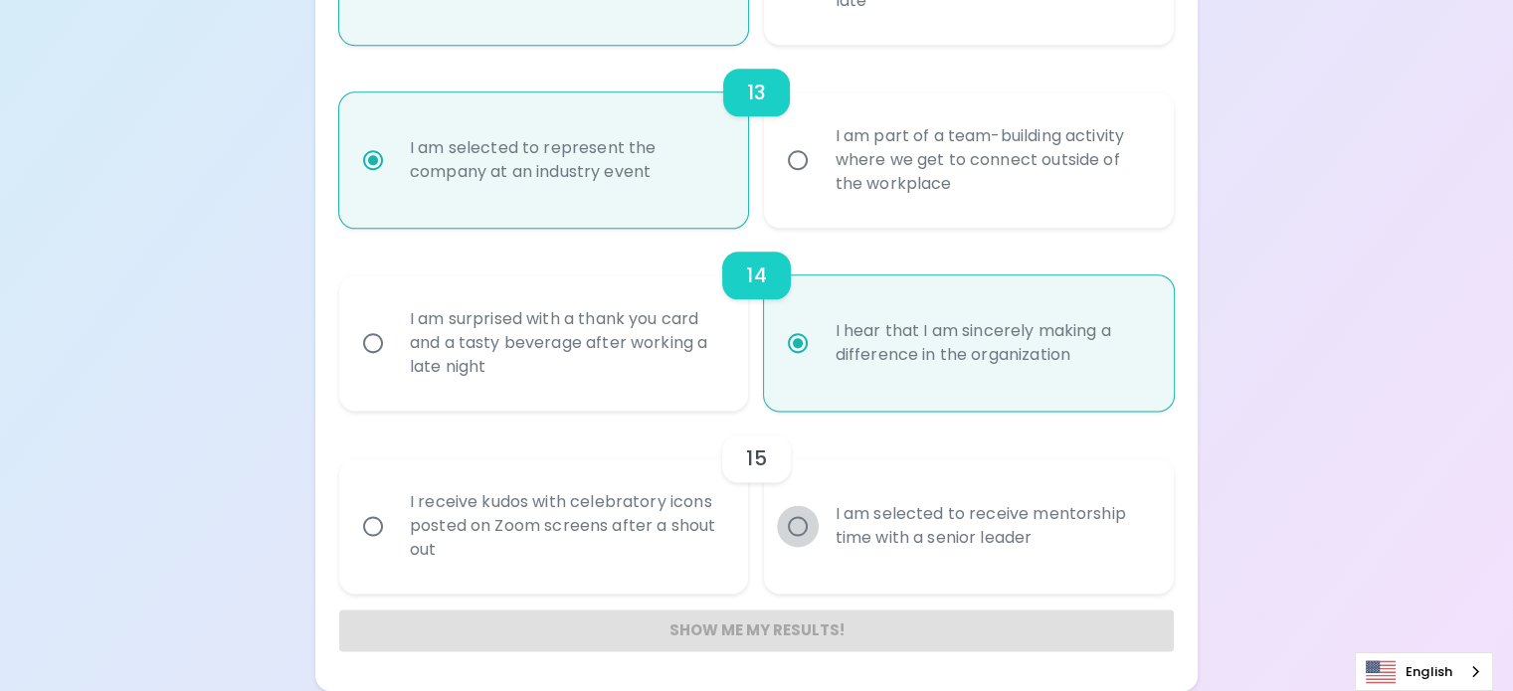
radio input "false"
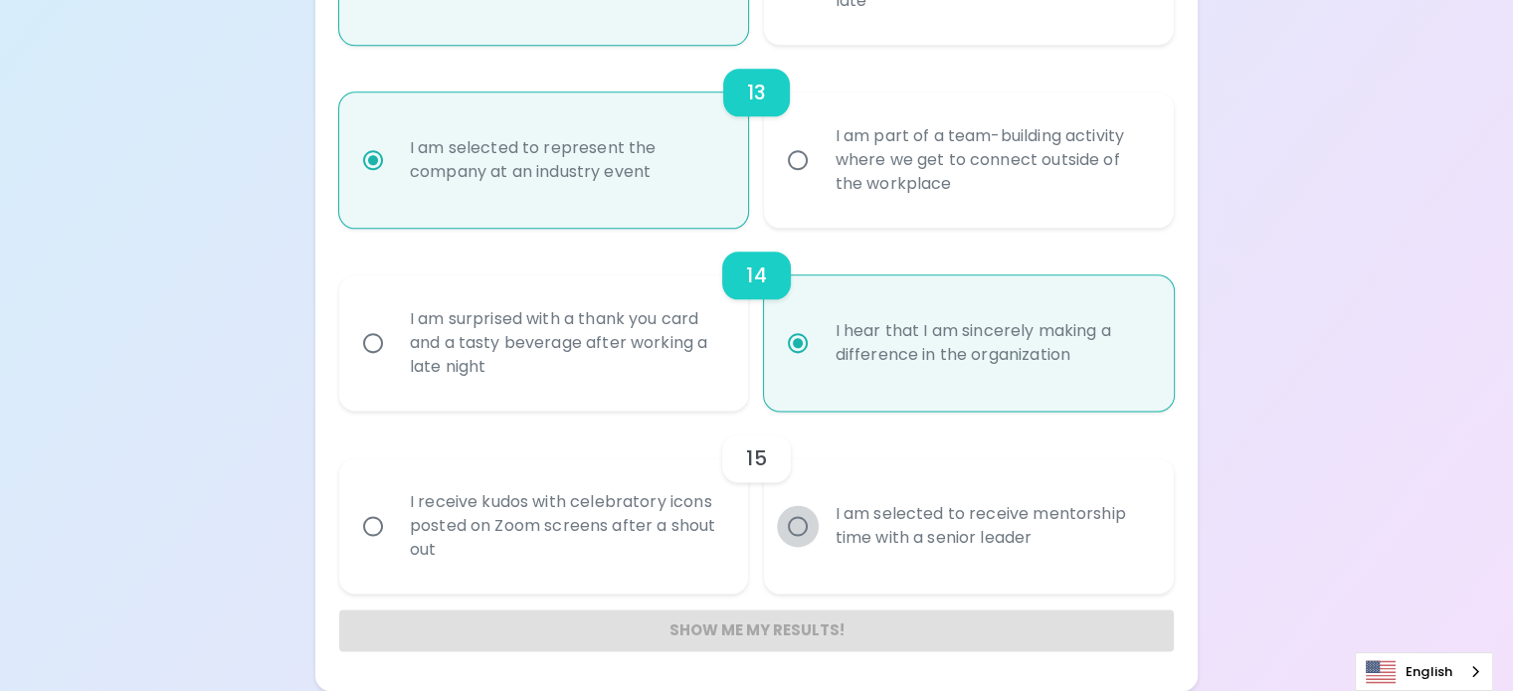
radio input "true"
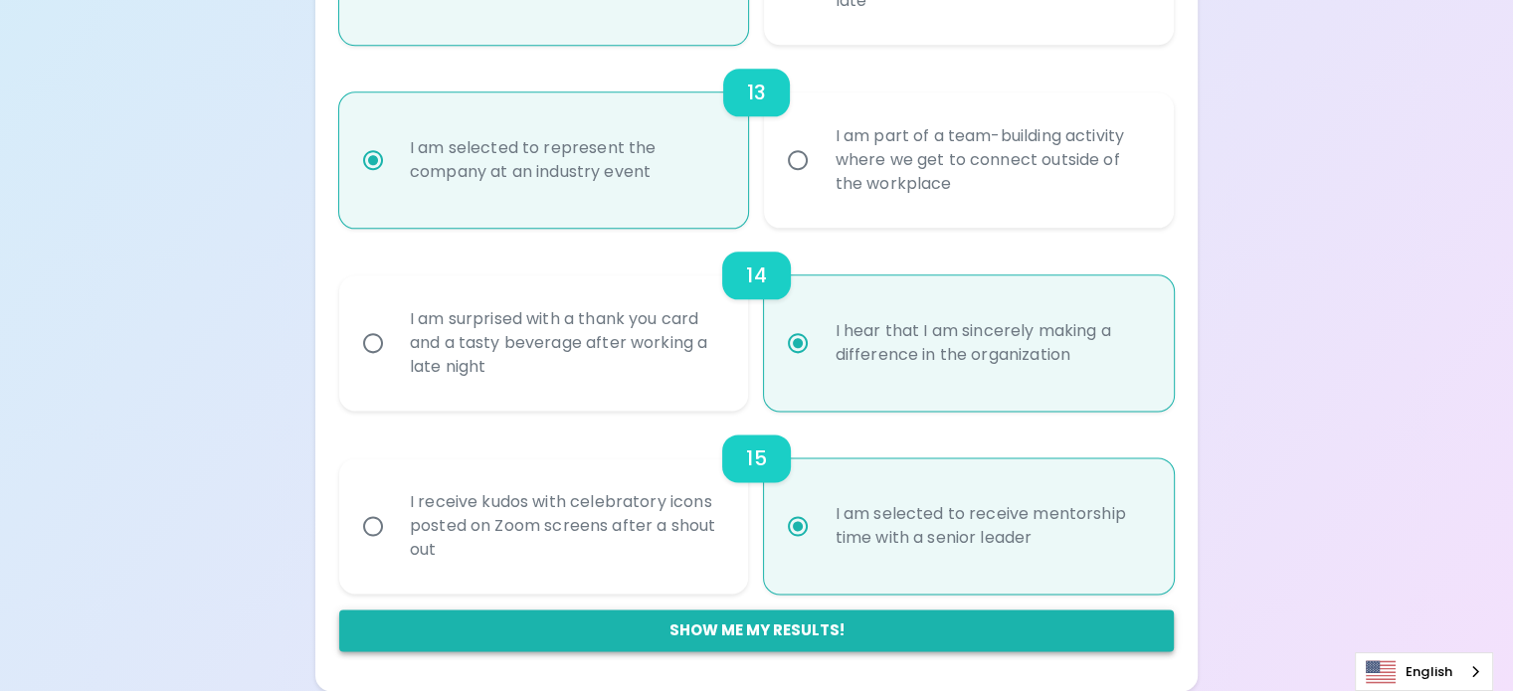
radio input "true"
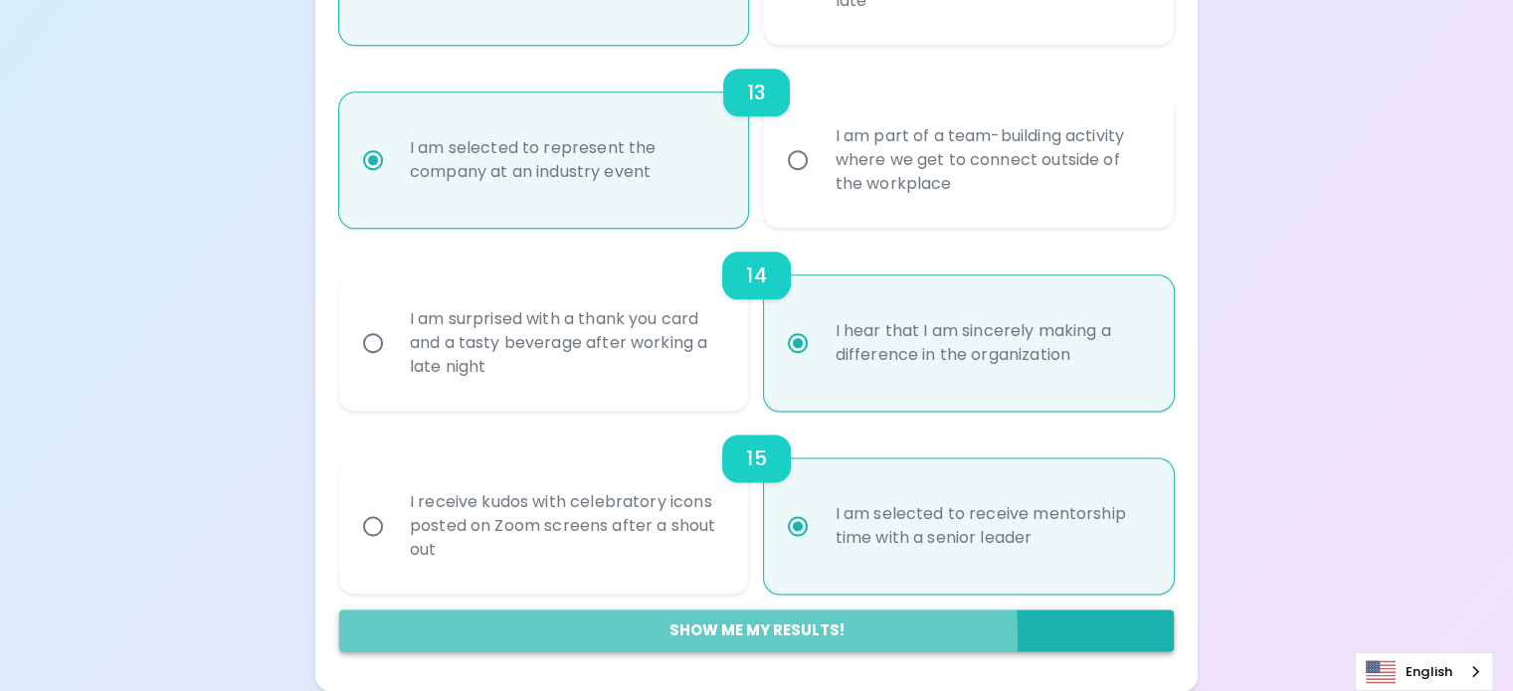
click at [804, 637] on button "Show me my results!" at bounding box center [756, 631] width 835 height 42
radio input "false"
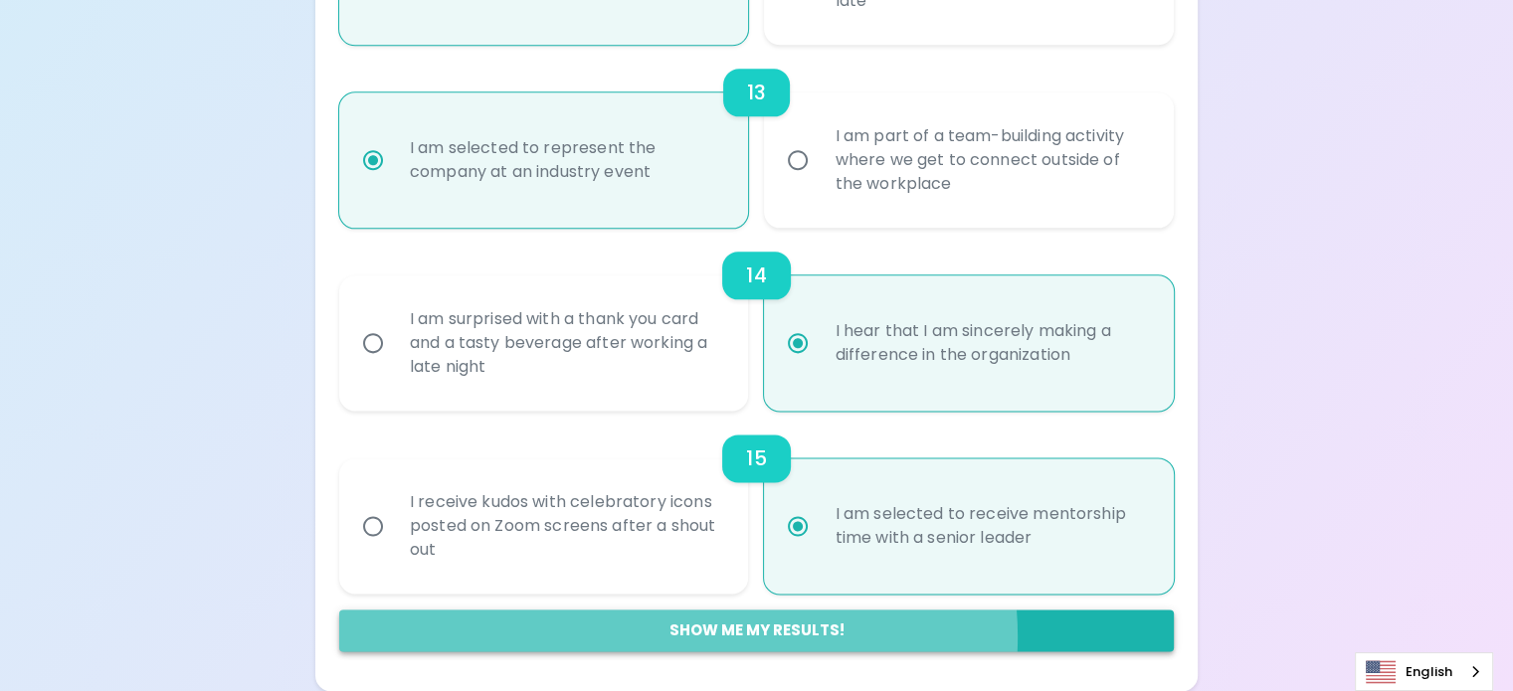
radio input "false"
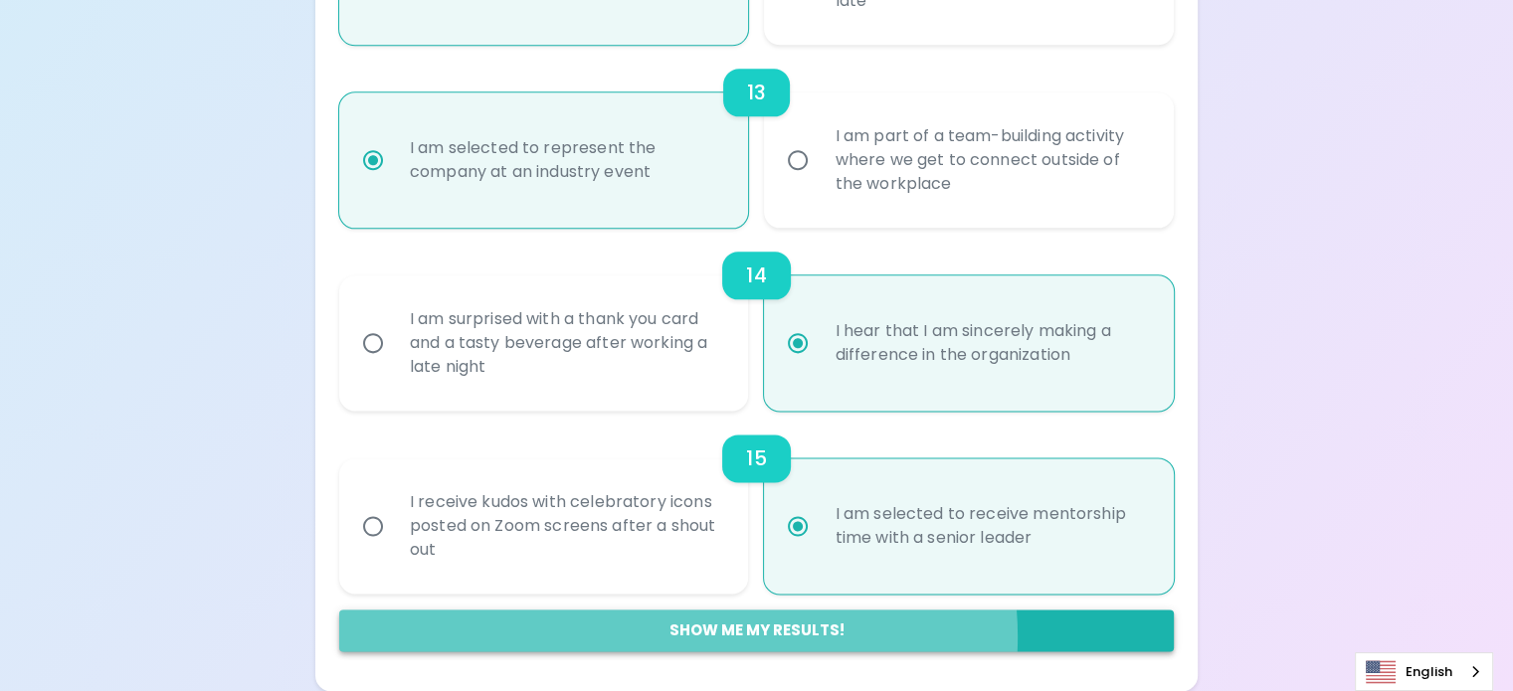
radio input "false"
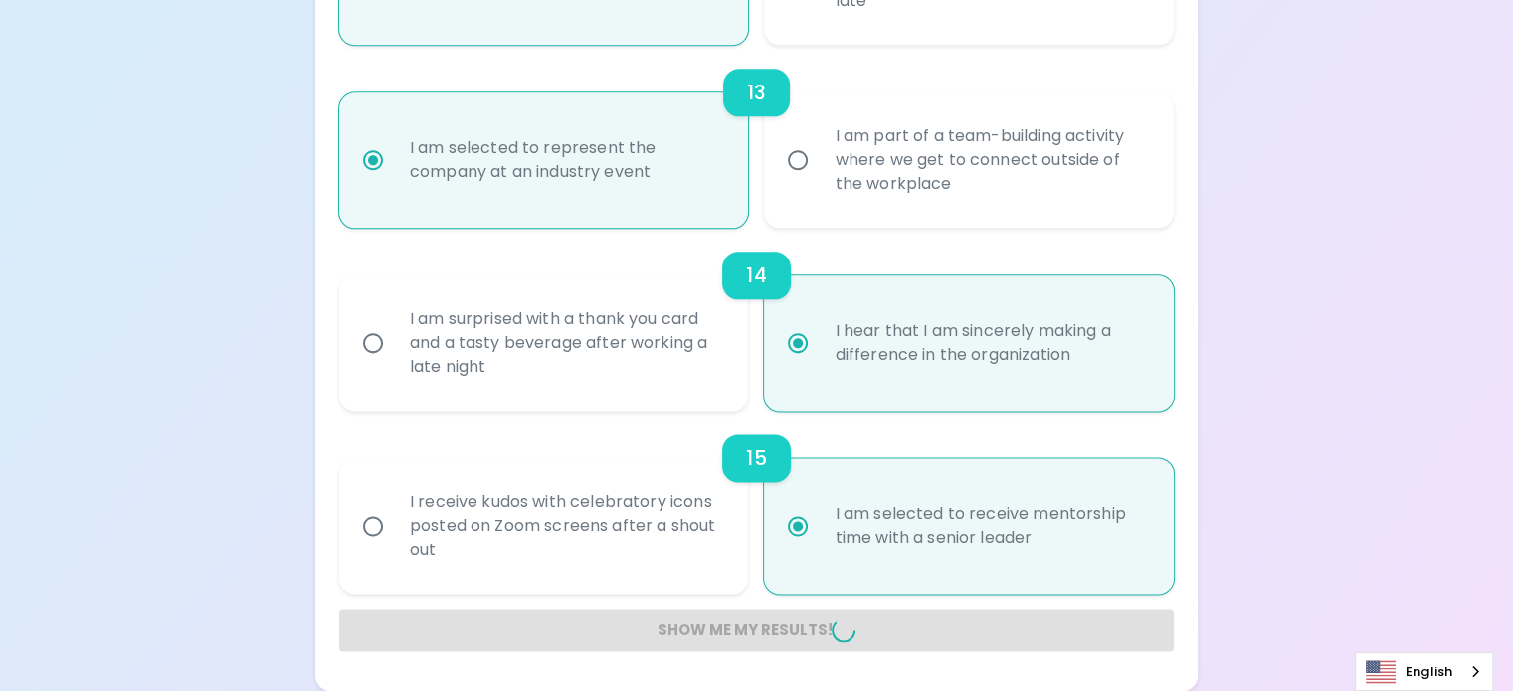
radio input "false"
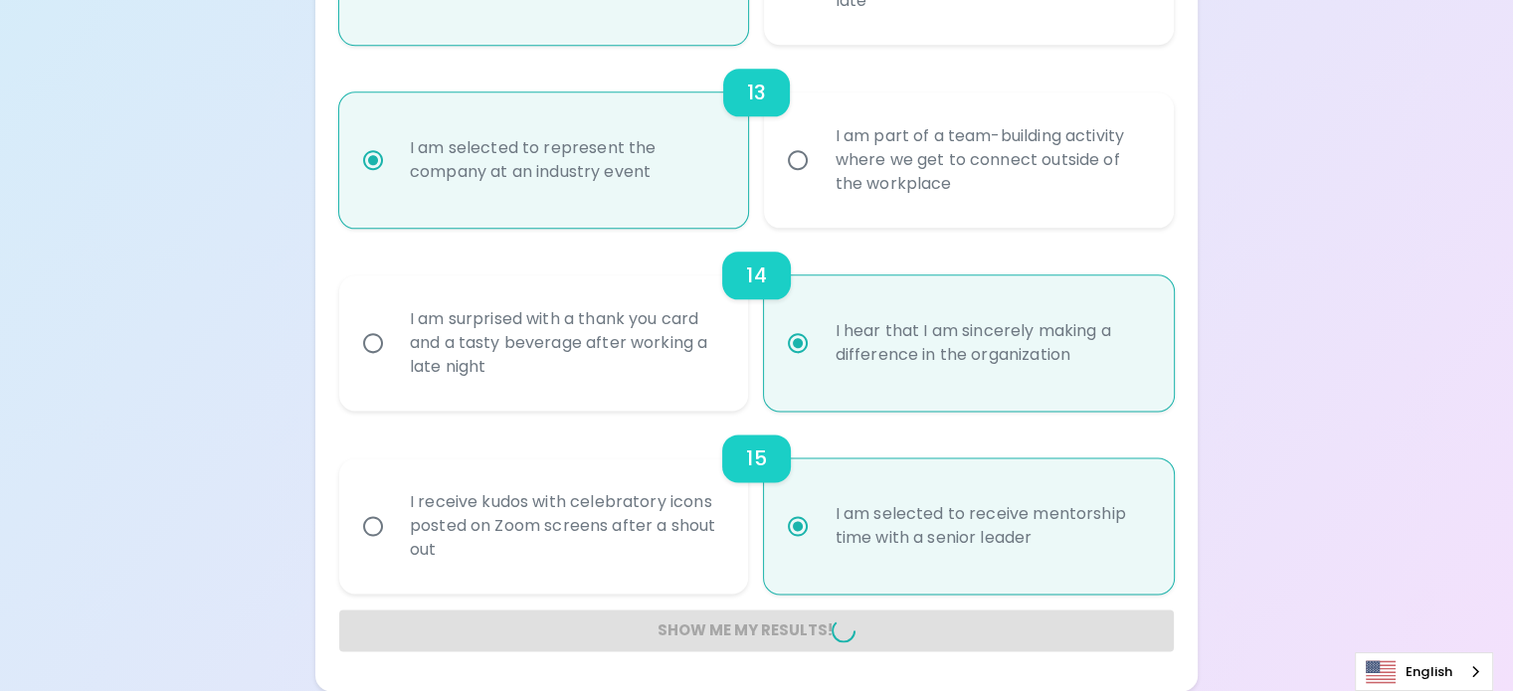
radio input "false"
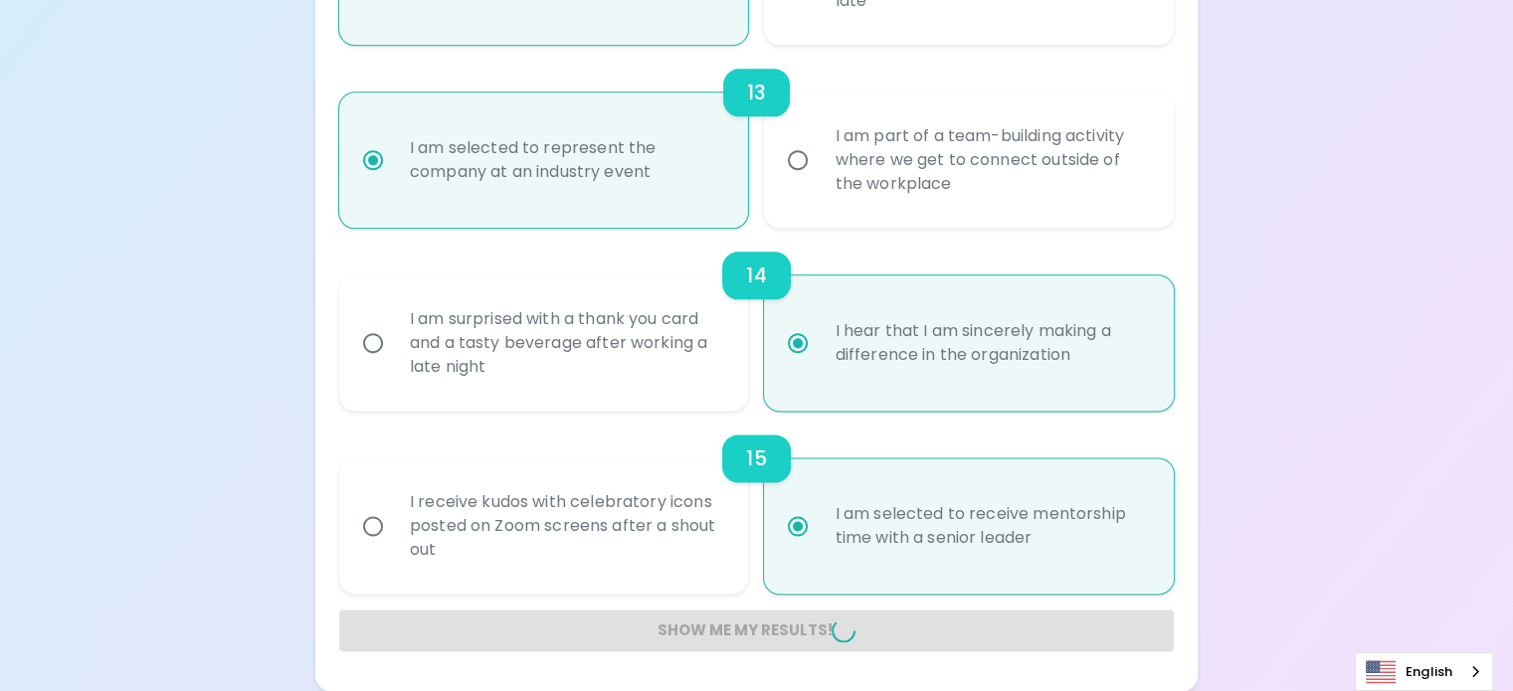
radio input "false"
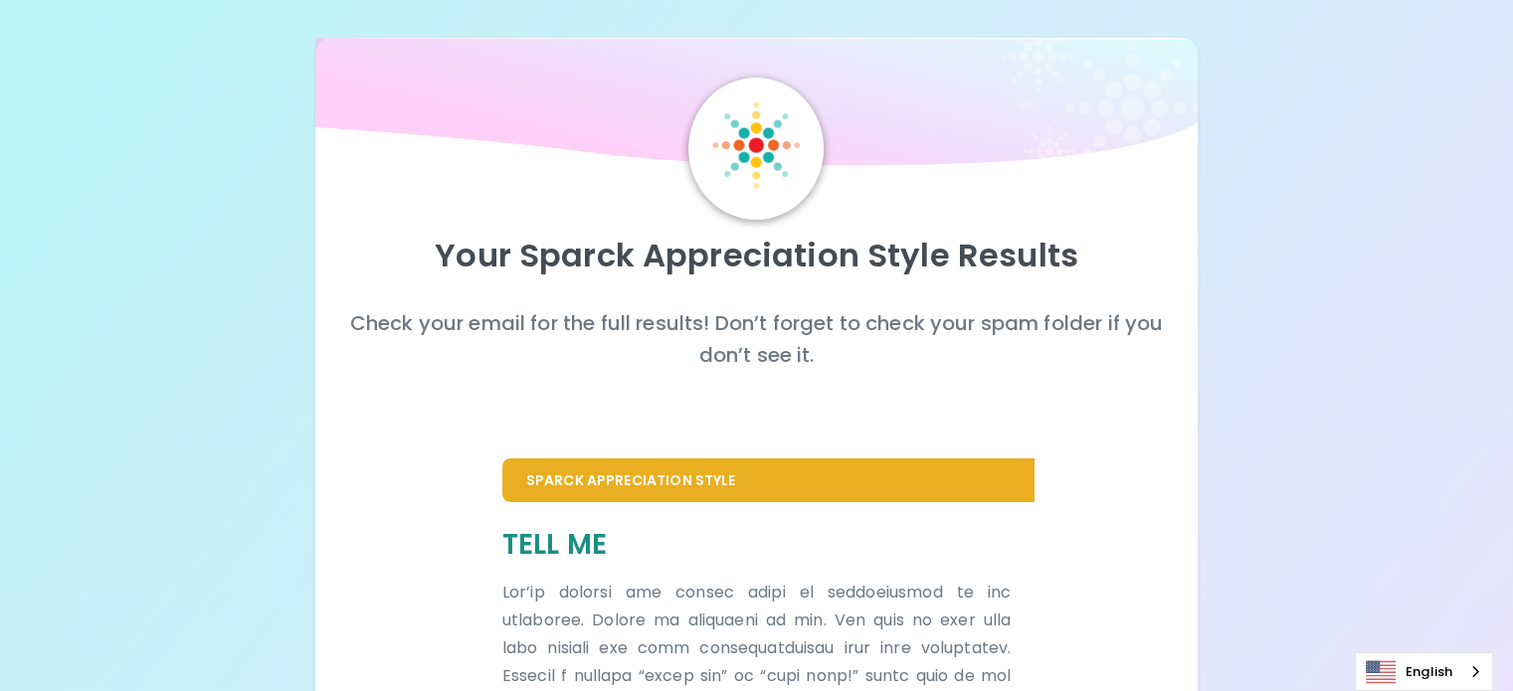
scroll to position [0, 0]
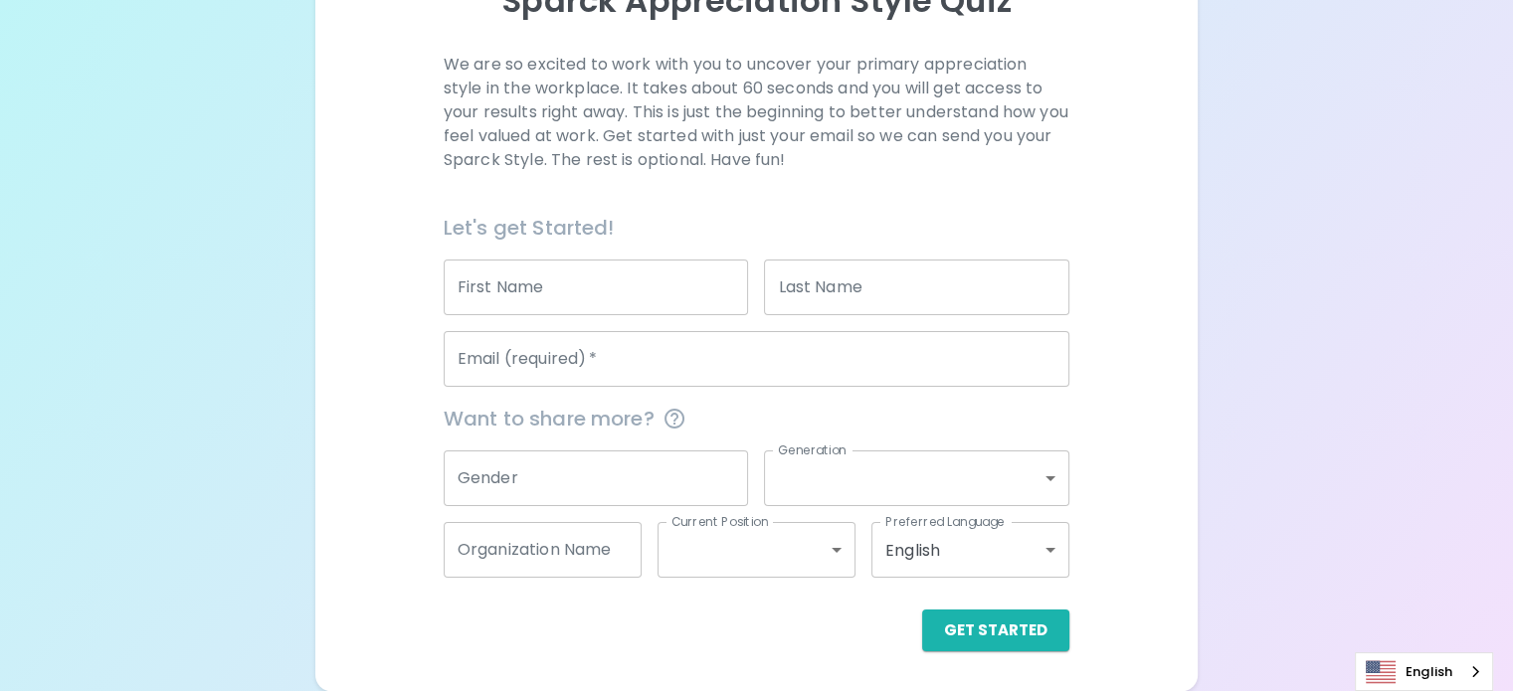
scroll to position [298, 0]
click at [677, 291] on input "First Name" at bounding box center [596, 288] width 305 height 56
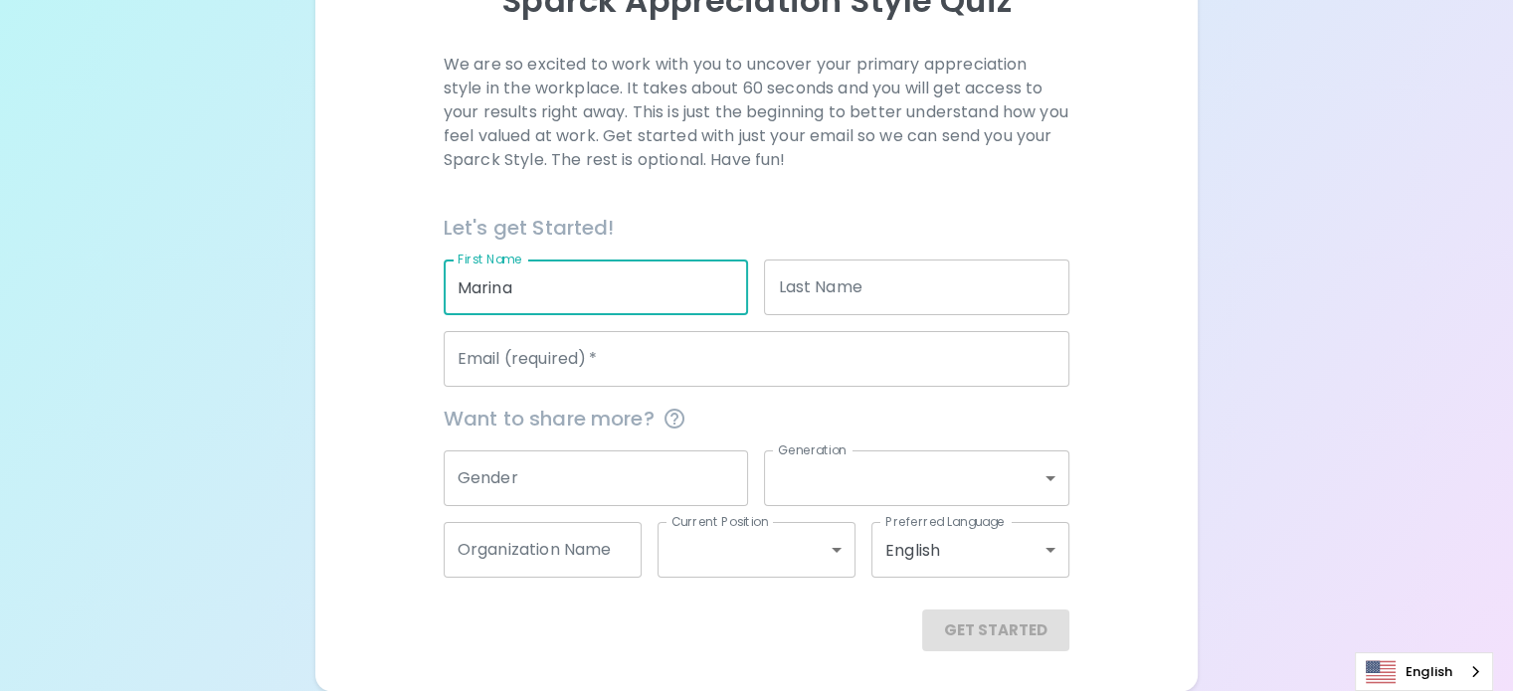
type input "Marina"
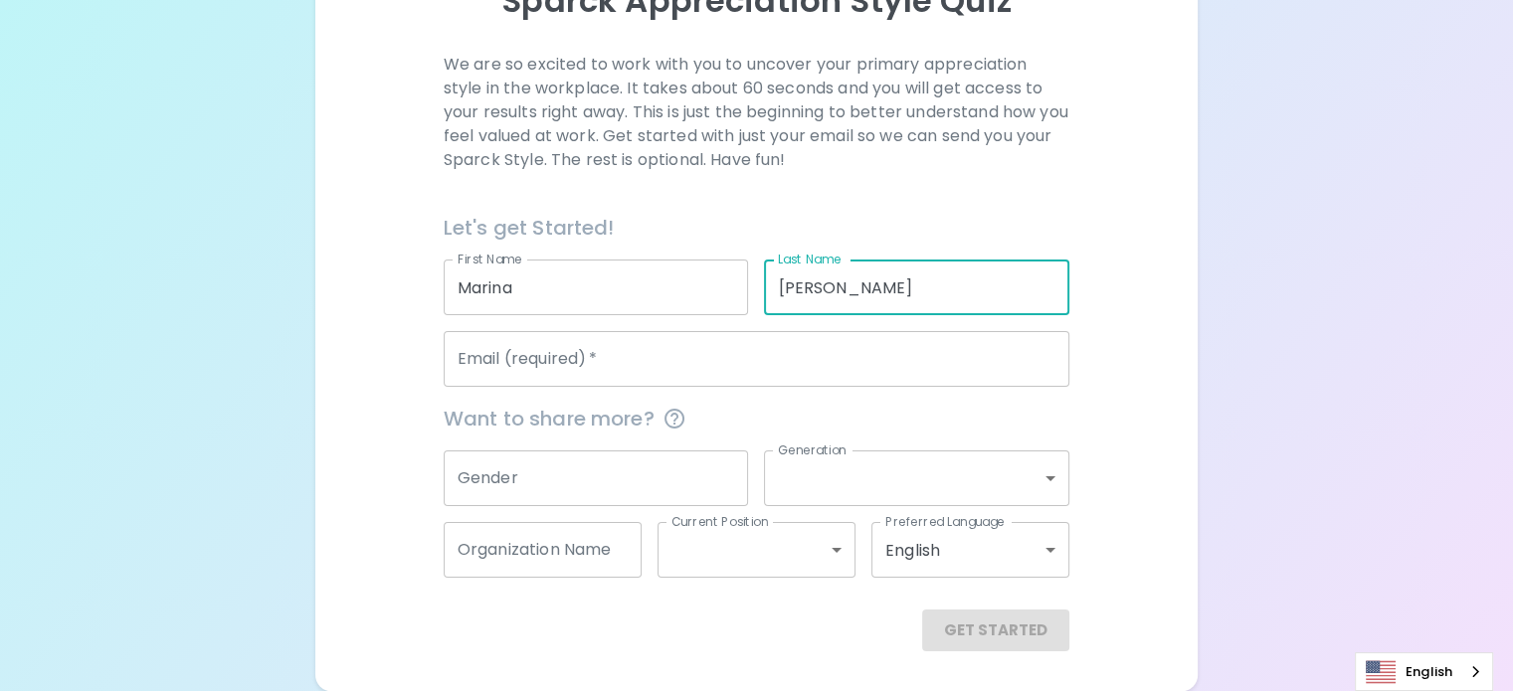
type input "[PERSON_NAME]"
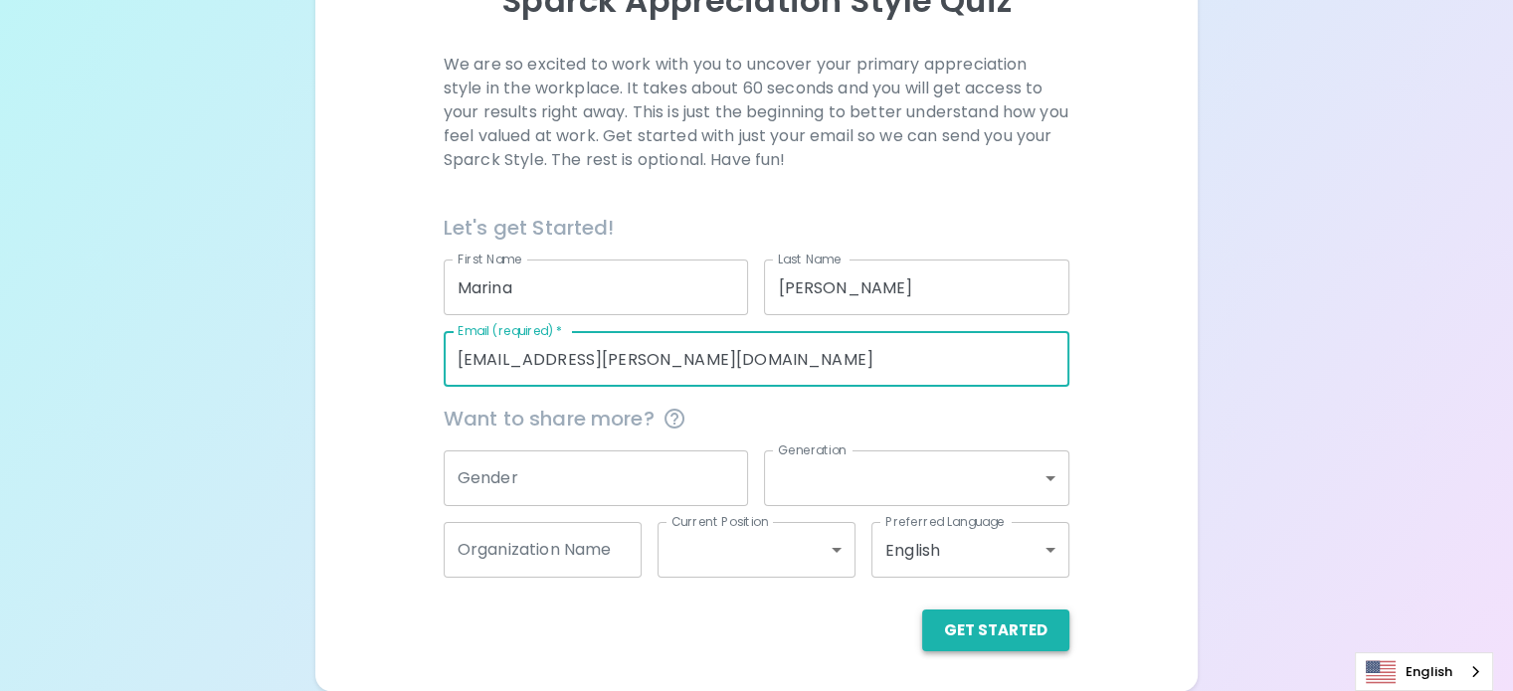
type input "[EMAIL_ADDRESS][PERSON_NAME][DOMAIN_NAME]"
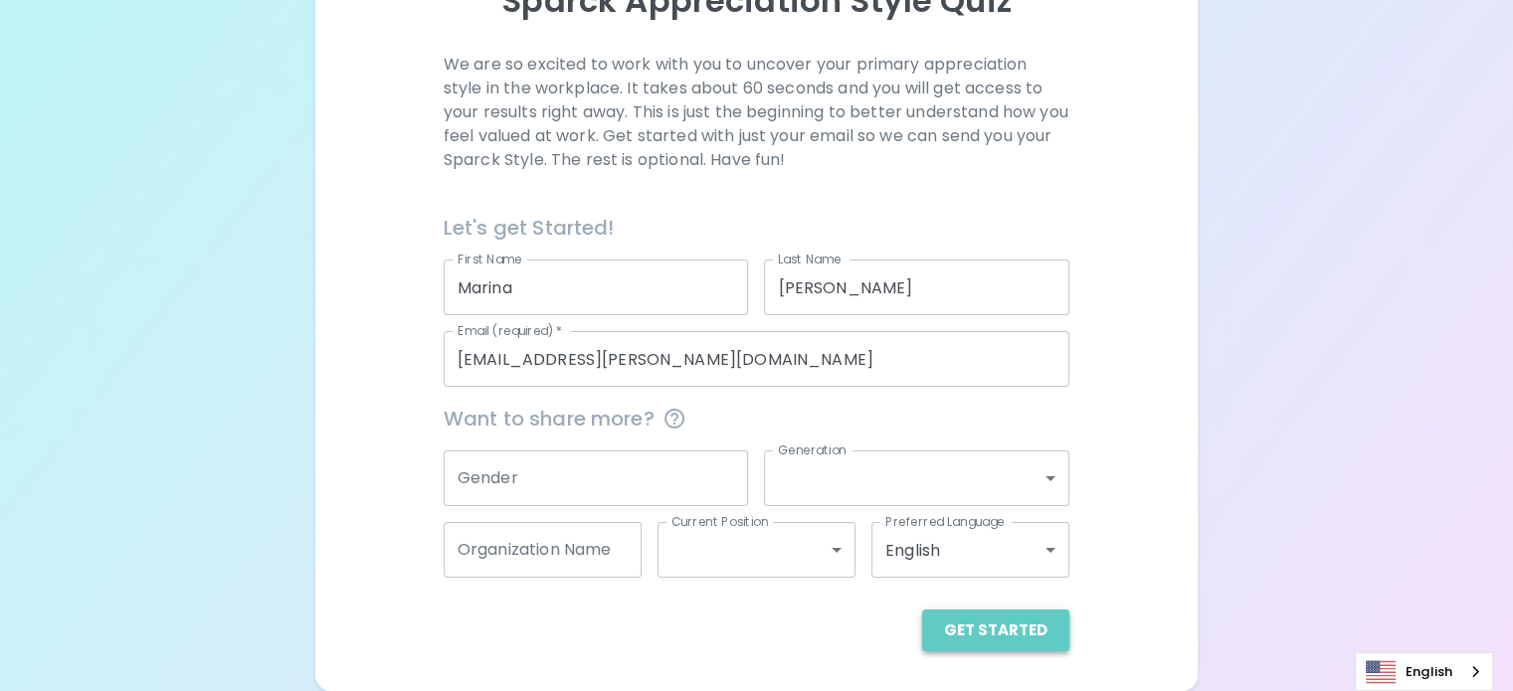
click at [922, 638] on button "Get Started" at bounding box center [995, 631] width 147 height 42
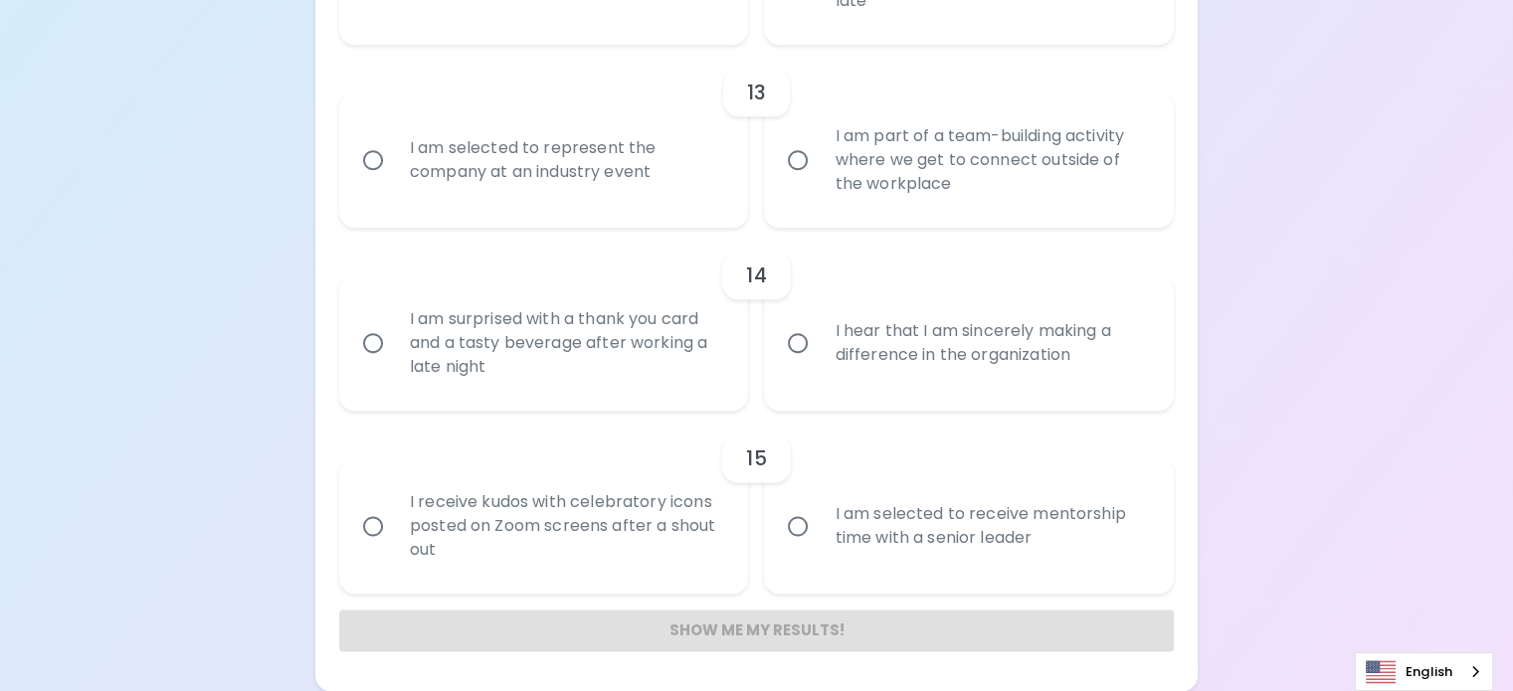
scroll to position [3121, 0]
